Goal: Task Accomplishment & Management: Manage account settings

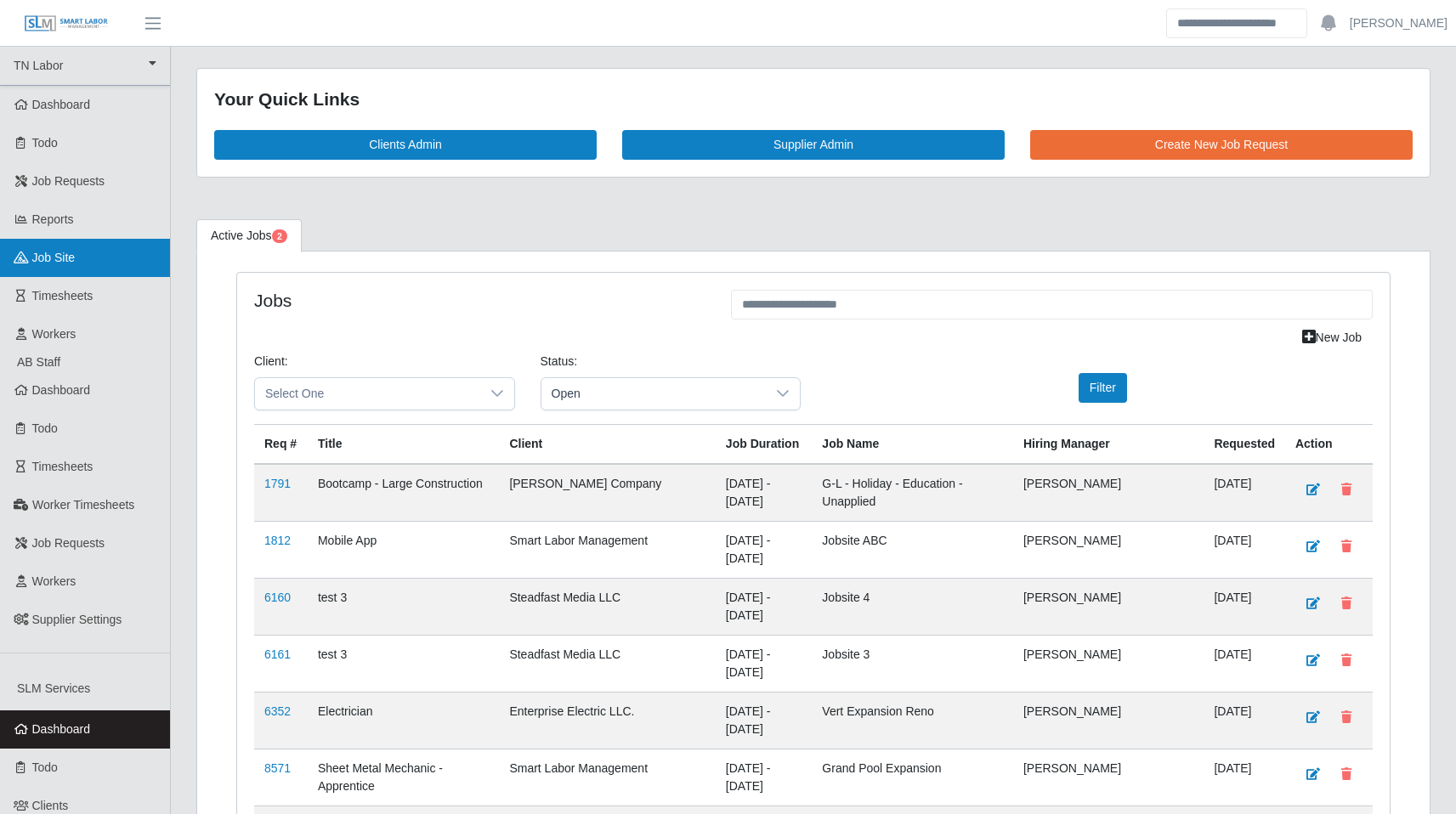
click at [81, 257] on link "job site" at bounding box center [85, 258] width 170 height 38
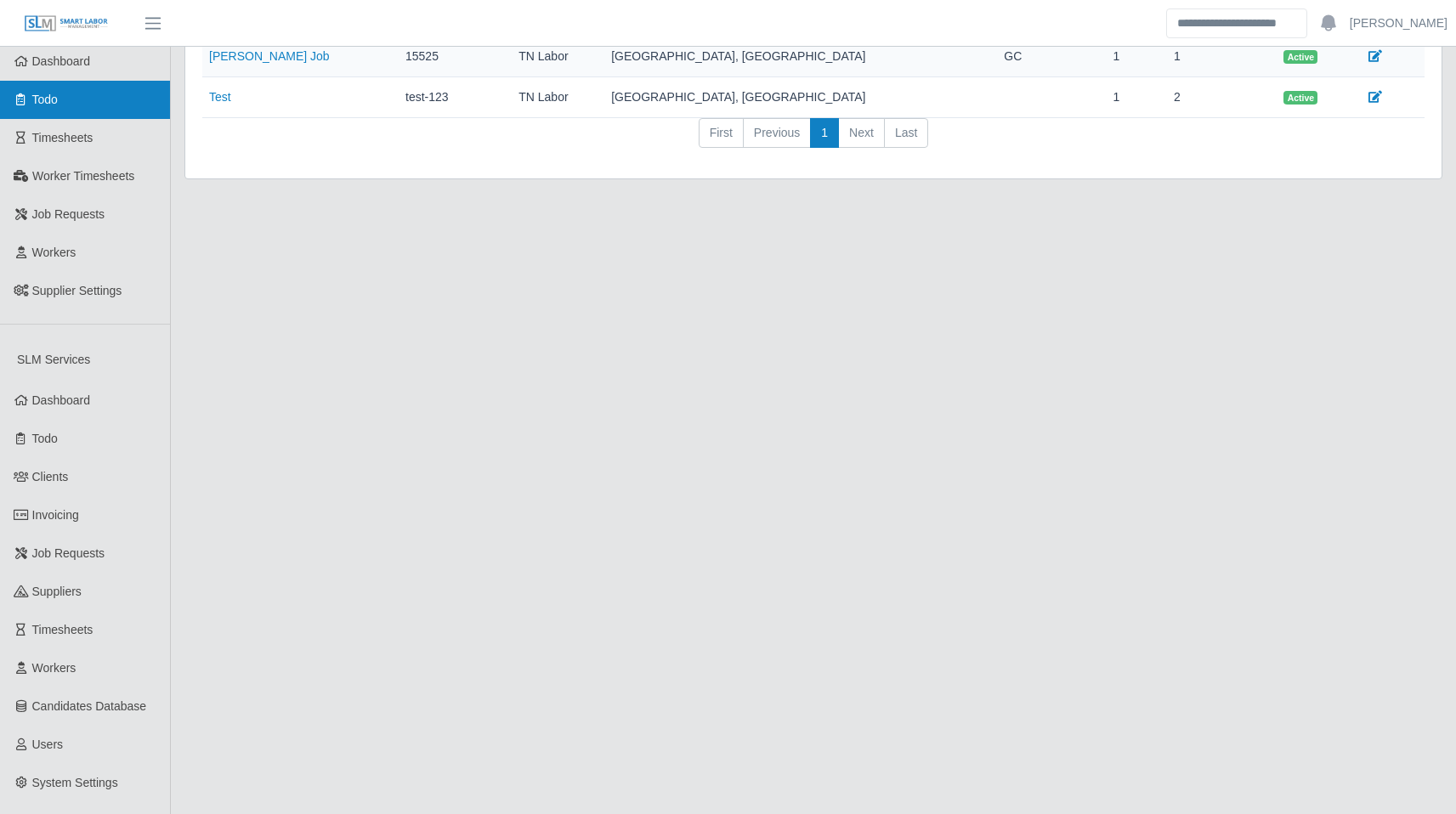
scroll to position [336, 0]
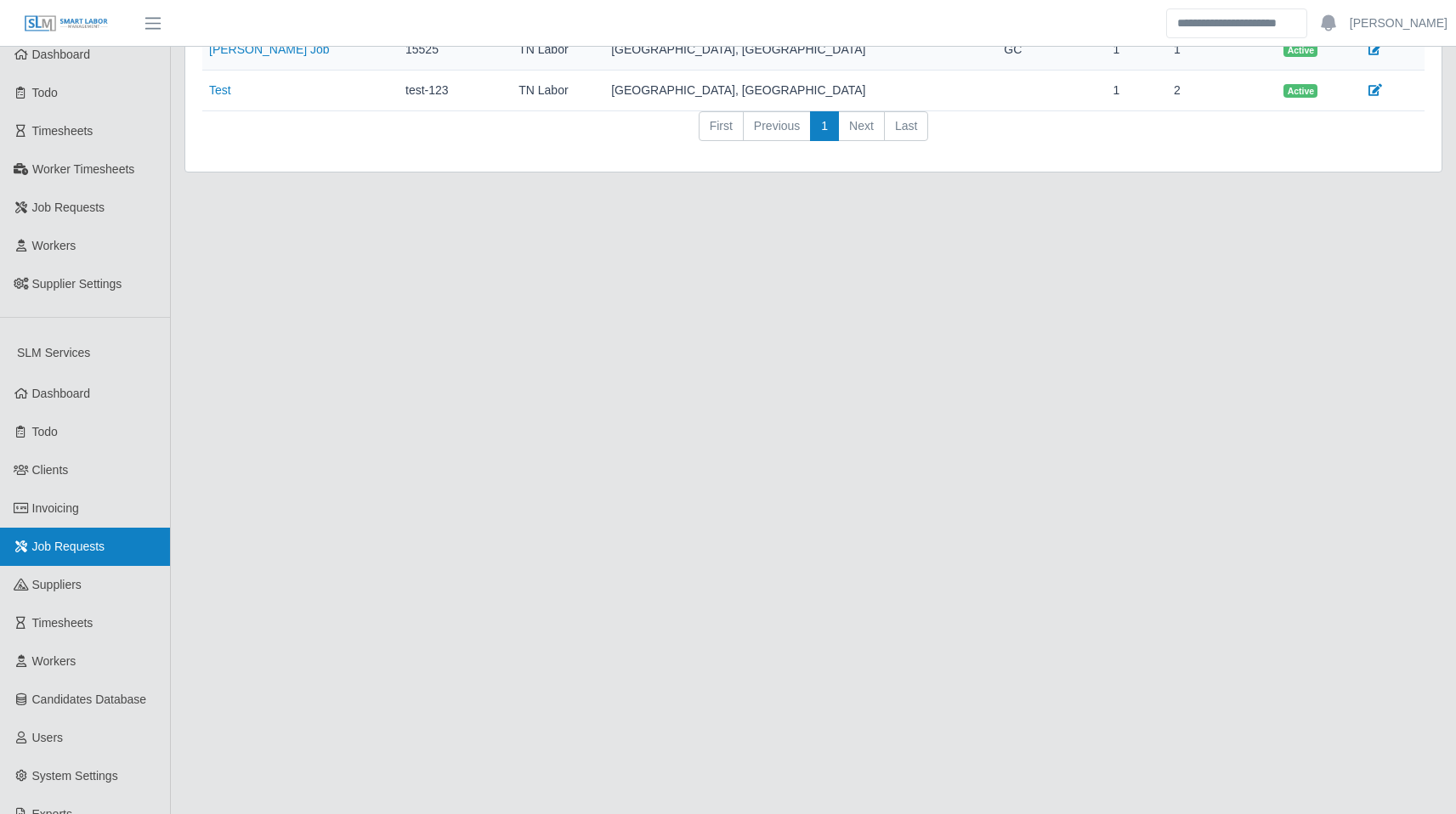
click at [95, 559] on link "Job Requests" at bounding box center [85, 547] width 170 height 38
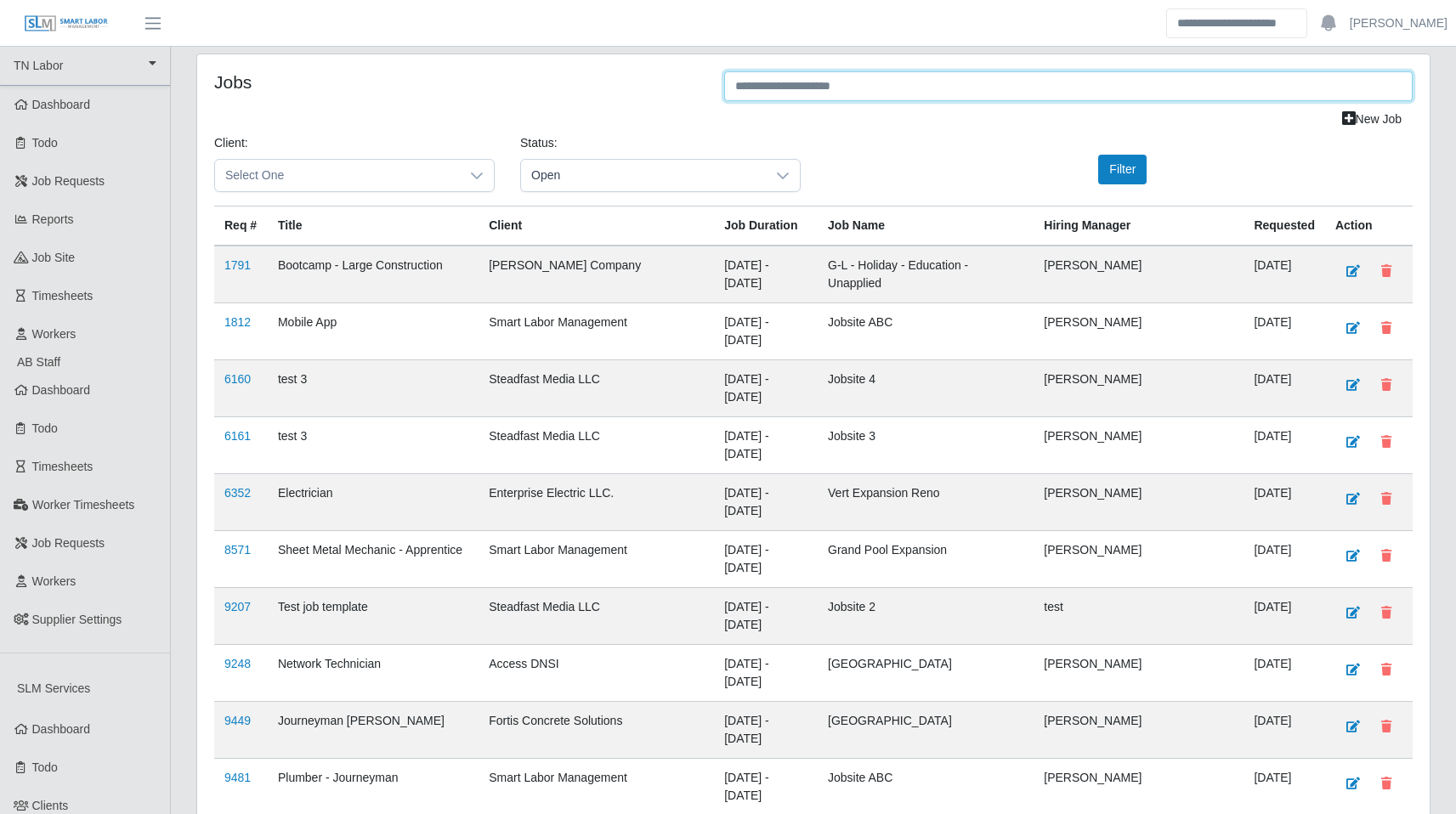
click at [845, 88] on input "text" at bounding box center [1068, 86] width 688 height 30
paste input "*****"
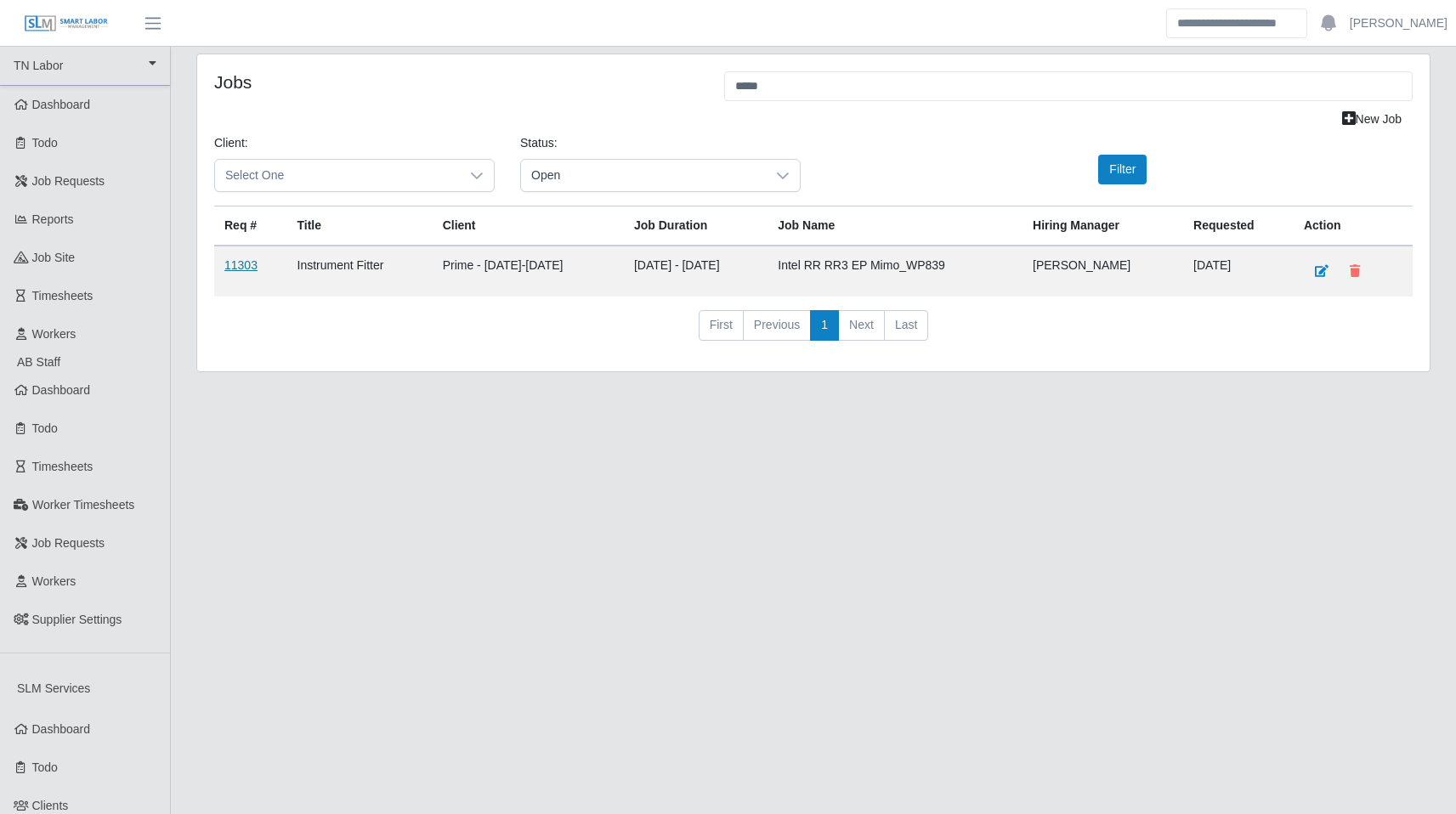
click at [232, 270] on link "11303" at bounding box center [241, 265] width 33 height 13
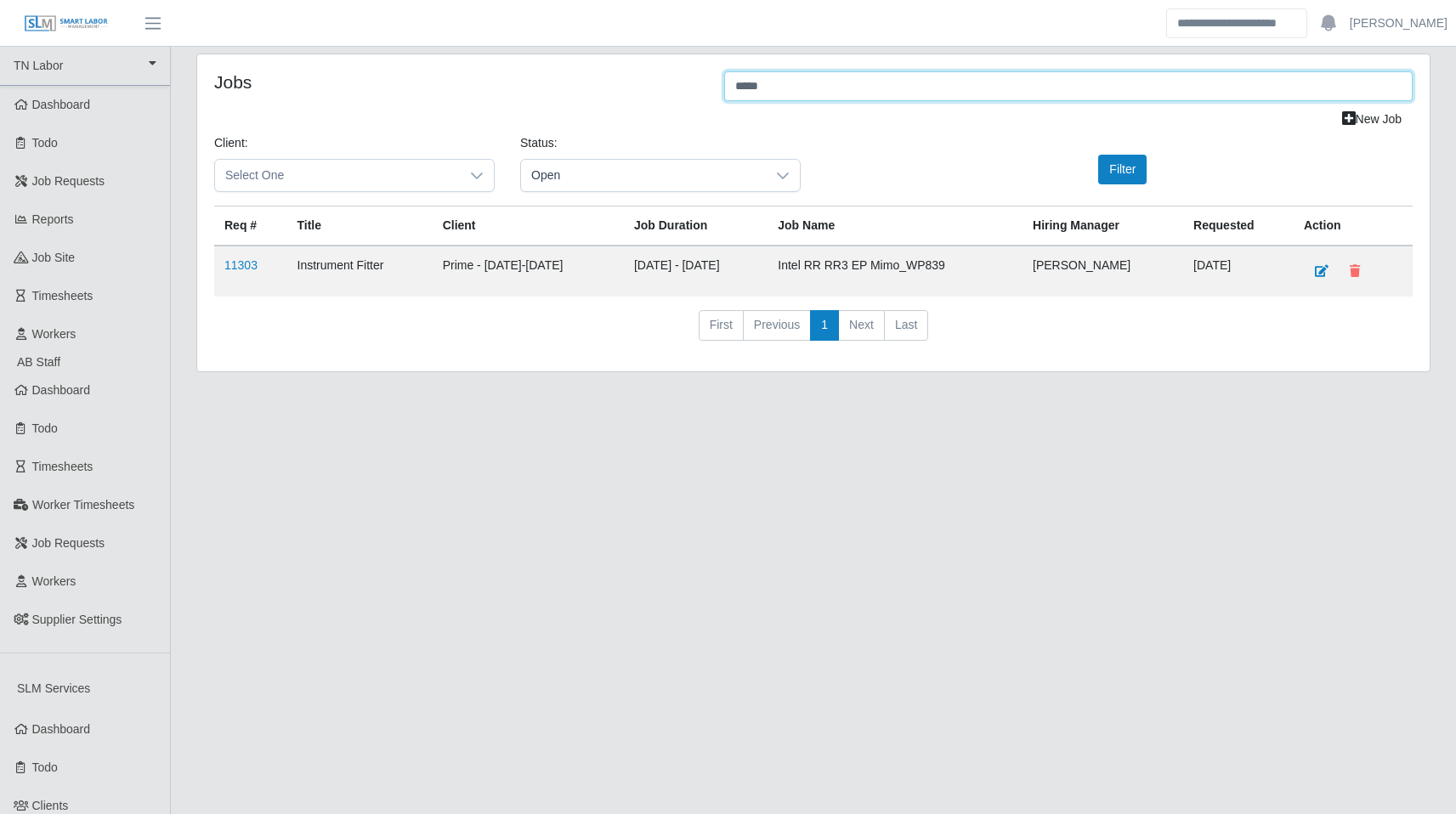
click at [781, 92] on input "*****" at bounding box center [1068, 86] width 688 height 30
paste input "text"
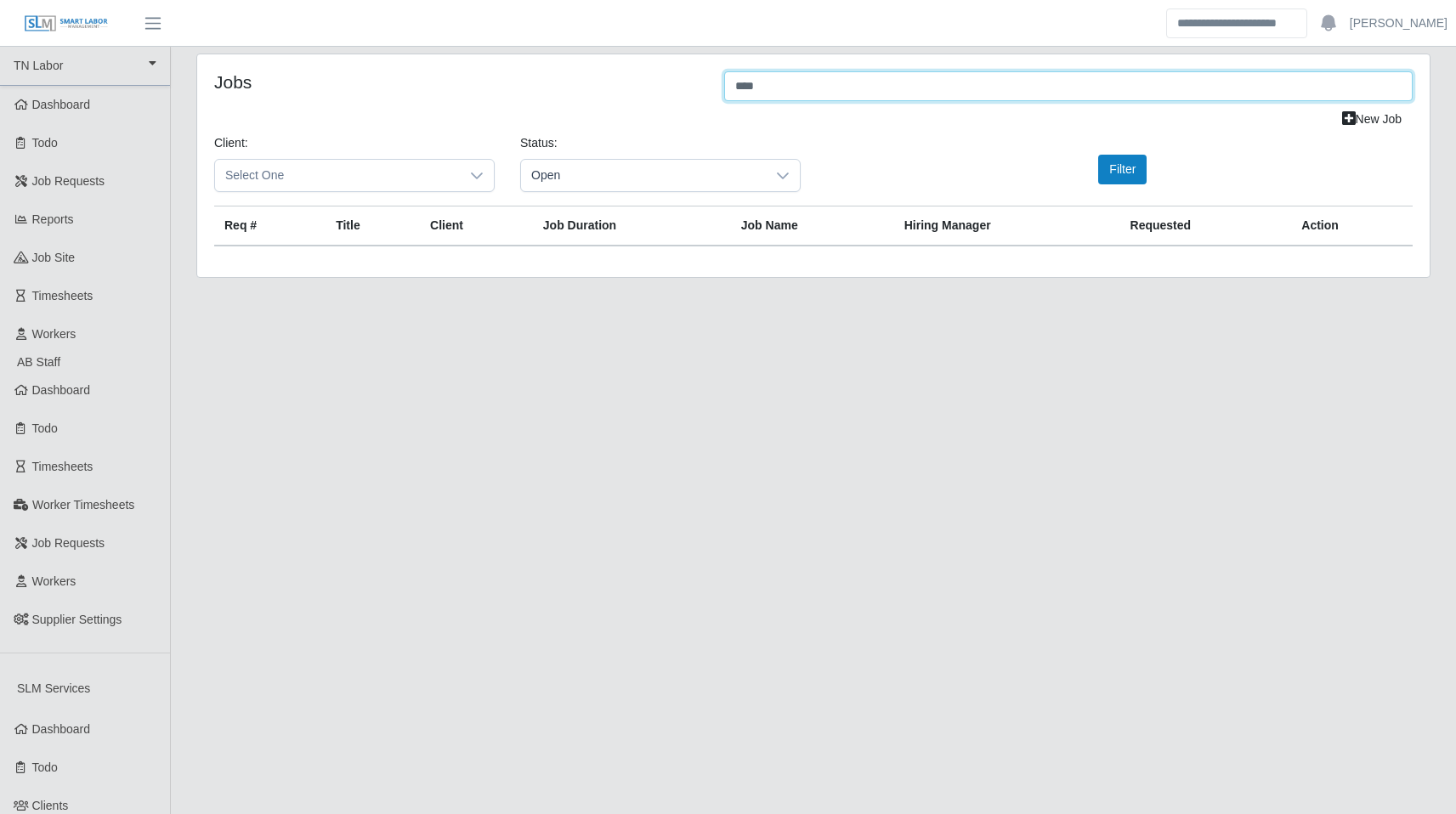
type input "****"
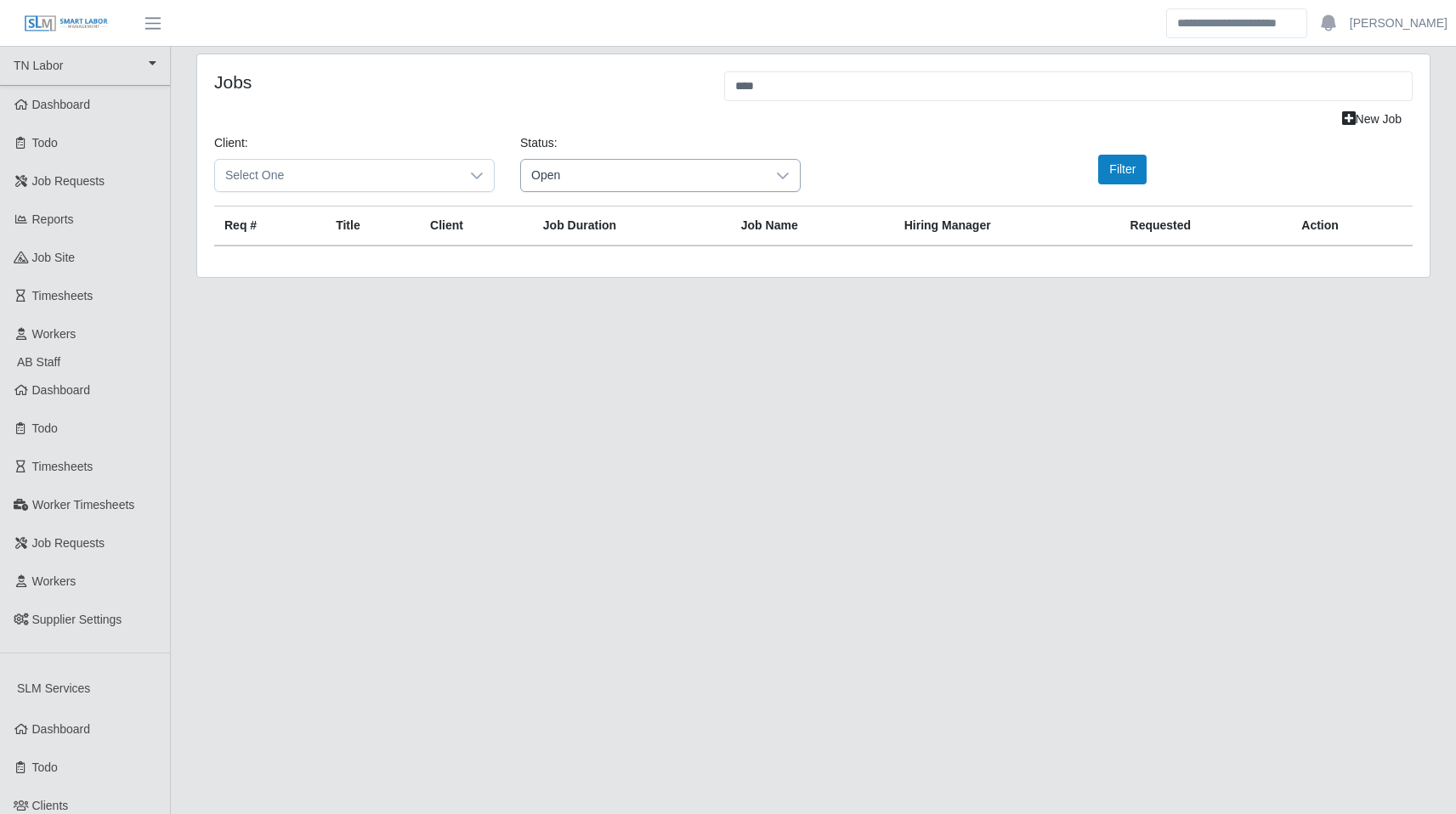
click at [735, 185] on span "Open" at bounding box center [644, 175] width 245 height 32
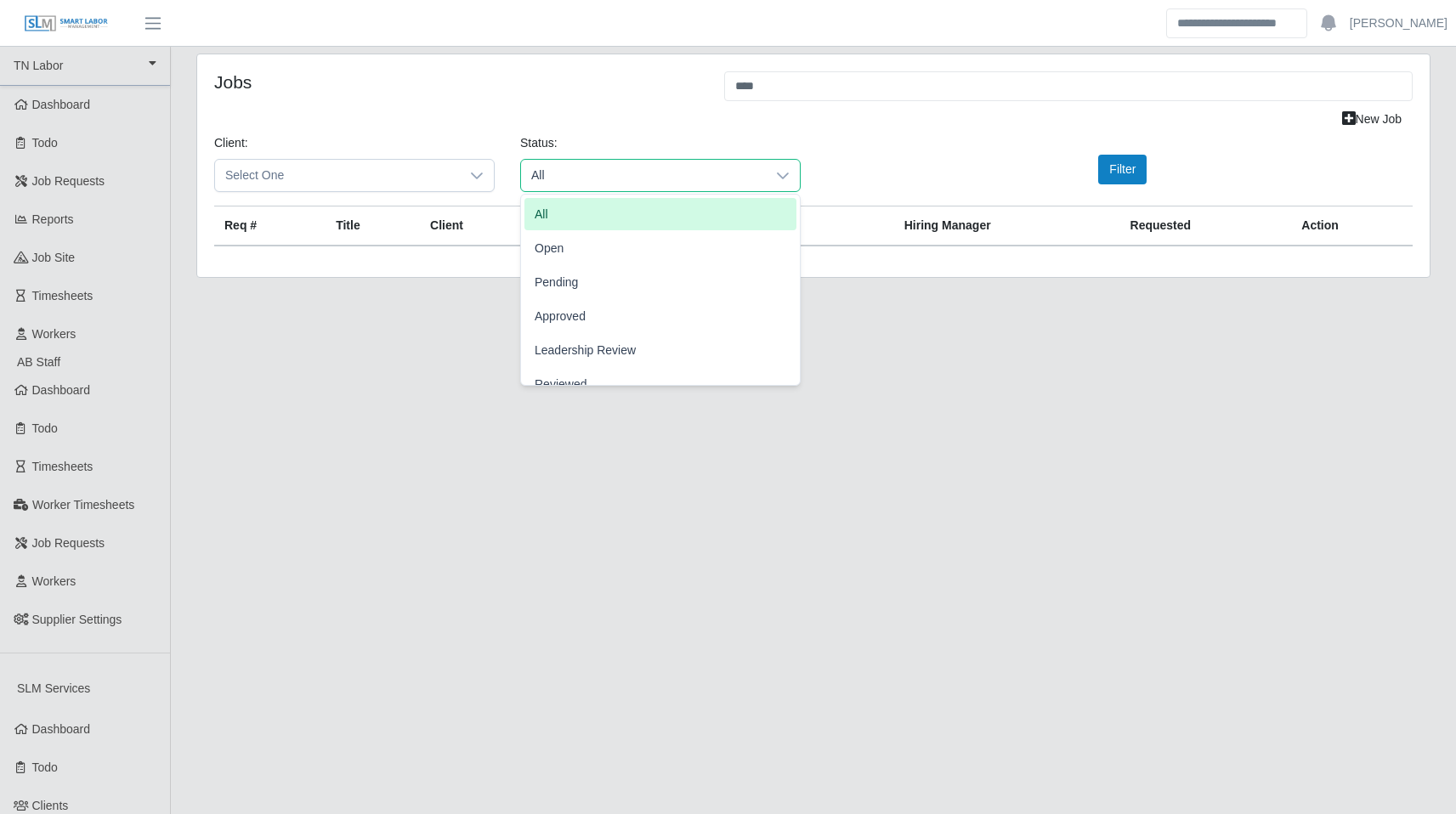
click at [687, 224] on li "All" at bounding box center [660, 214] width 272 height 33
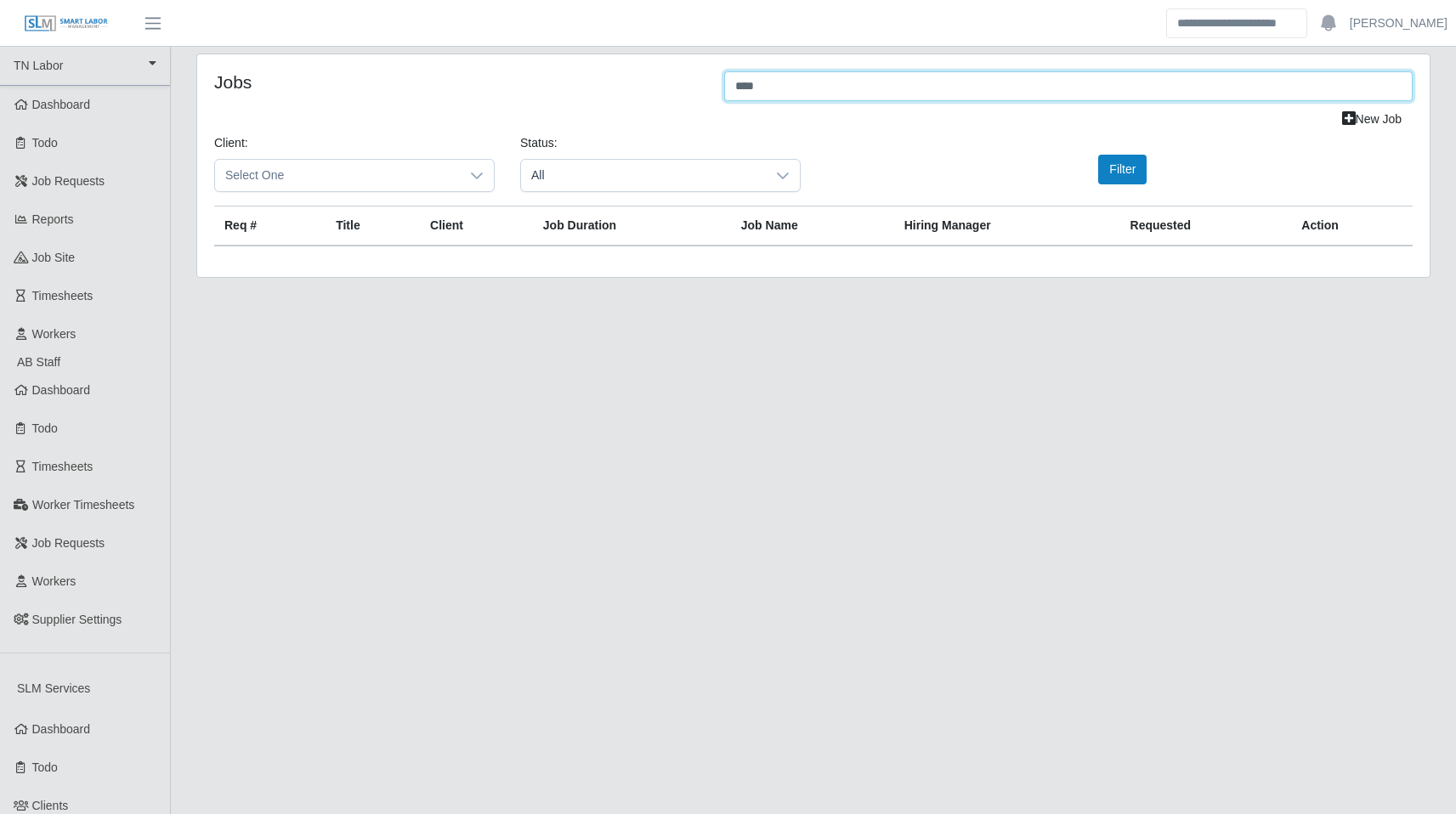
click at [906, 77] on input "****" at bounding box center [1068, 86] width 688 height 30
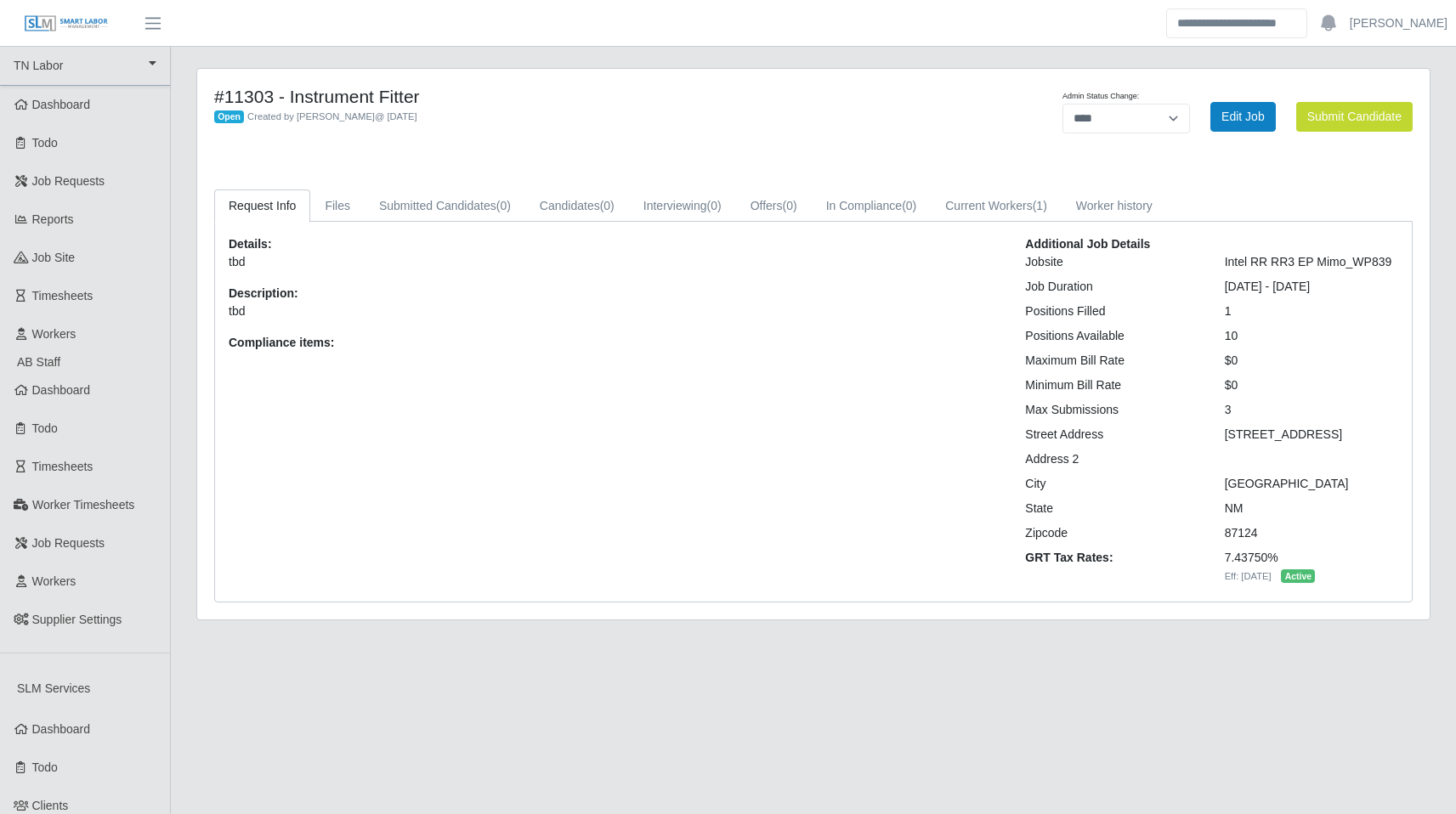
select select "****"
click at [993, 209] on link "Current Workers (1)" at bounding box center [996, 206] width 131 height 33
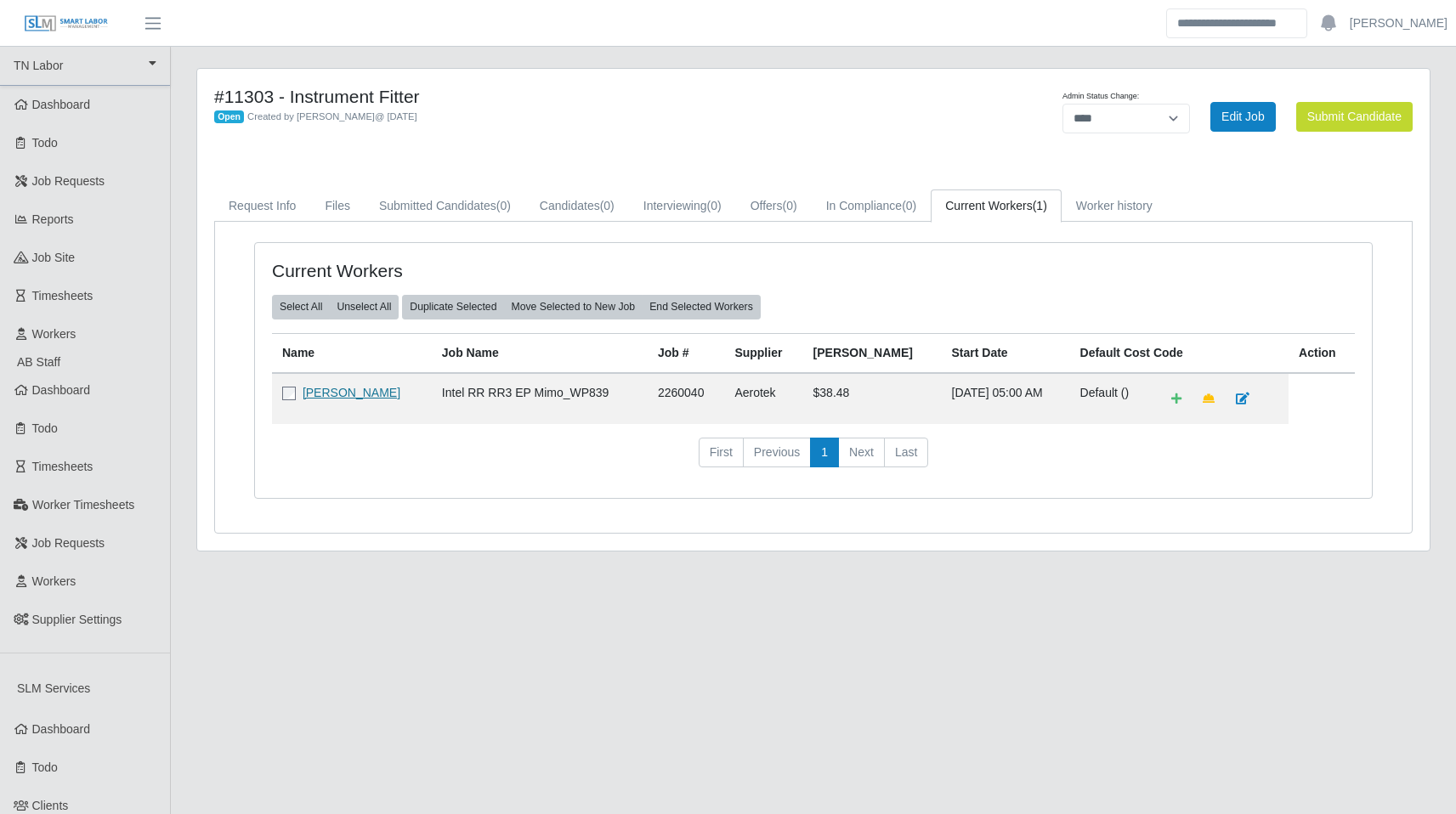
click at [363, 395] on link "Phillip Matthew Fajardo" at bounding box center [351, 392] width 98 height 13
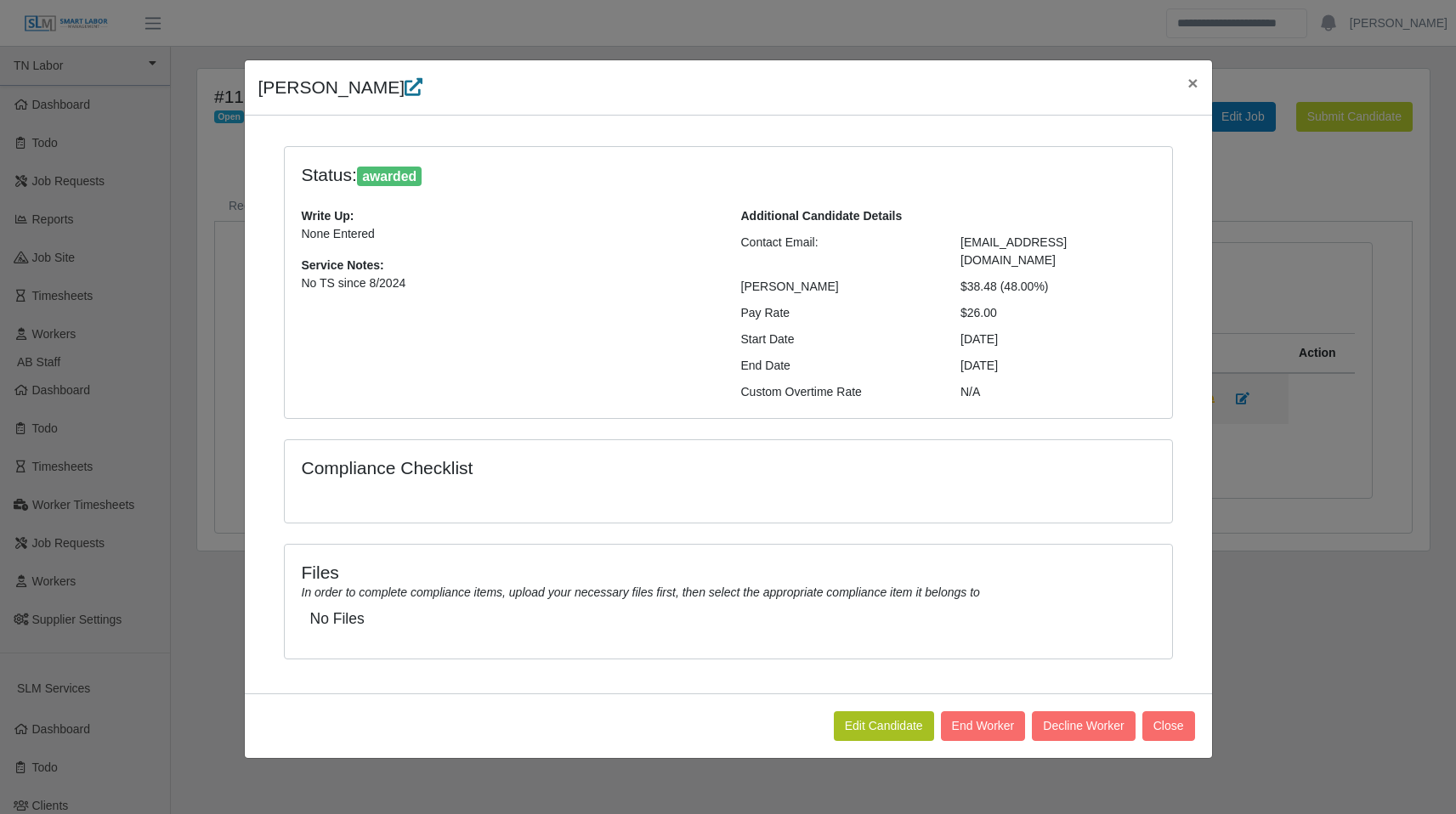
click at [405, 92] on icon at bounding box center [413, 87] width 18 height 18
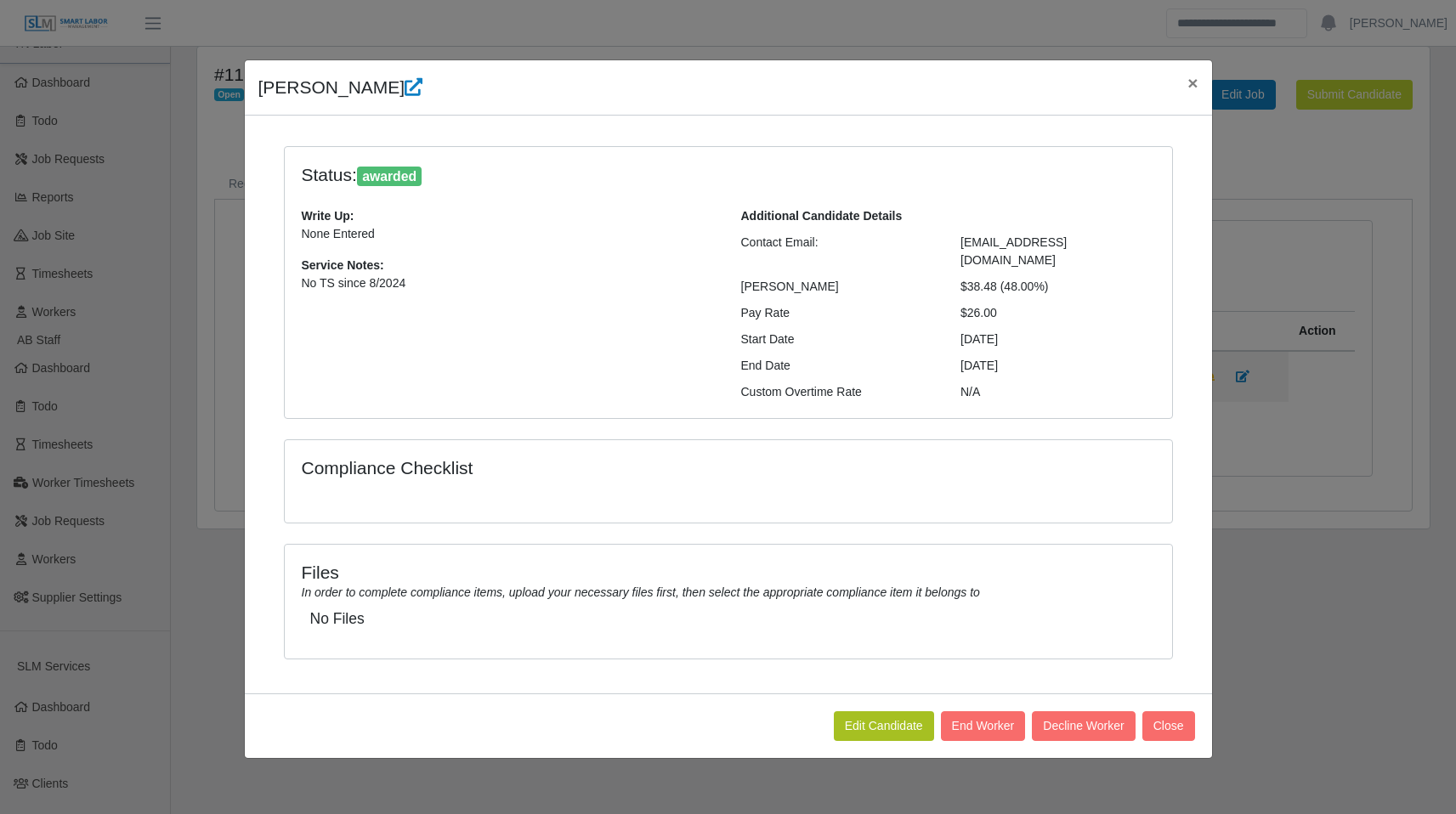
scroll to position [21, 0]
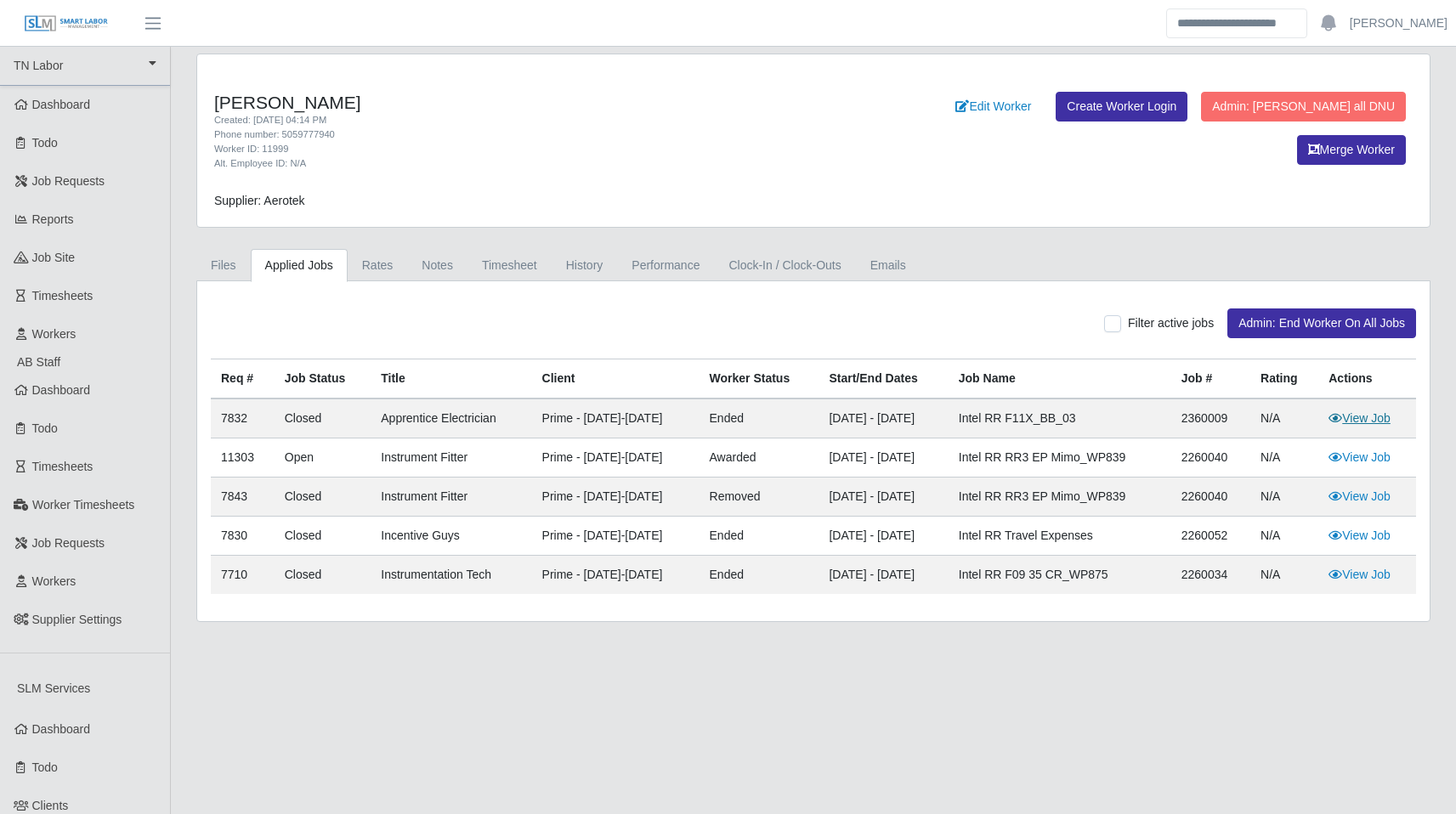
click at [1359, 415] on link "View Job" at bounding box center [1358, 418] width 62 height 13
drag, startPoint x: 968, startPoint y: 416, endPoint x: 774, endPoint y: 414, distance: 194.0
click at [774, 414] on tr "7832 Closed Apprentice Electrician Prime - Sunday-Saturday ended 07/28/2024 - 0…" at bounding box center [813, 419] width 1205 height 40
click at [947, 421] on td "07/28/2024 - 07/14/2025" at bounding box center [882, 419] width 129 height 40
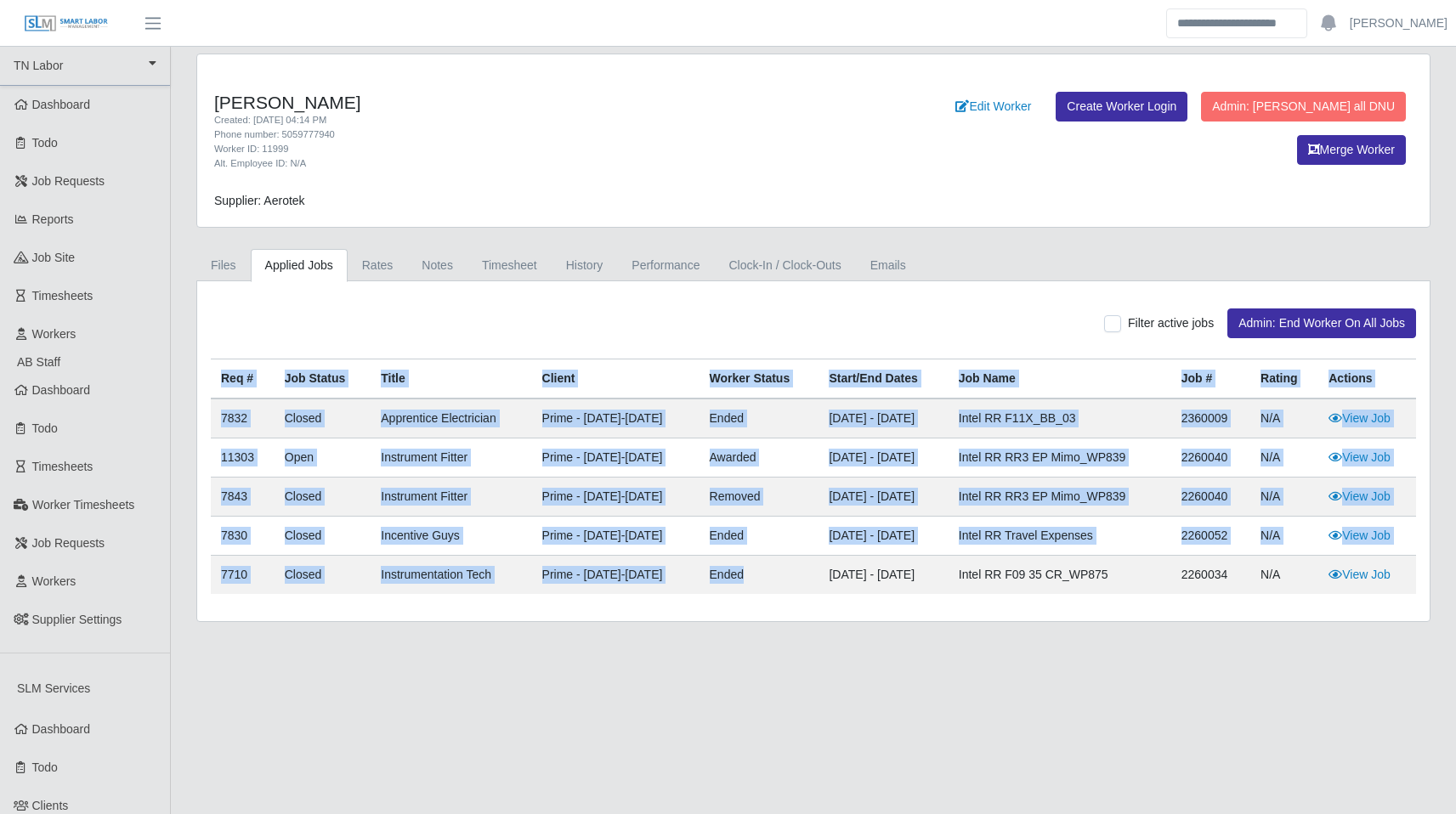
drag, startPoint x: 730, startPoint y: 598, endPoint x: 789, endPoint y: 566, distance: 67.1
click at [789, 566] on div "Req # Job Status Title Client Worker Status Start/End Dates Job Name Job # Rati…" at bounding box center [813, 483] width 1230 height 249
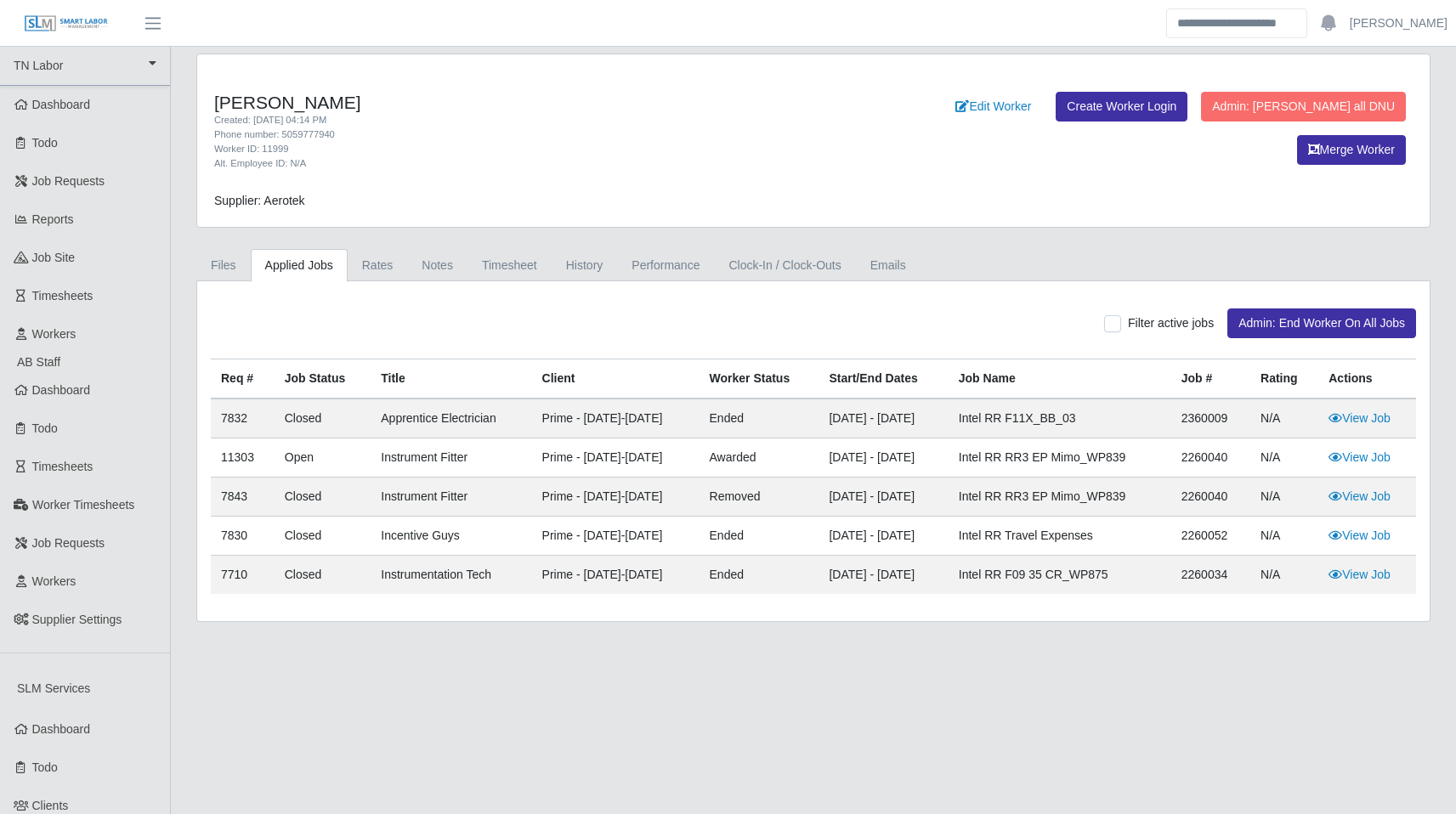
click at [842, 647] on main "Phillip Matthew Fajardo Created: 06/12/2024 04:14 PM Phone number: 5059777940 W…" at bounding box center [813, 649] width 1285 height 1203
click at [534, 280] on link "Timesheet" at bounding box center [510, 265] width 84 height 33
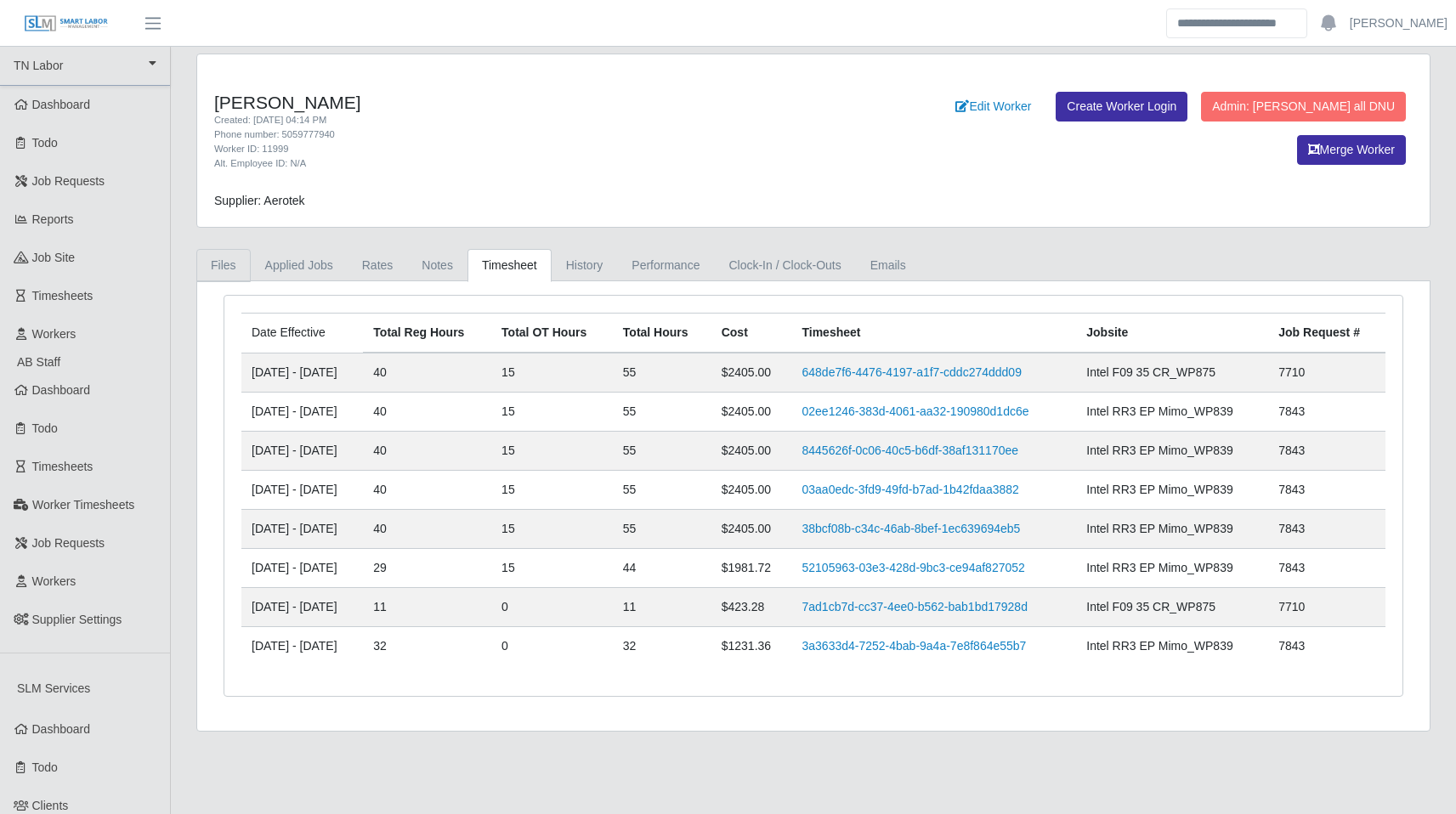
click at [234, 270] on link "Files" at bounding box center [223, 265] width 55 height 33
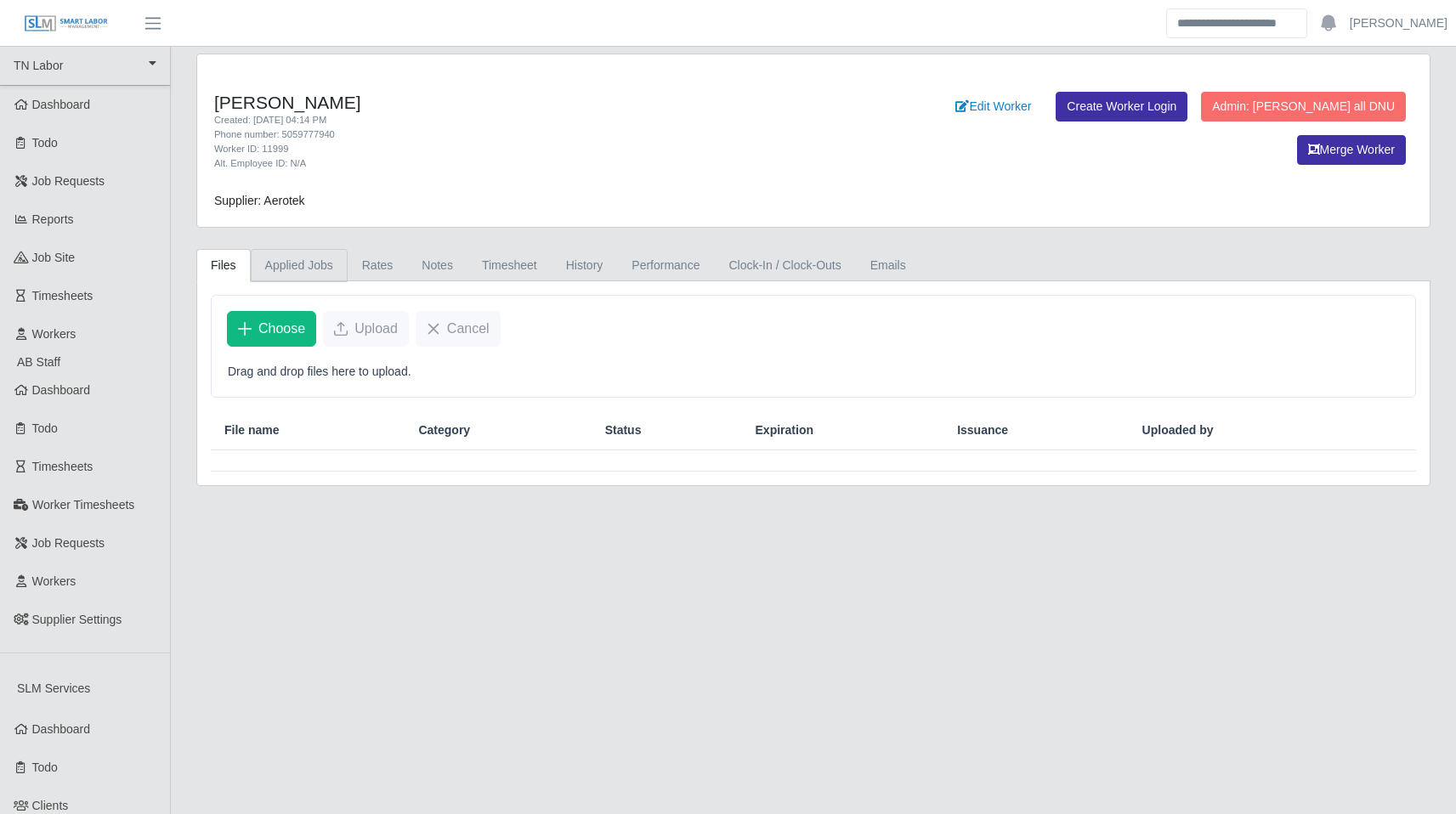
click at [295, 270] on link "Applied Jobs" at bounding box center [298, 265] width 97 height 33
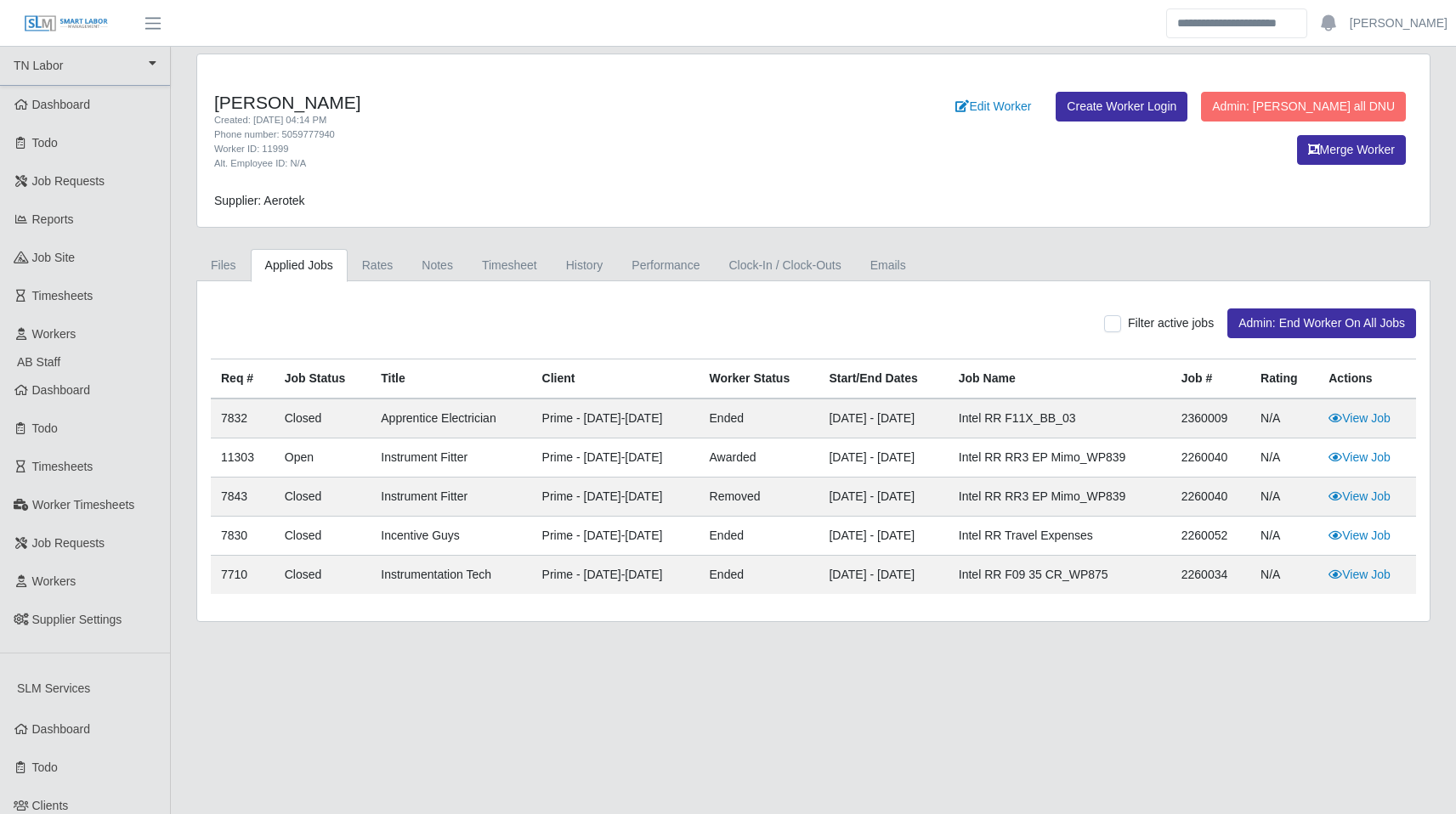
click at [230, 417] on td "7832" at bounding box center [242, 419] width 64 height 40
copy td "7832"
click at [493, 268] on link "Timesheet" at bounding box center [510, 265] width 84 height 33
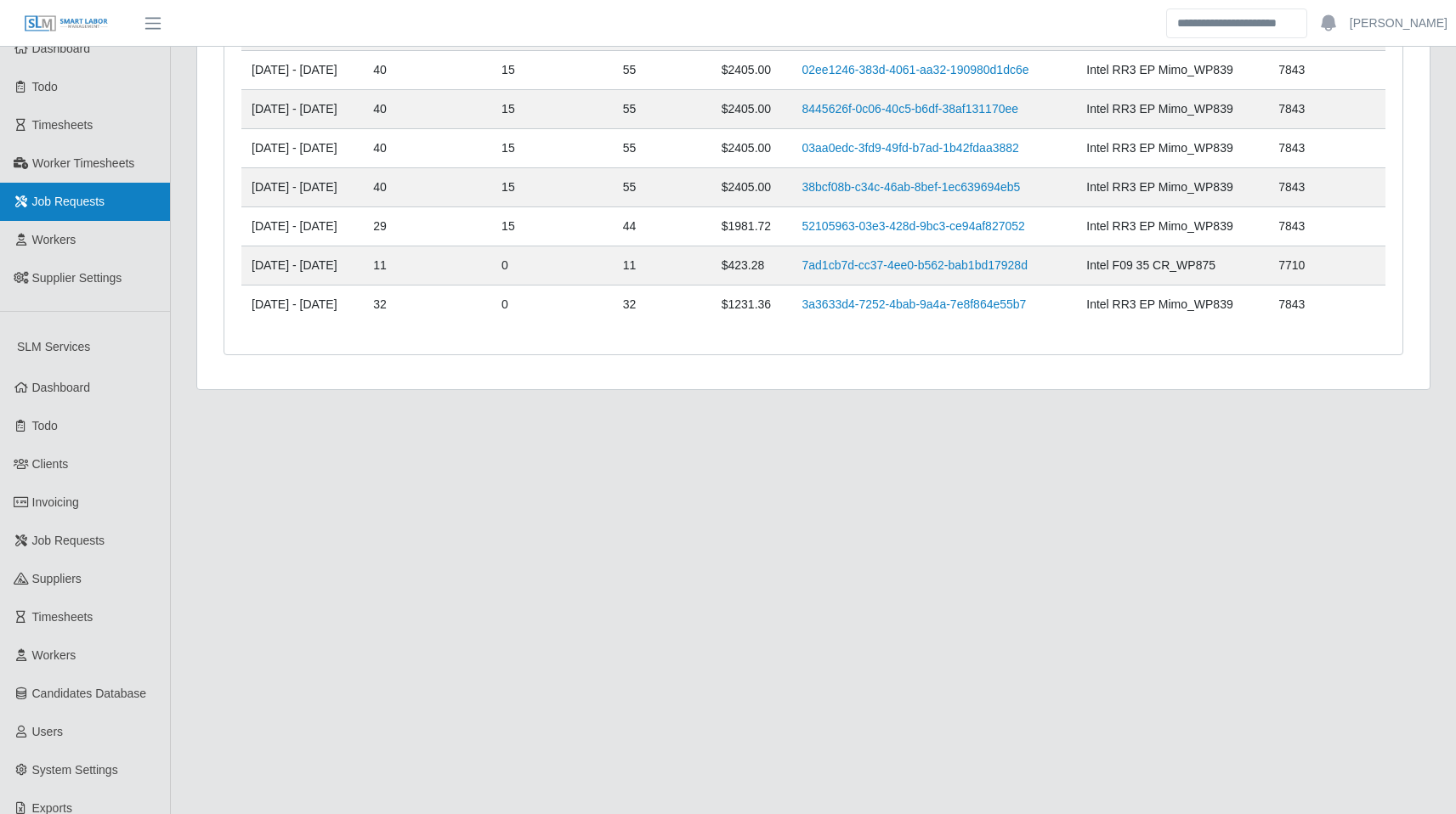
scroll to position [478, 0]
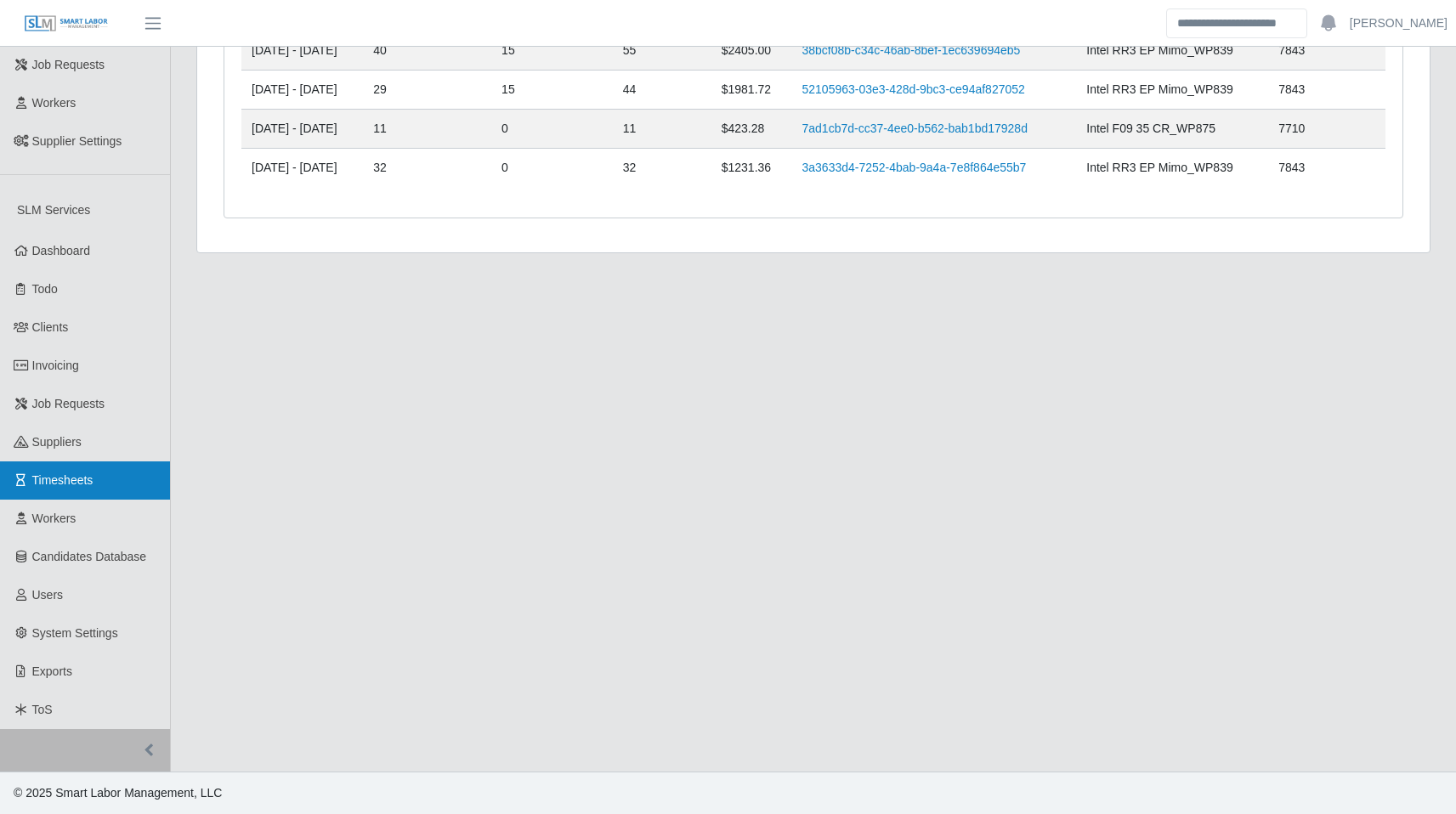
click at [87, 481] on span "Timesheets" at bounding box center [63, 480] width 61 height 13
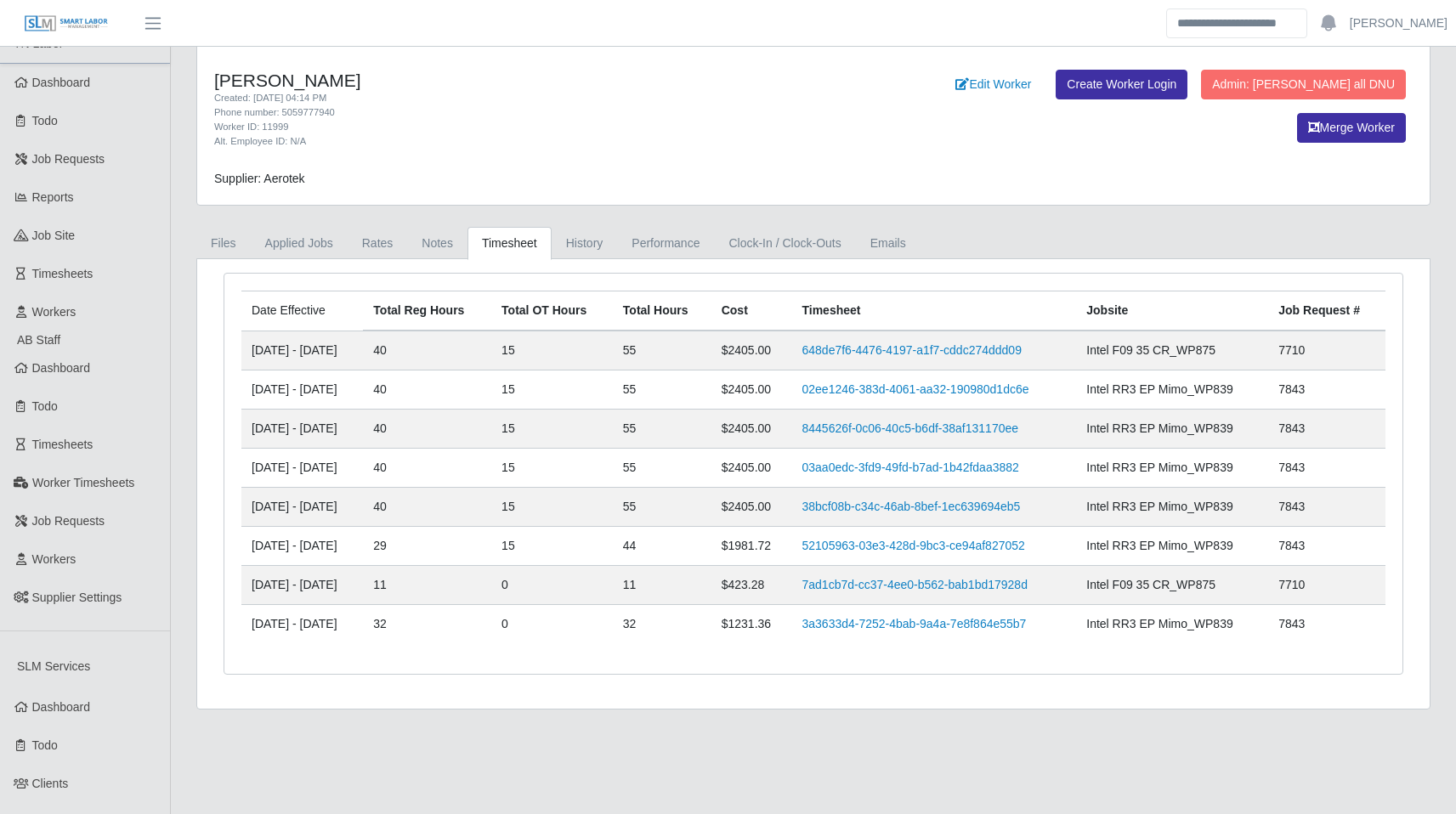
scroll to position [8, 0]
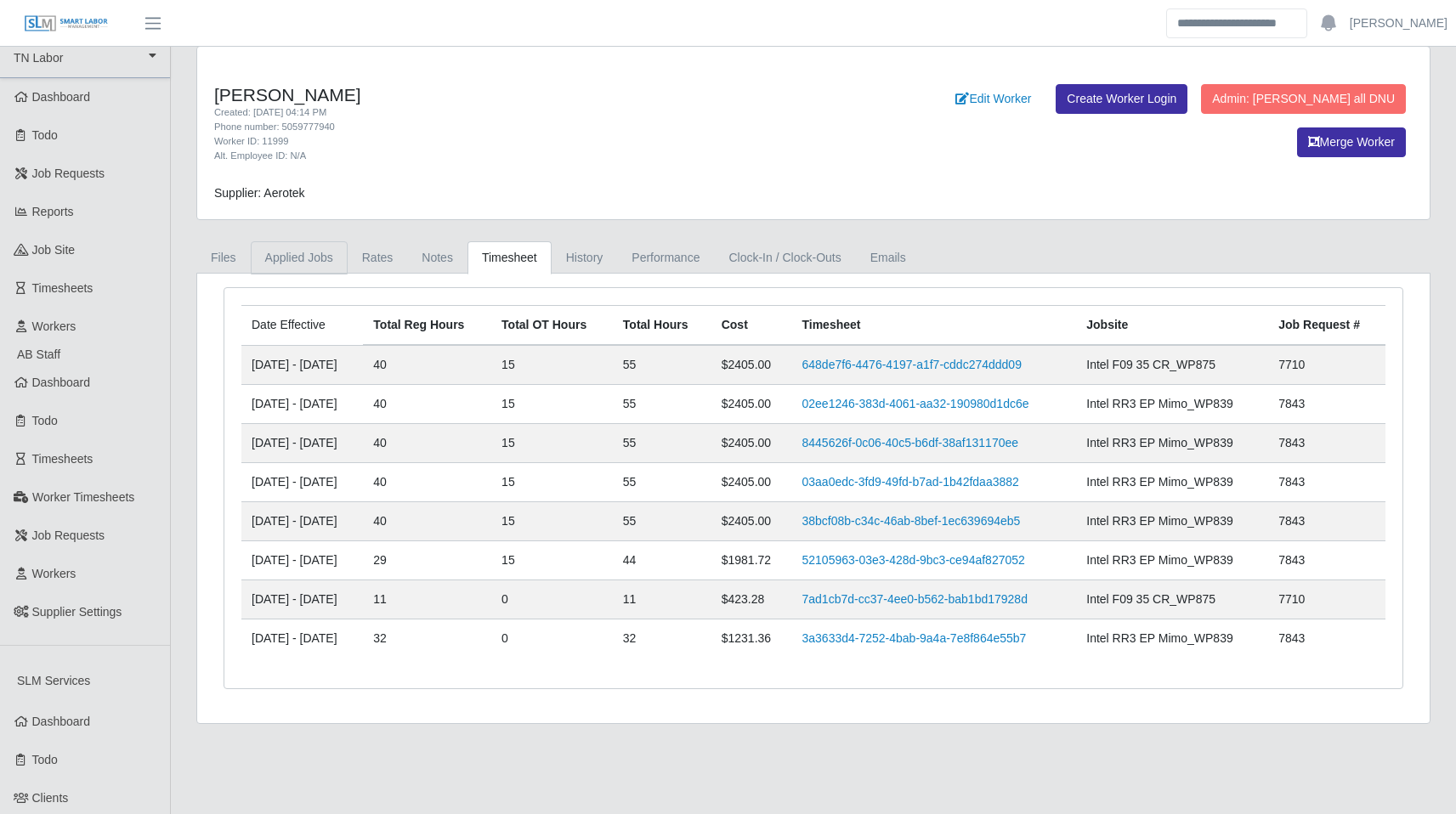
click at [319, 253] on link "Applied Jobs" at bounding box center [298, 257] width 97 height 33
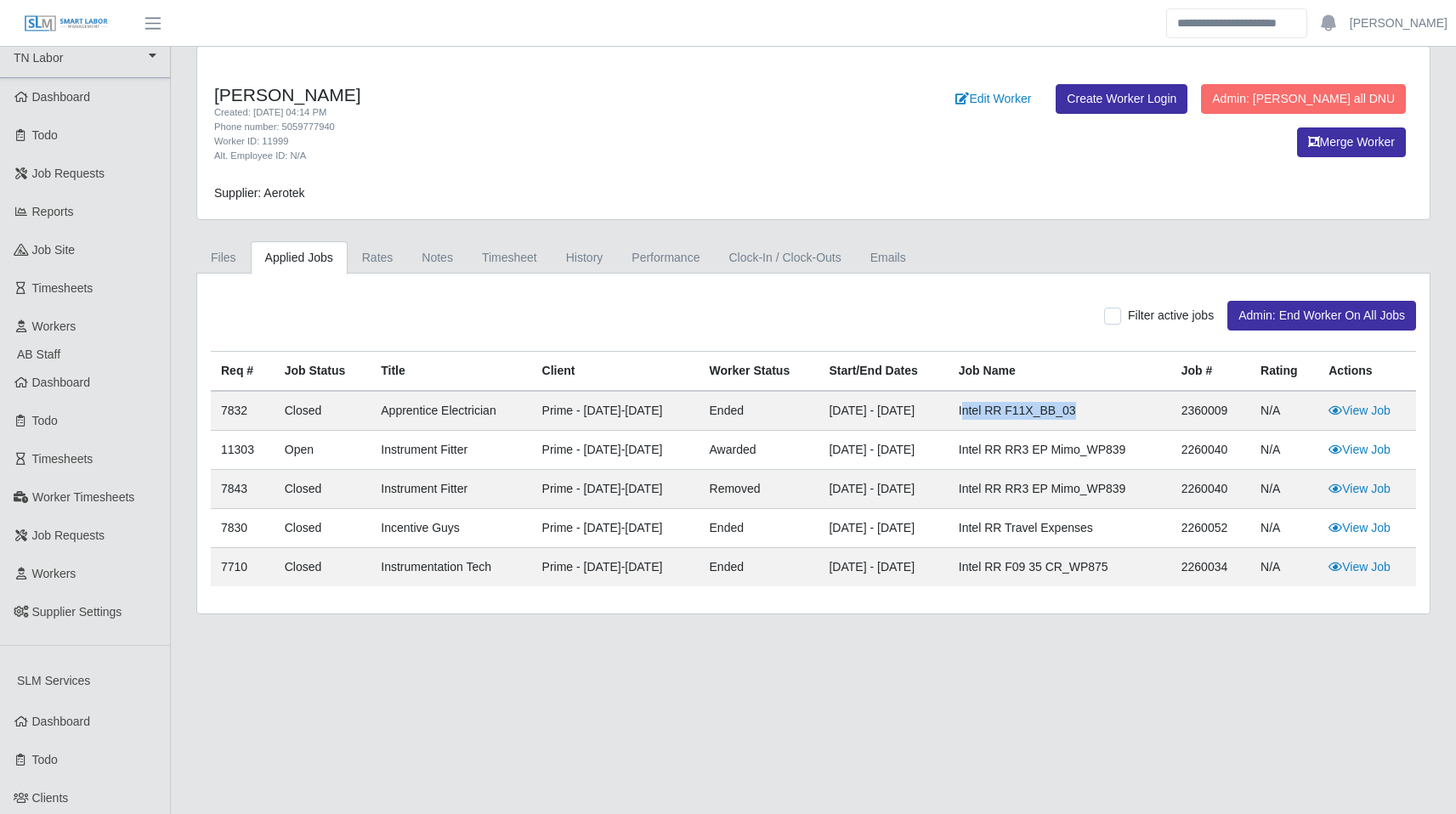
drag, startPoint x: 1106, startPoint y: 416, endPoint x: 988, endPoint y: 416, distance: 118.0
click at [988, 416] on td "Intel RR F11X_BB_03" at bounding box center [1059, 411] width 223 height 40
click at [978, 416] on td "Intel RR F11X_BB_03" at bounding box center [1059, 411] width 223 height 40
copy td "Intel RR F11X_BB_03"
click at [854, 526] on td "03/28/2024 - 07/14/2025" at bounding box center [882, 528] width 129 height 39
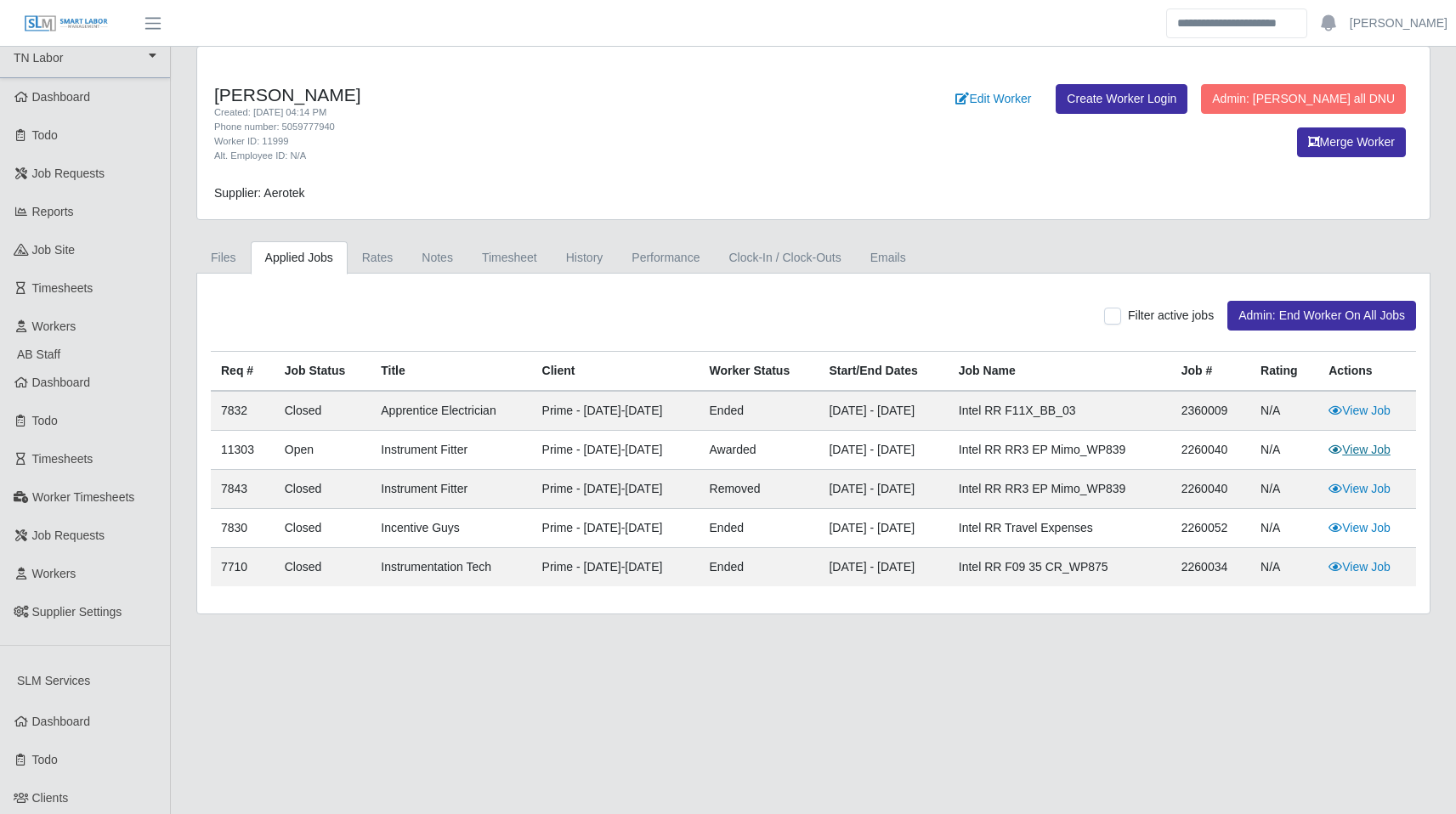
click at [1357, 452] on link "View Job" at bounding box center [1358, 450] width 62 height 13
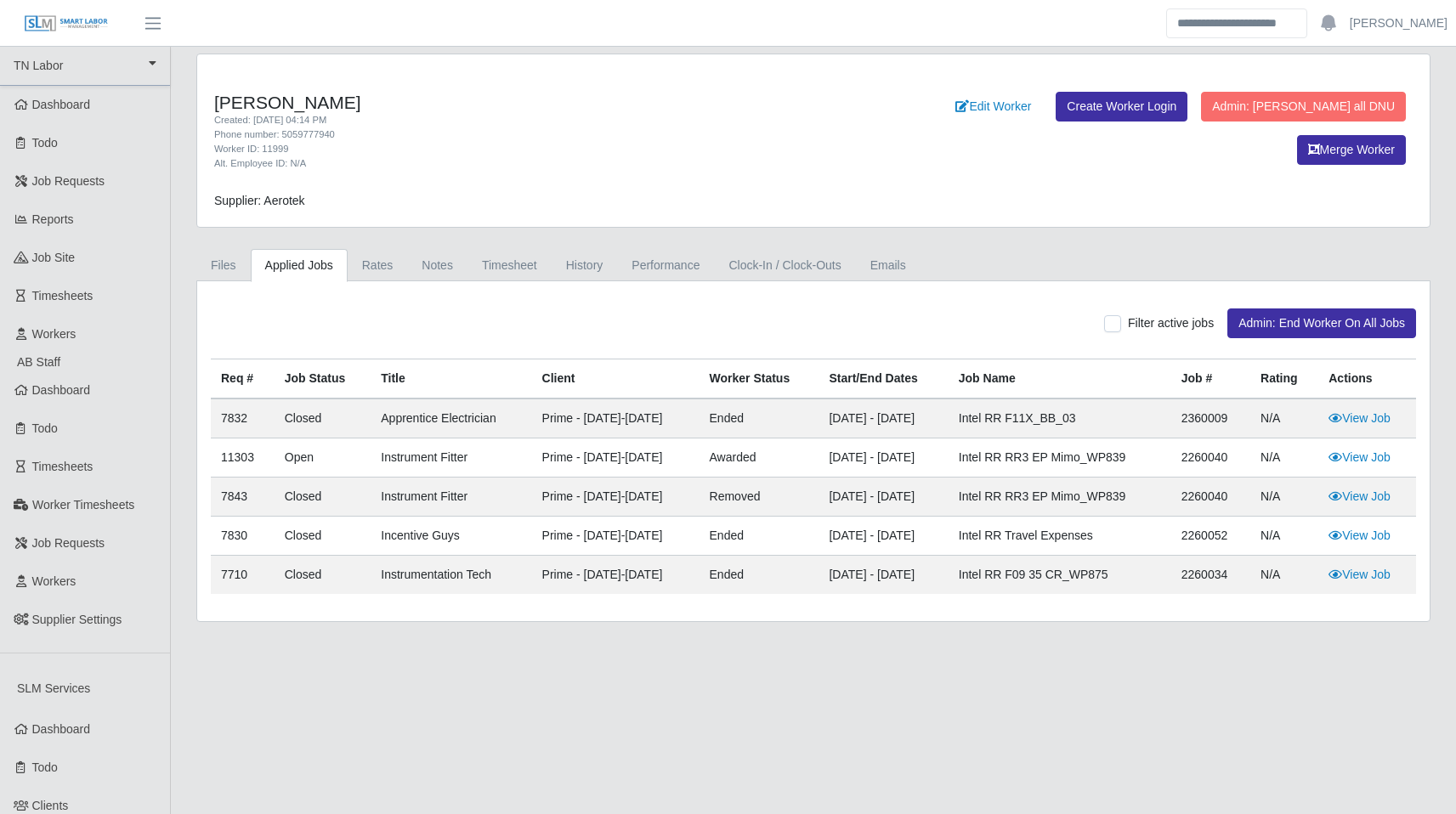
click at [232, 413] on td "7832" at bounding box center [242, 419] width 64 height 40
copy td "7832"
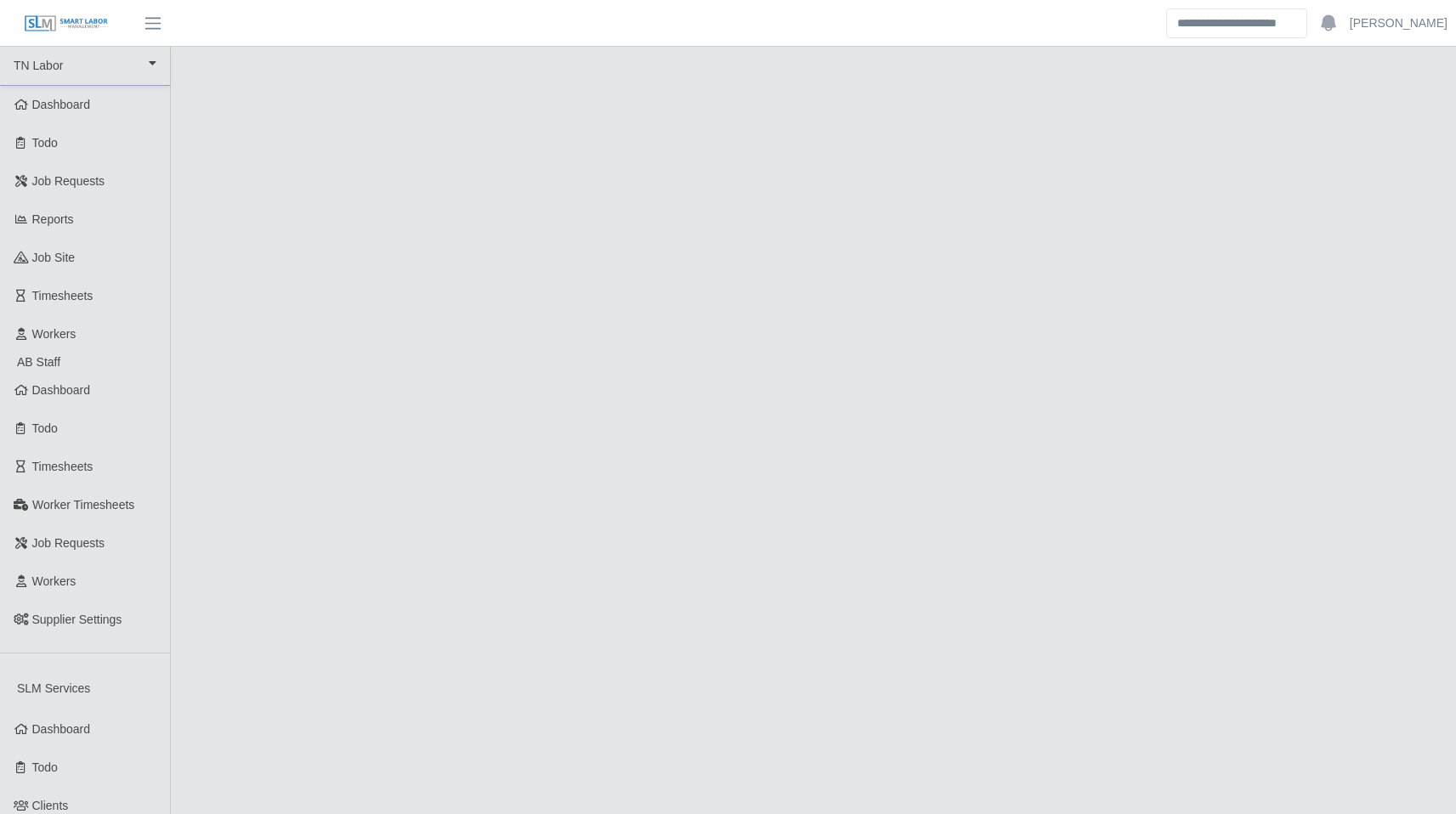
select select "******"
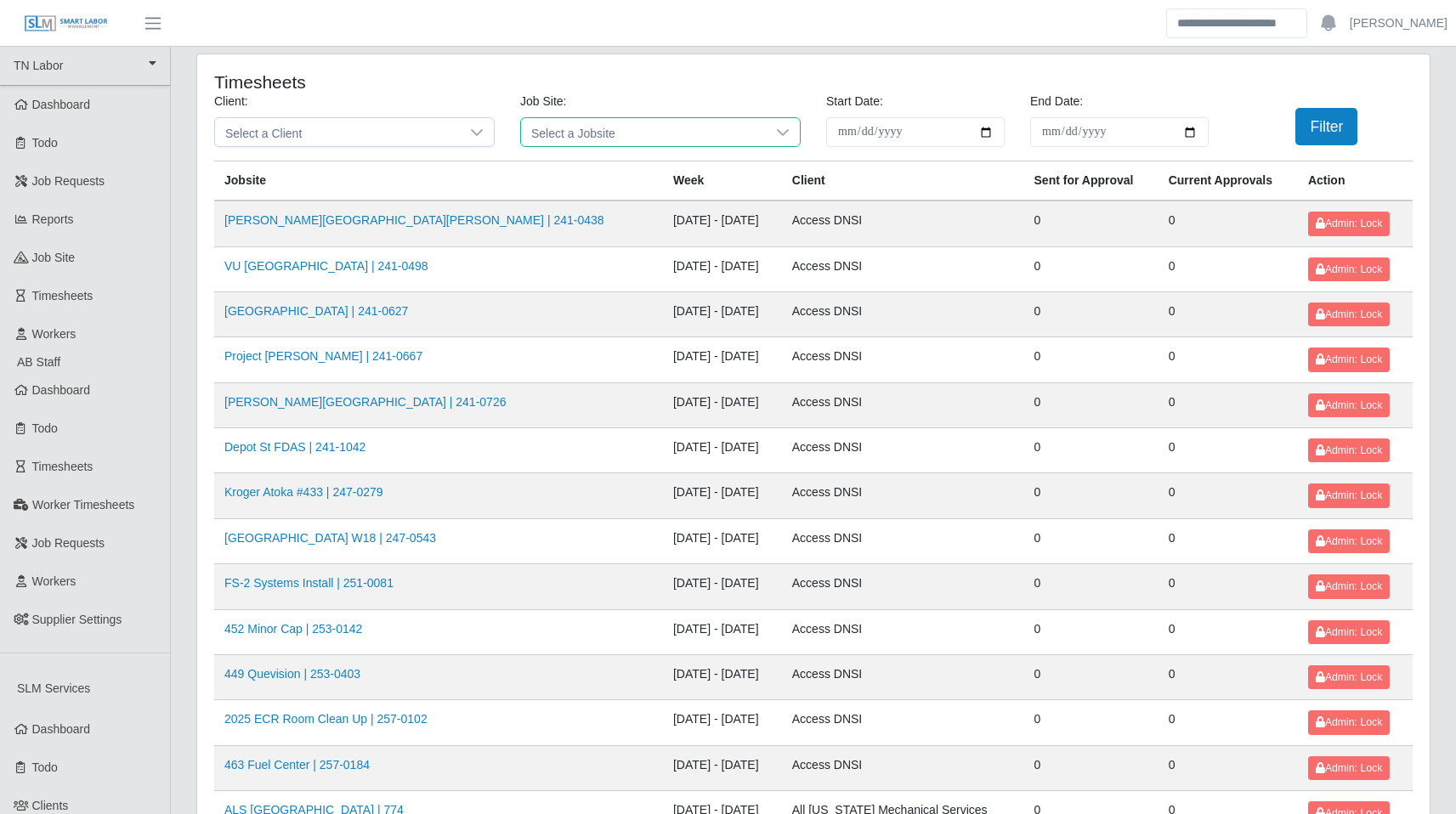
click at [611, 125] on span "Select a Jobsite" at bounding box center [644, 131] width 245 height 28
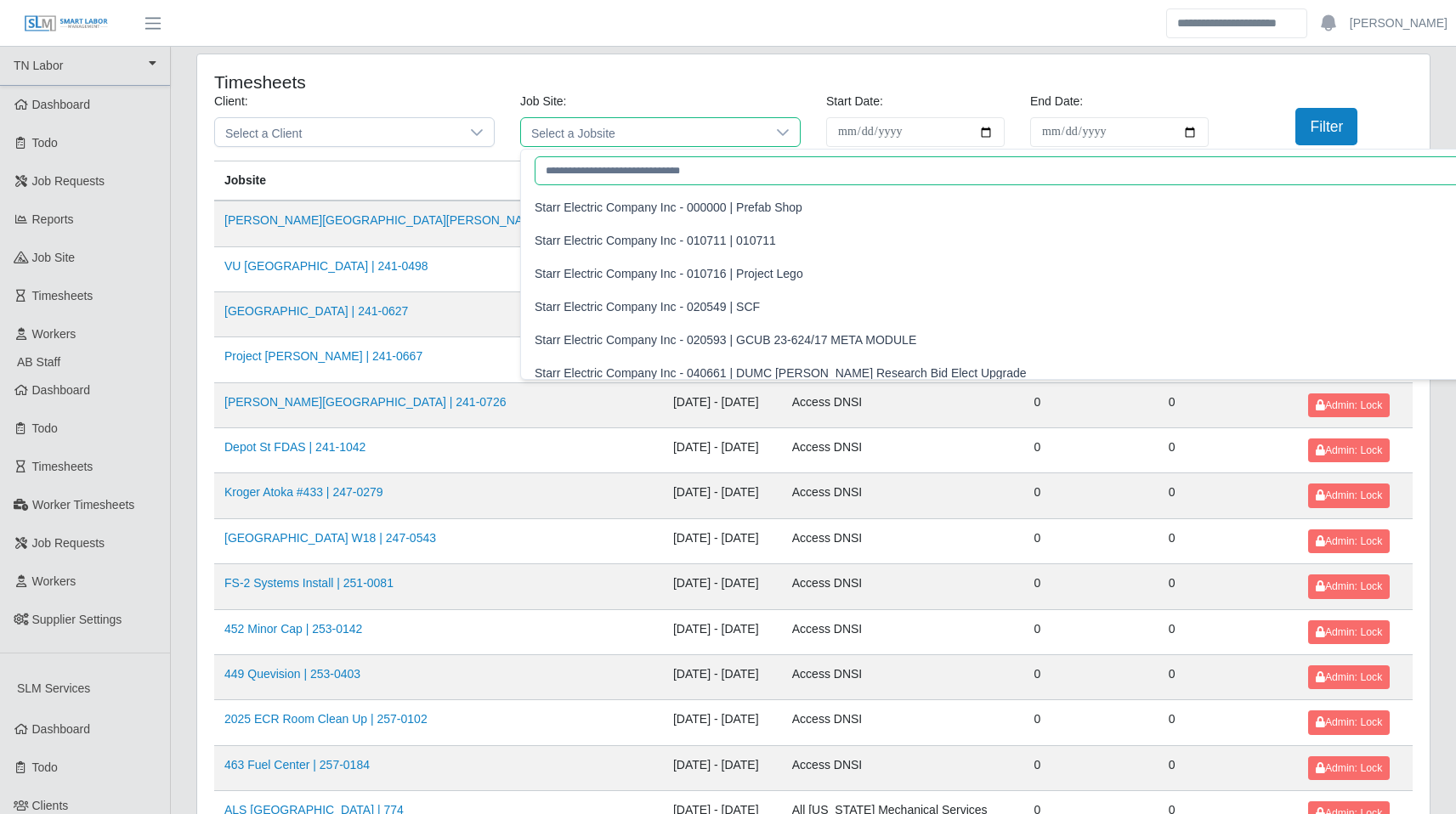
click at [628, 169] on input "text" at bounding box center [1021, 170] width 973 height 29
paste input "*****"
type input "*****"
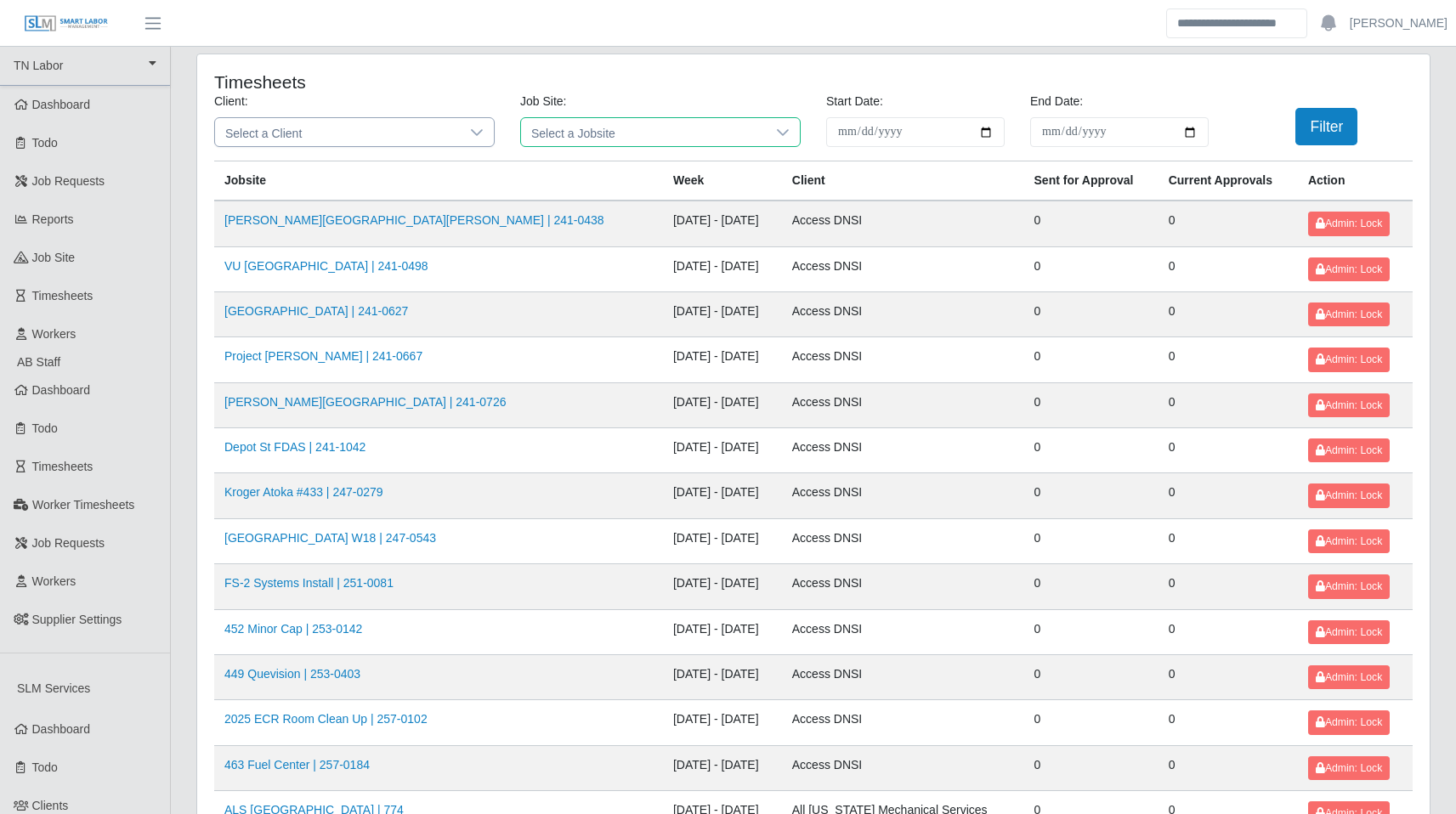
click at [306, 134] on span "Select a Client" at bounding box center [338, 131] width 245 height 28
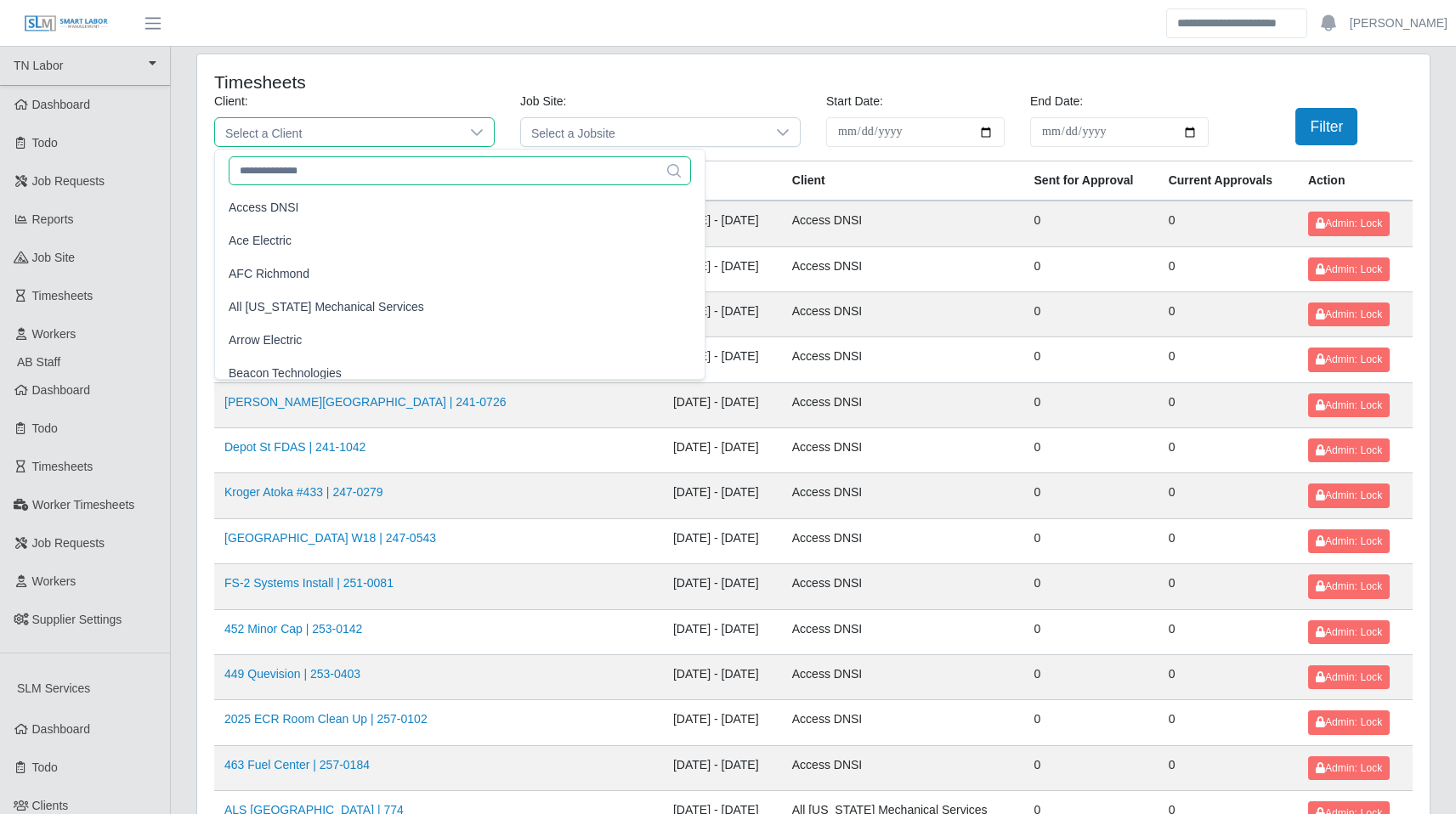
click at [302, 157] on input "text" at bounding box center [459, 170] width 462 height 29
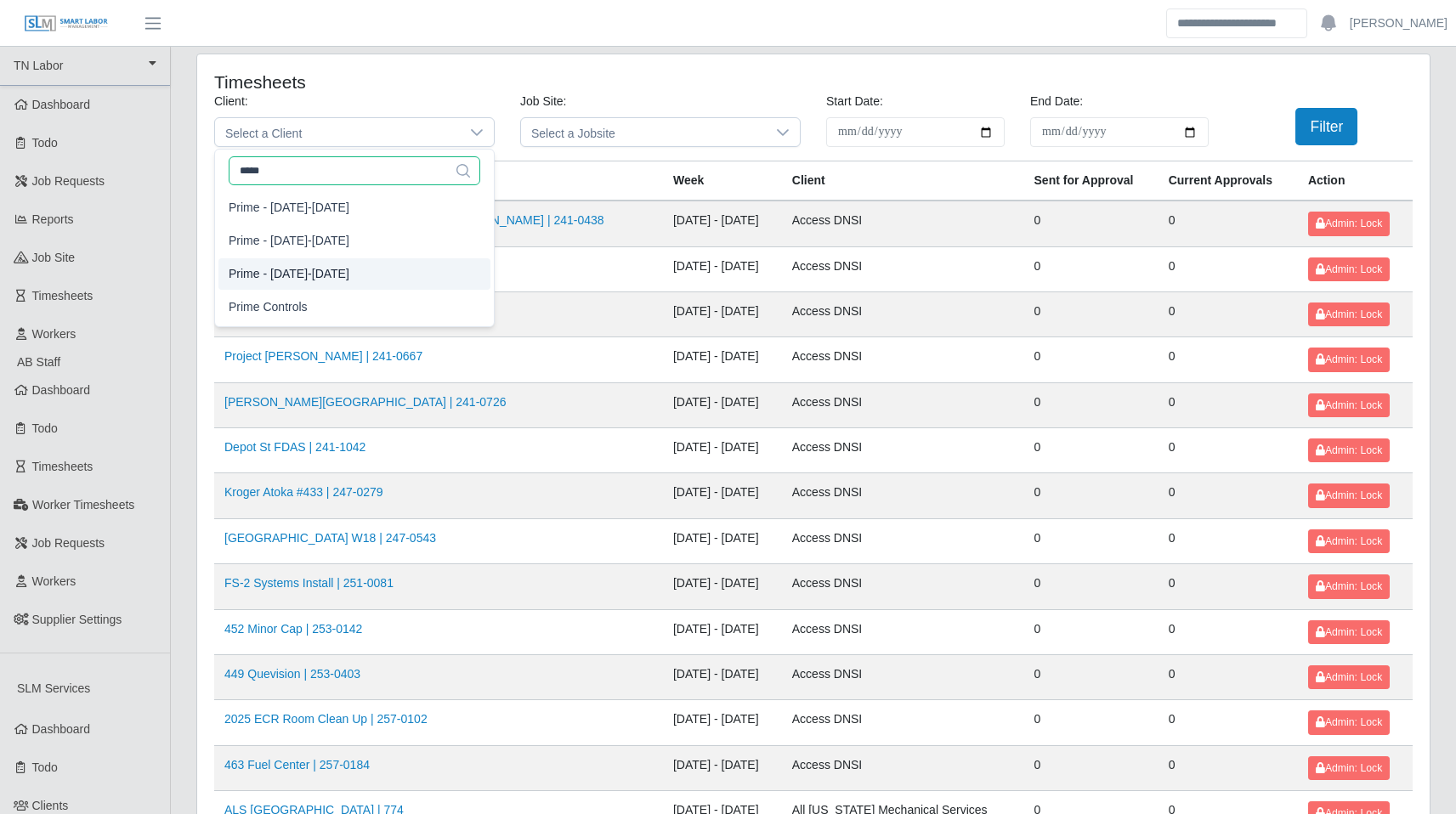
type input "*****"
click at [341, 275] on span "Prime - Sunday-Saturday" at bounding box center [289, 274] width 121 height 18
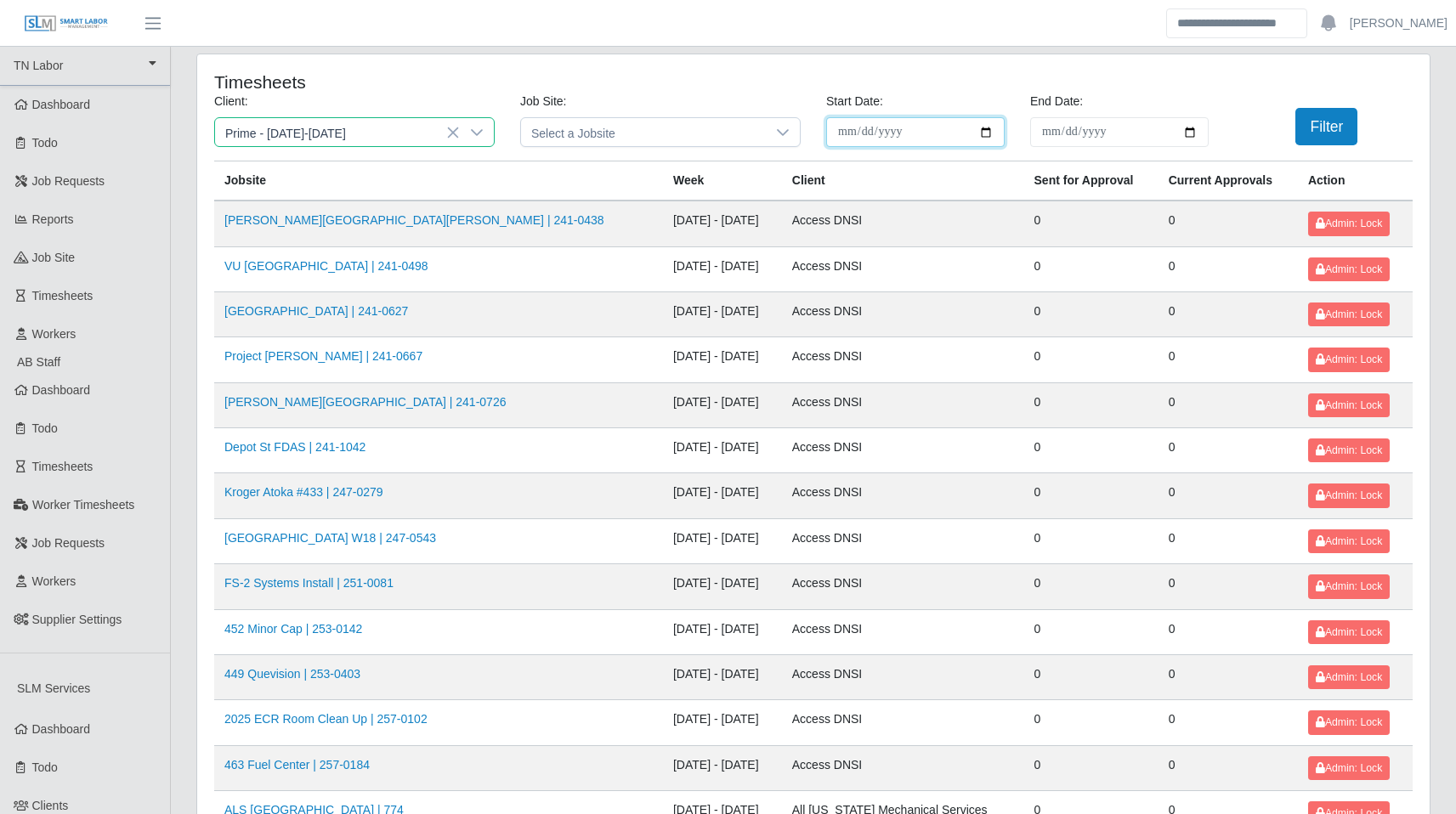
click at [922, 138] on input "**********" at bounding box center [915, 132] width 179 height 30
type input "**********"
click at [1327, 114] on button "Filter" at bounding box center [1326, 126] width 62 height 37
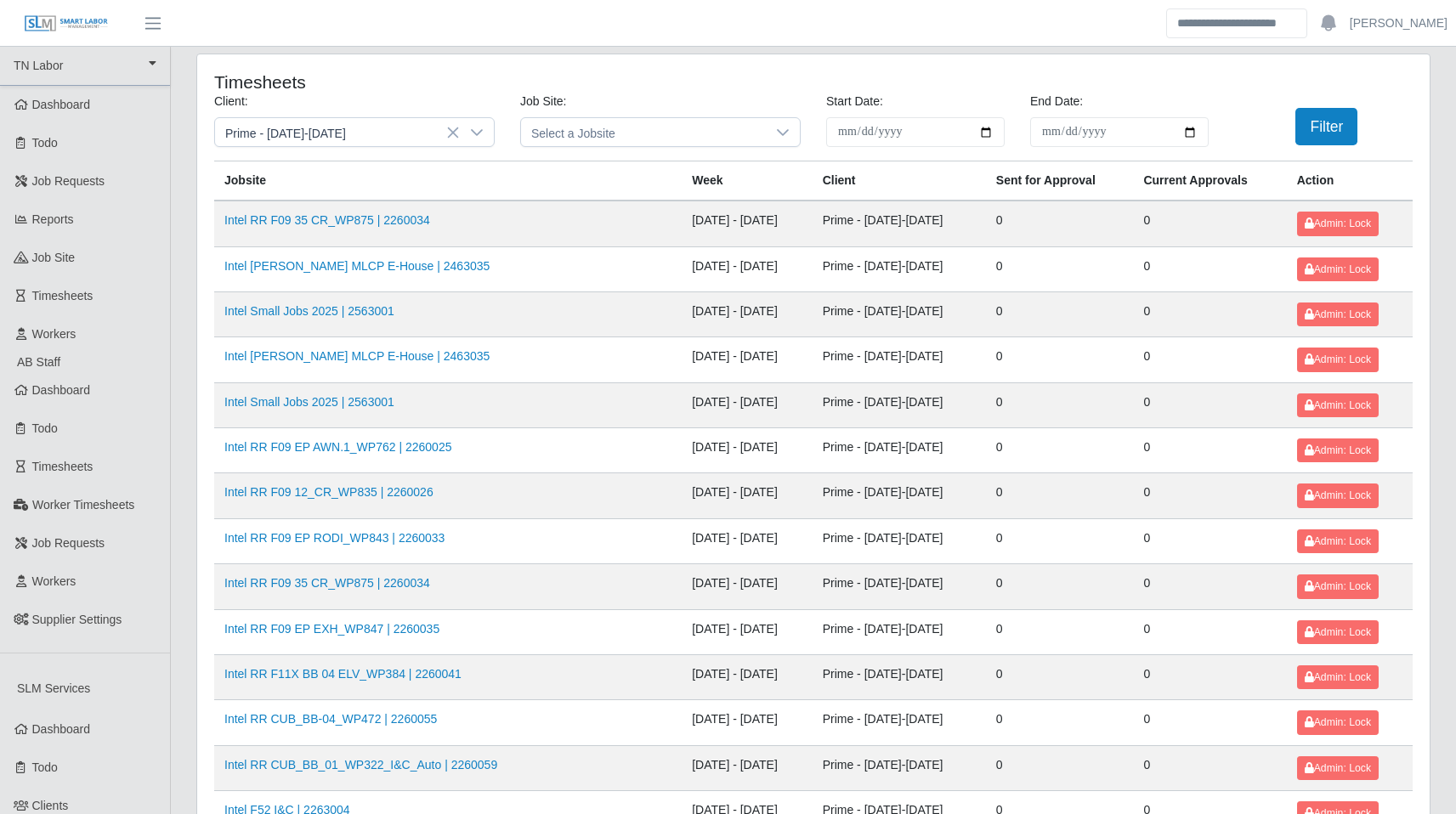
scroll to position [765, 0]
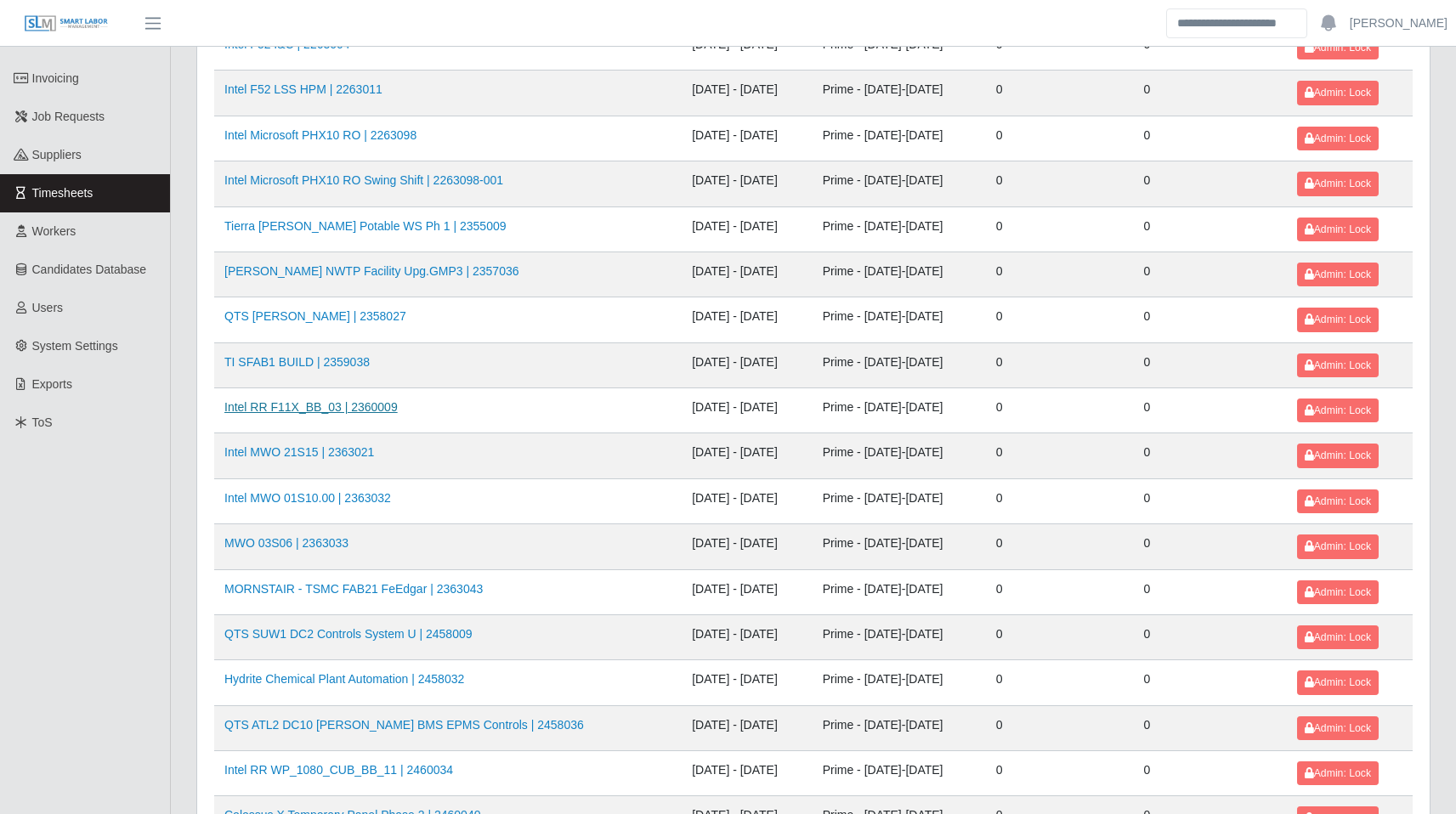
click at [371, 407] on link "Intel RR F11X_BB_03 | 2360009" at bounding box center [311, 407] width 173 height 13
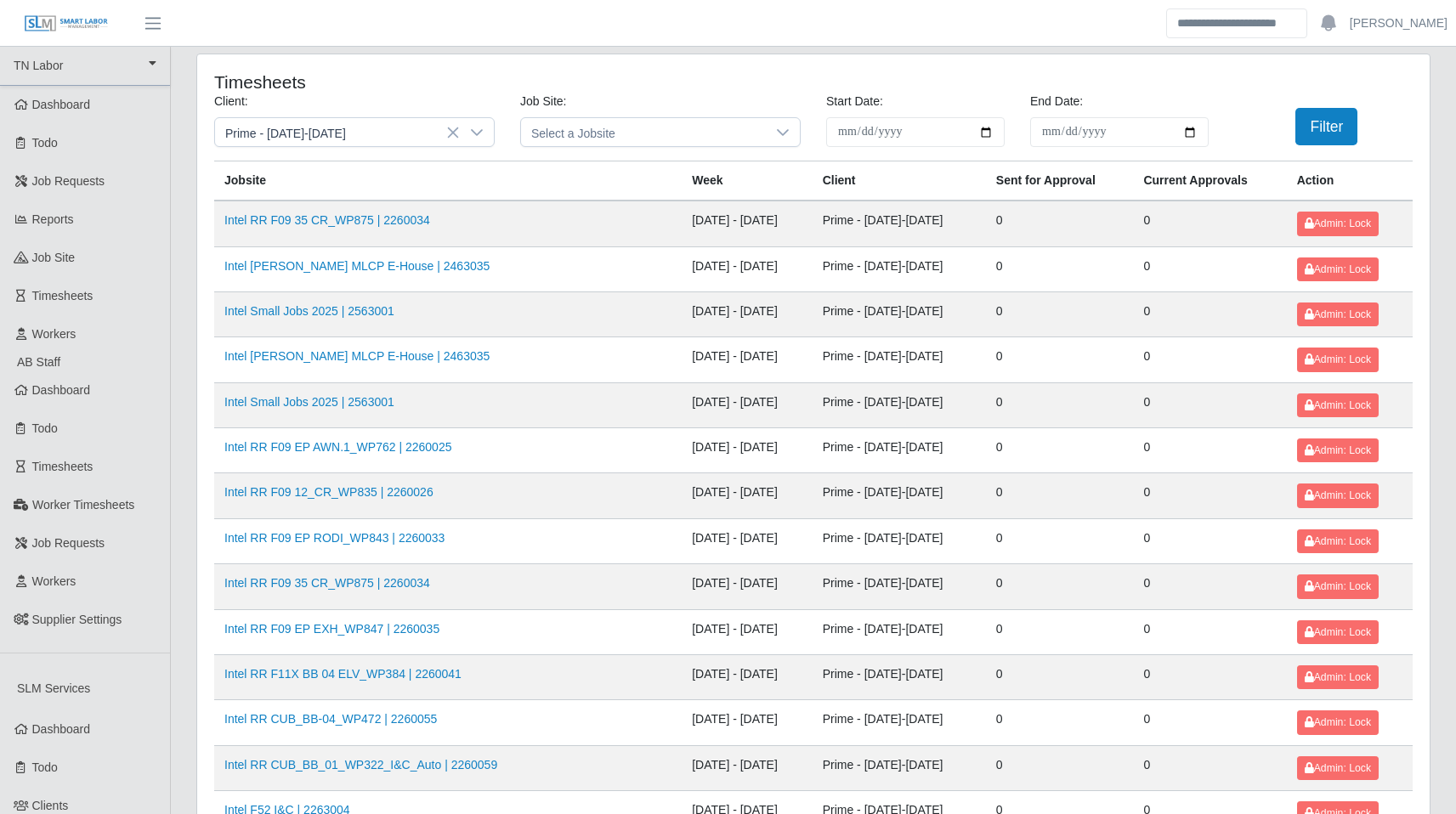
click at [729, 77] on div "Timesheets" at bounding box center [813, 82] width 1224 height 21
click at [452, 135] on icon at bounding box center [452, 132] width 13 height 13
click at [1330, 123] on button "Filter" at bounding box center [1326, 126] width 62 height 37
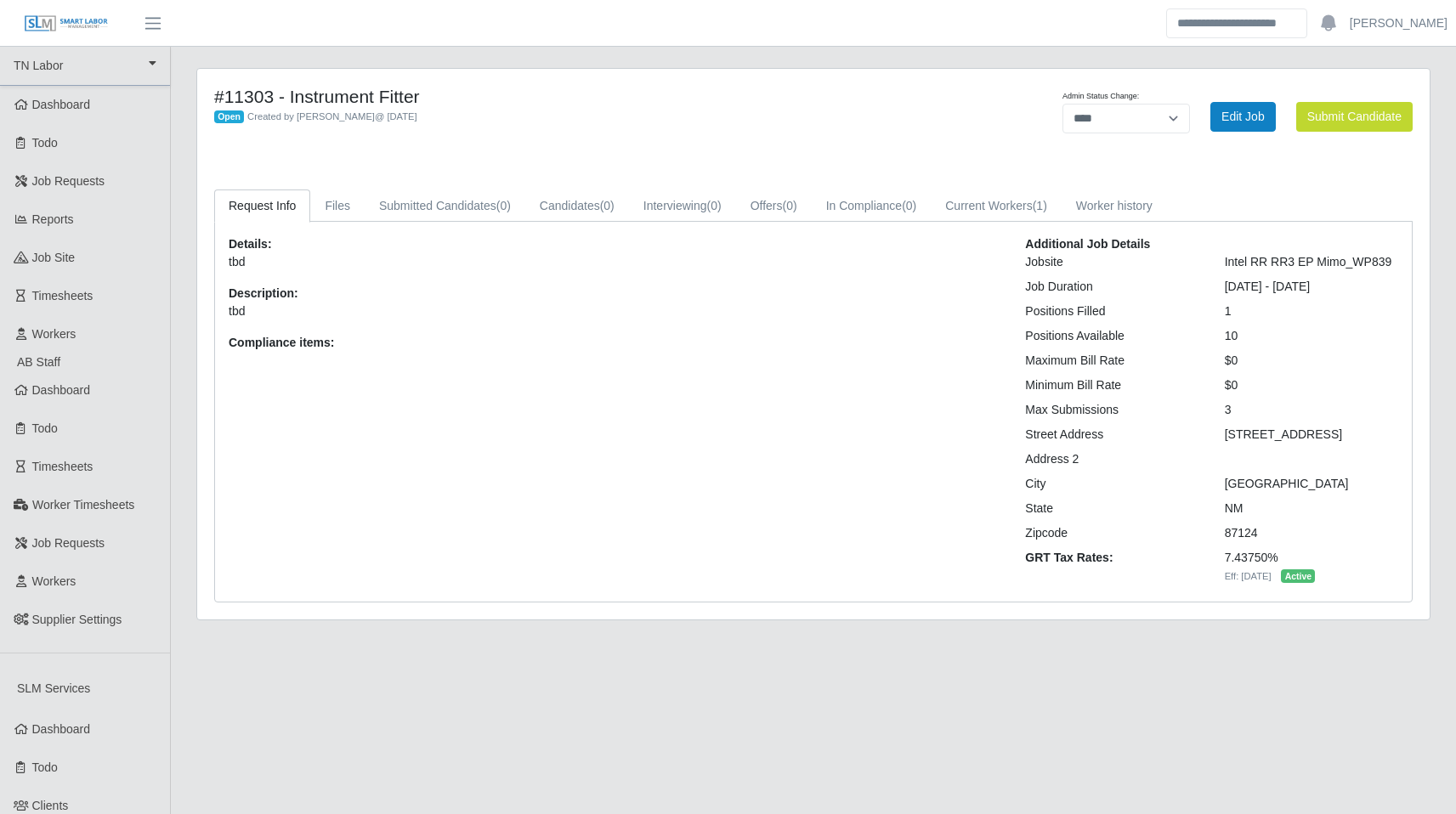
select select "****"
click at [1035, 208] on link "Current Workers (1)" at bounding box center [996, 206] width 131 height 33
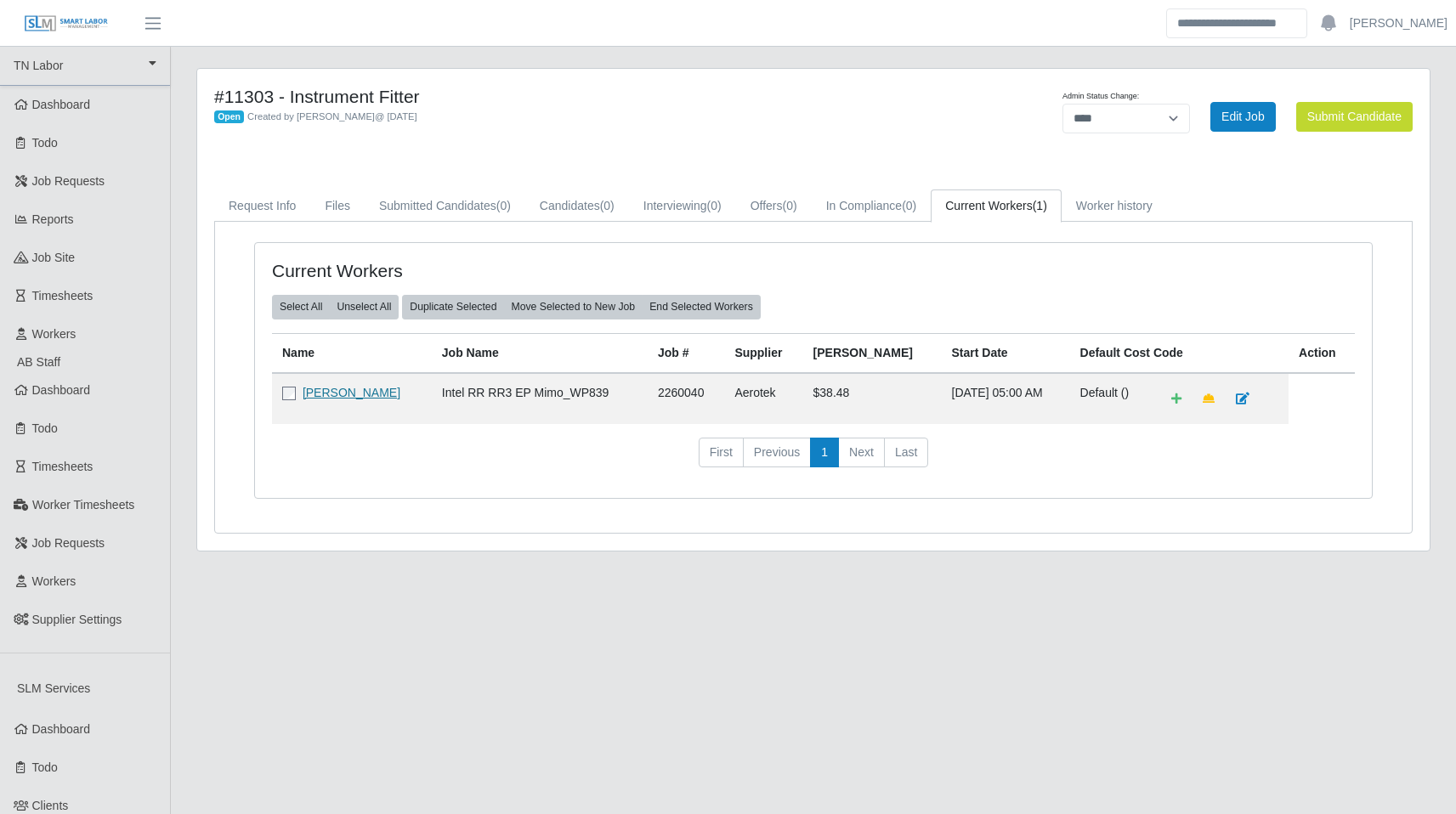
click at [377, 391] on link "[PERSON_NAME]" at bounding box center [351, 392] width 98 height 13
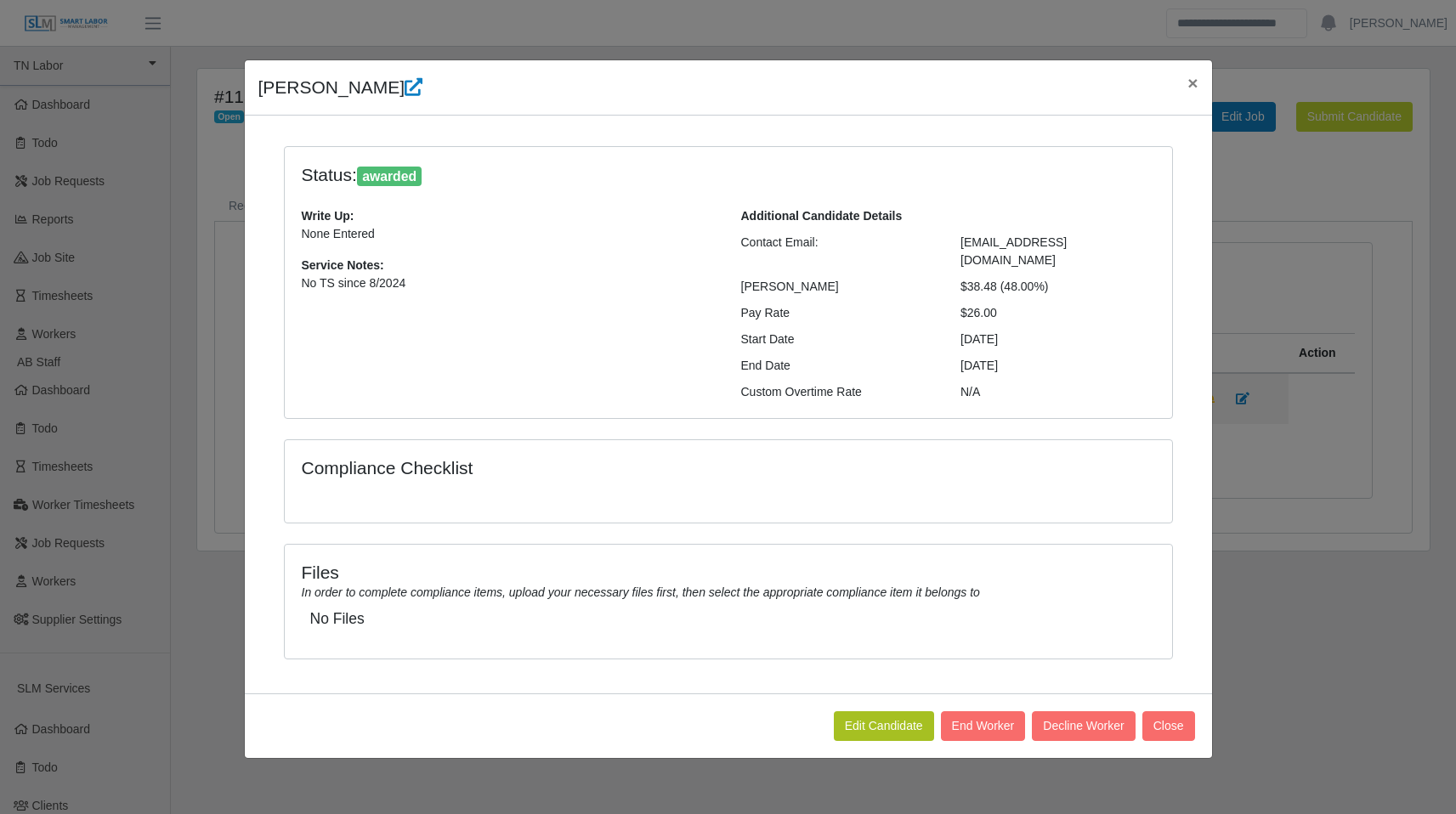
click at [1335, 293] on div "Phillip Fajardo × Status: awarded Write Up: None Entered Service Notes: No TS s…" at bounding box center [728, 407] width 1456 height 814
click at [1193, 85] on span "×" at bounding box center [1192, 82] width 11 height 19
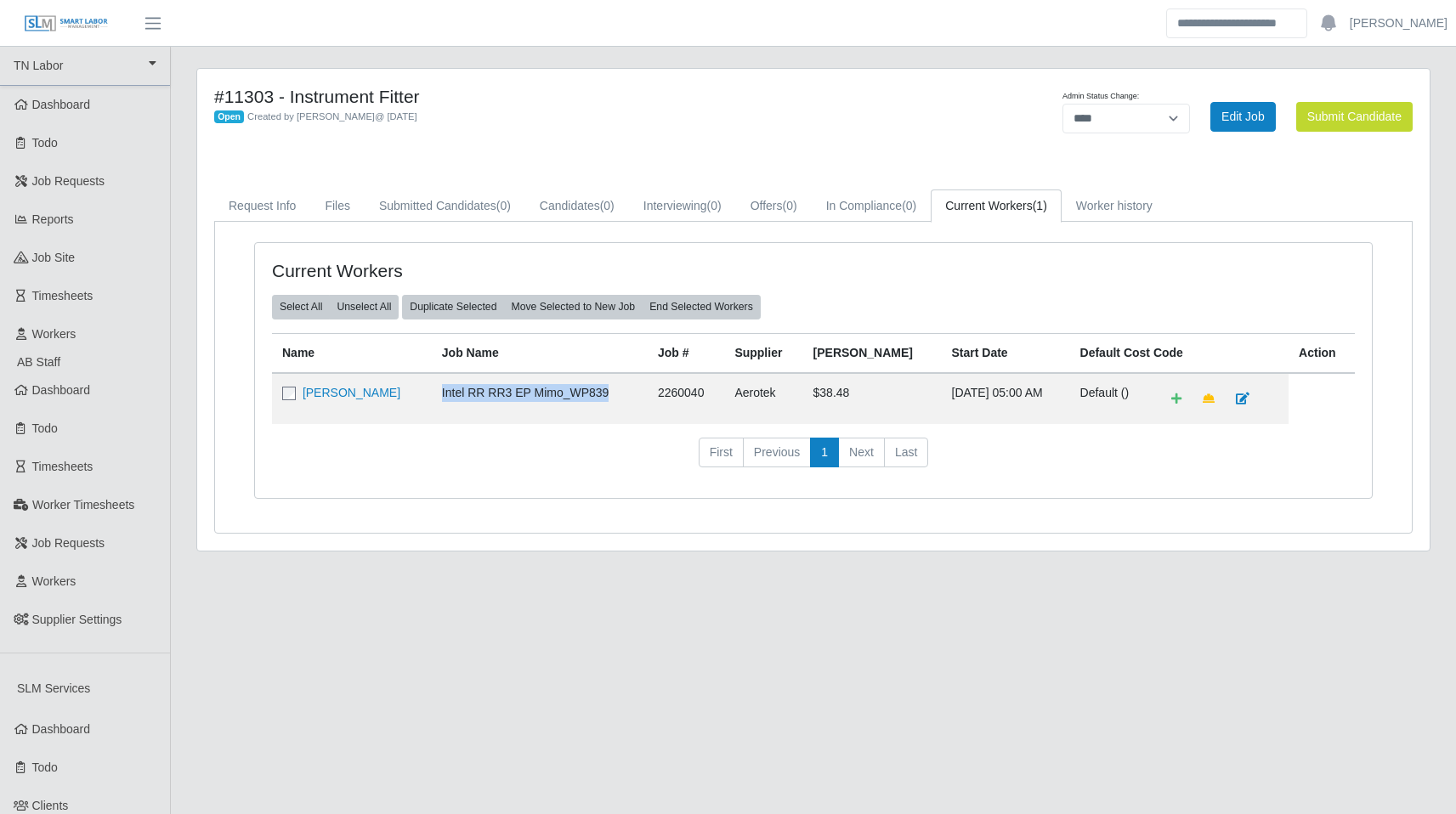
drag, startPoint x: 642, startPoint y: 392, endPoint x: 468, endPoint y: 392, distance: 174.0
click at [468, 392] on td "Intel RR RR3 EP Mimo_WP839" at bounding box center [540, 398] width 216 height 51
copy td "Intel RR RR3 EP Mimo_WP839"
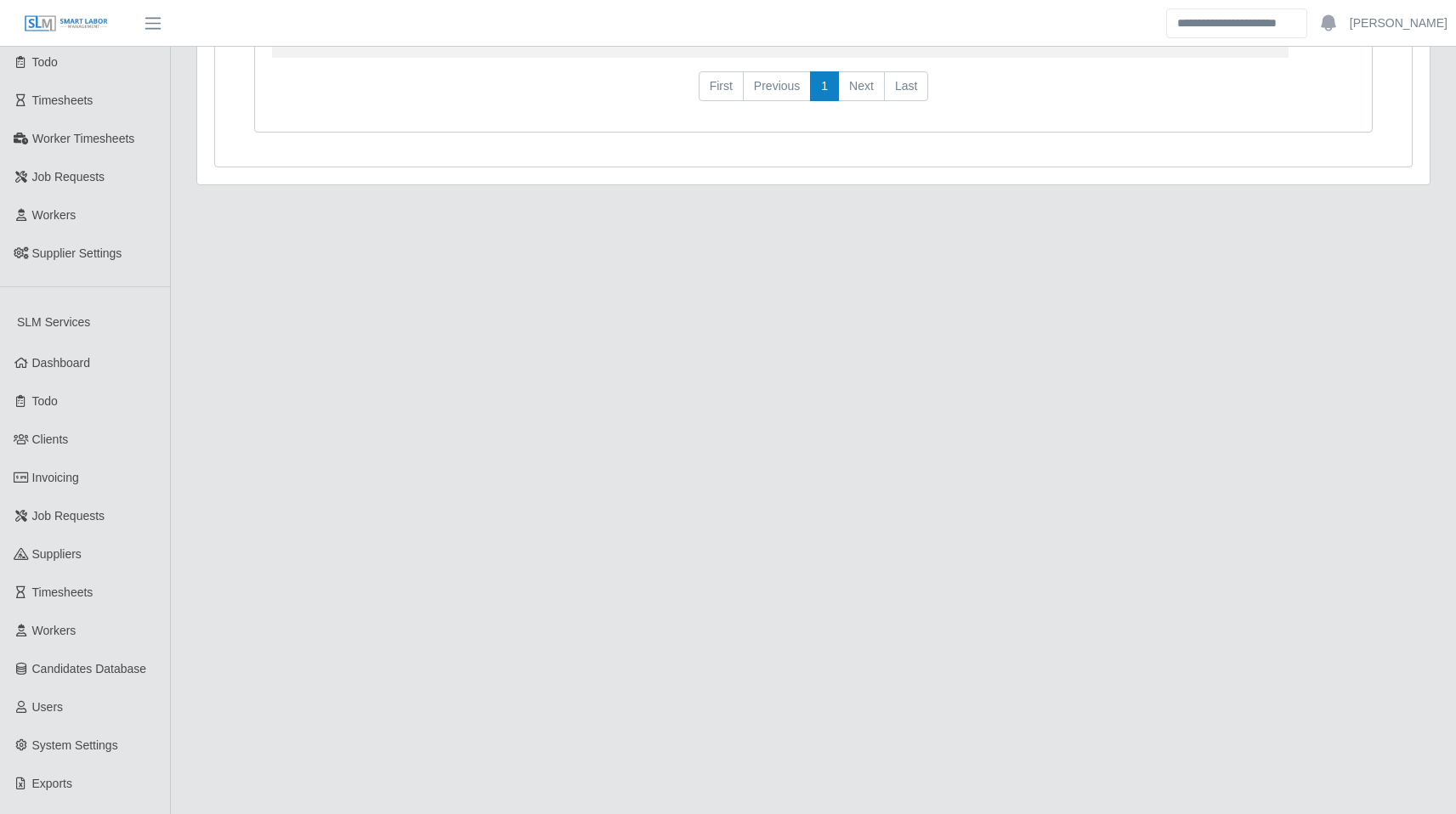
scroll to position [478, 0]
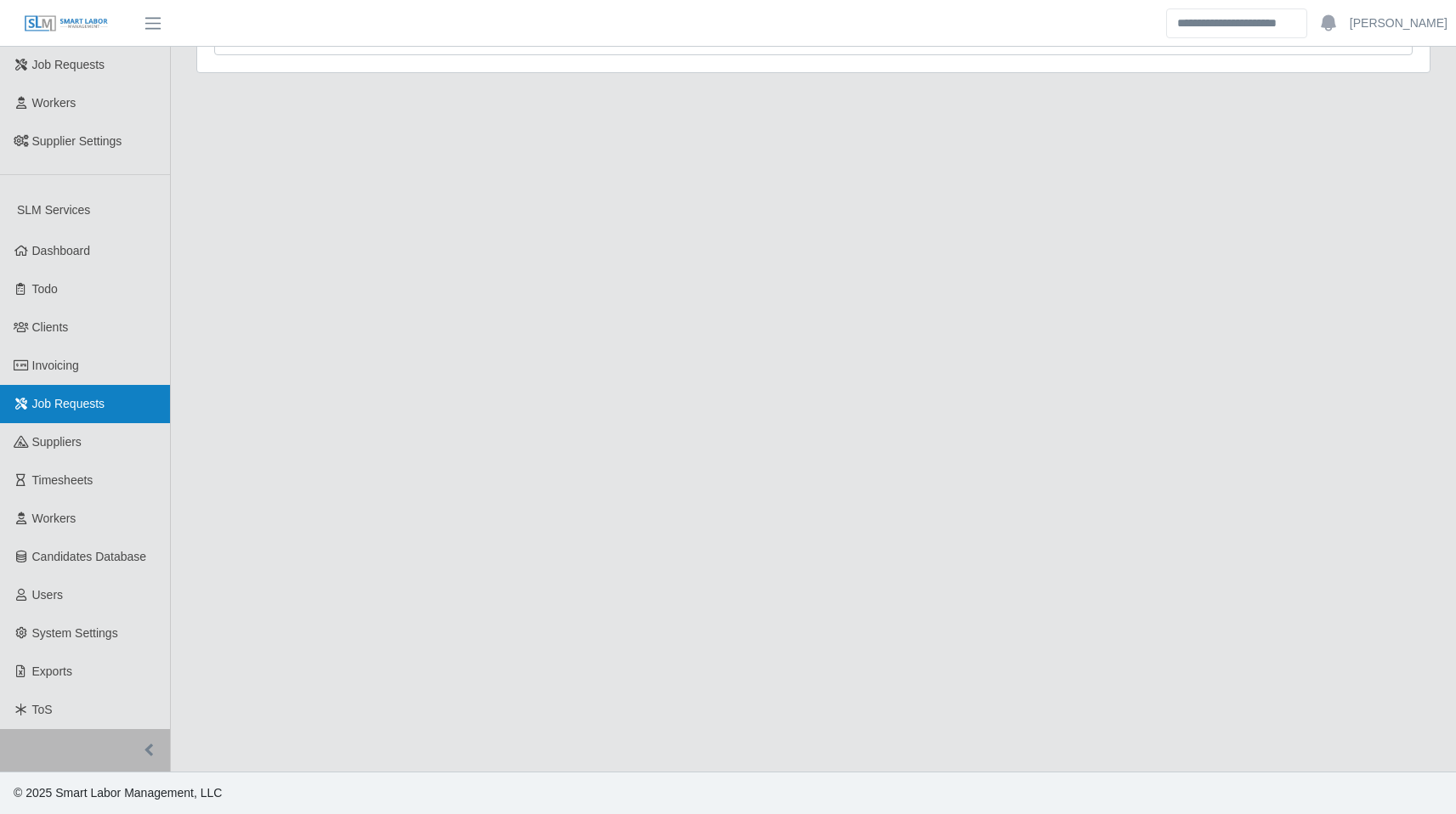
click at [92, 399] on span "Job Requests" at bounding box center [69, 404] width 73 height 13
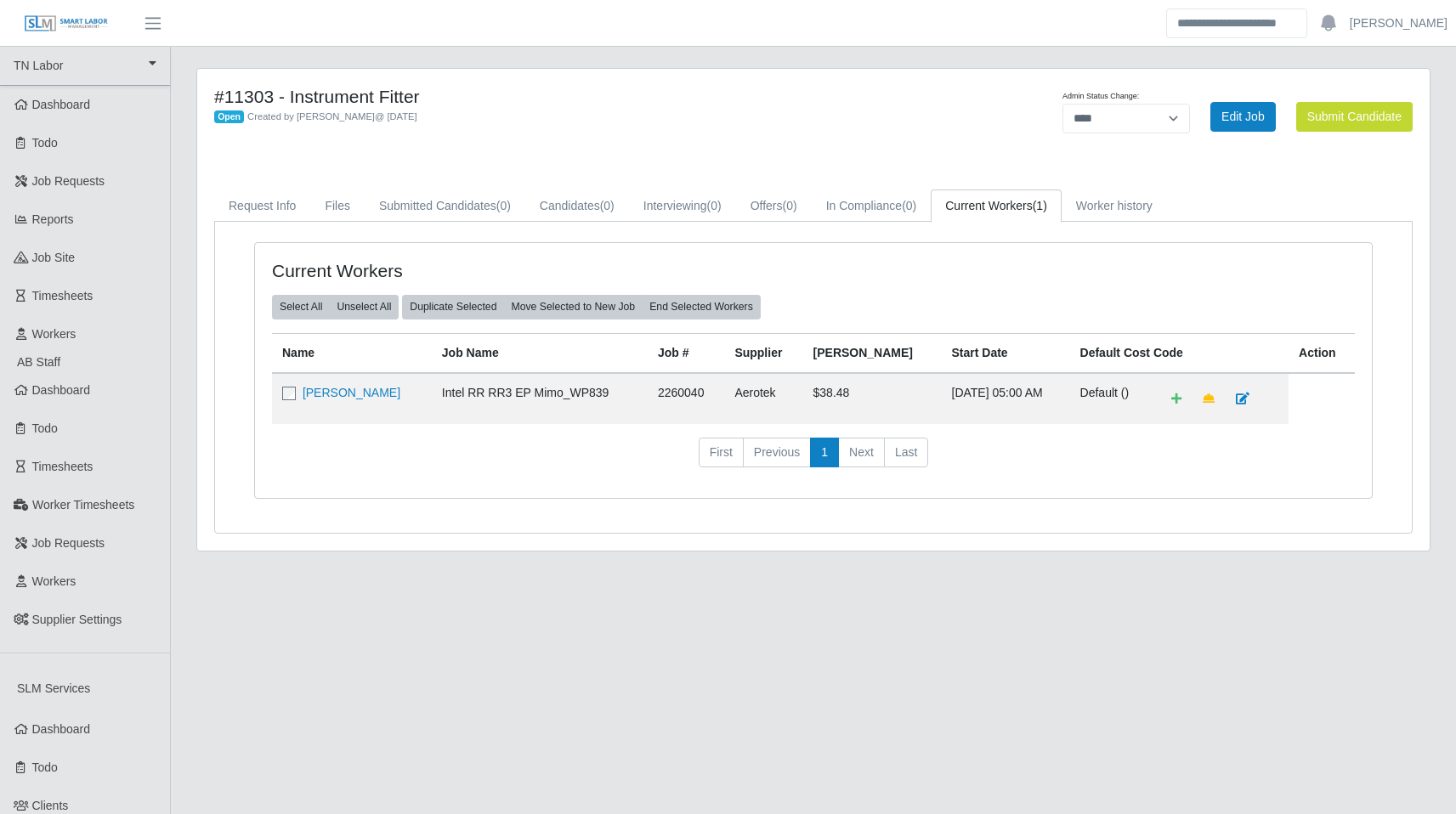
click at [872, 138] on div "#11303 - Instrument Fitter Open Created by Mariano Sanchez @ 09/17/2025" at bounding box center [559, 117] width 714 height 61
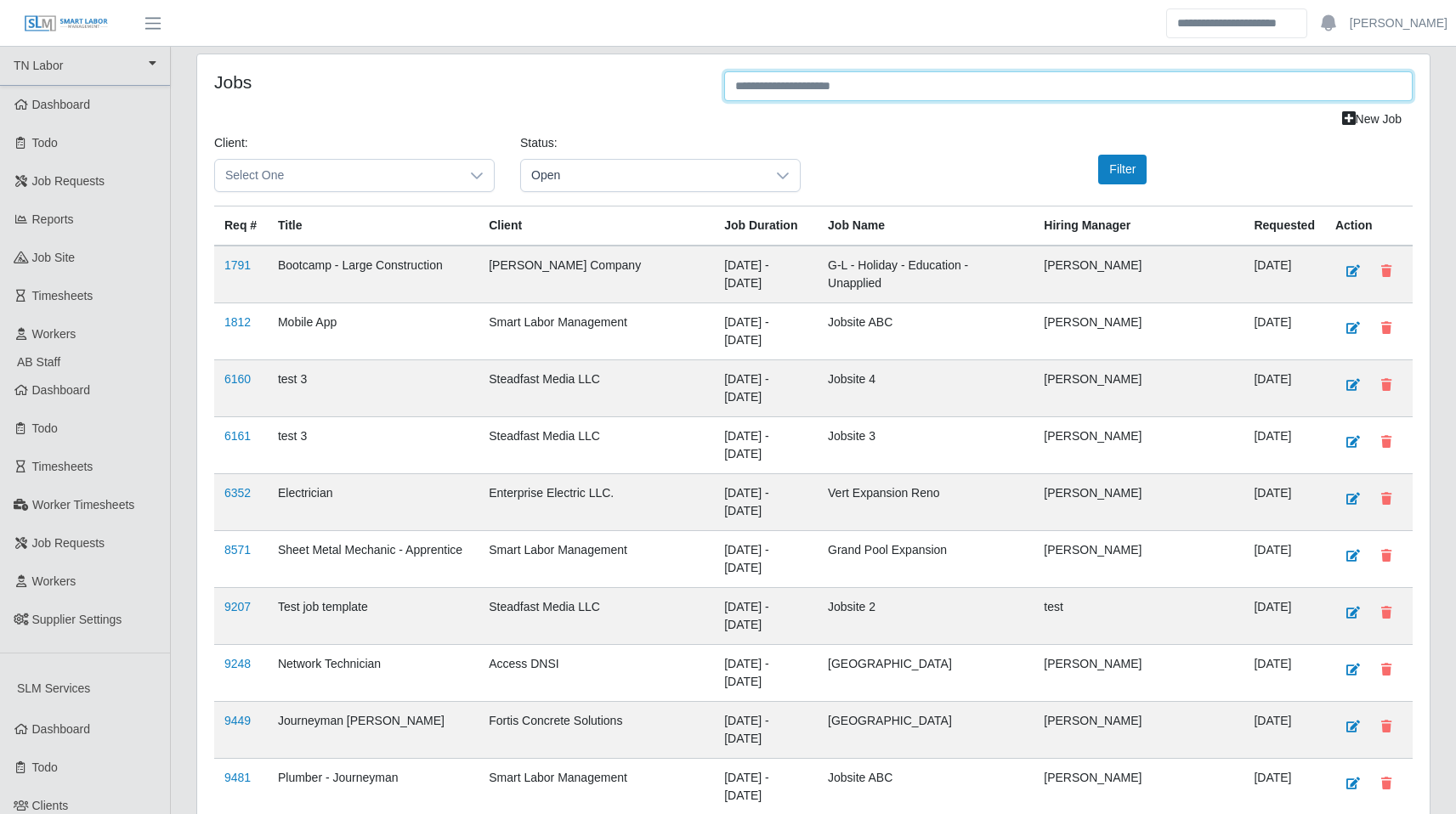
click at [770, 96] on input "text" at bounding box center [1068, 86] width 688 height 30
paste input "**********"
type input "**********"
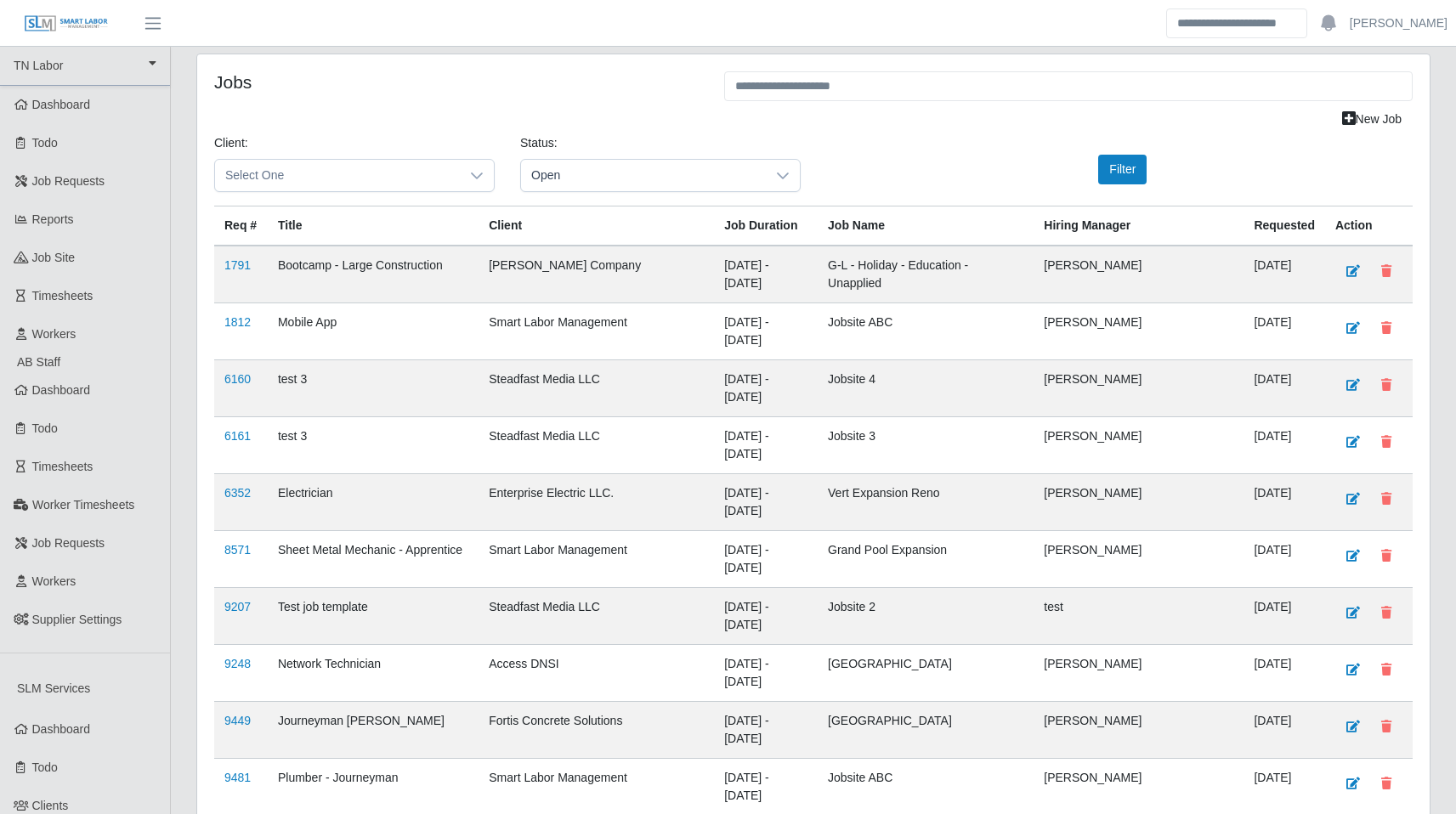
scroll to position [3766, 0]
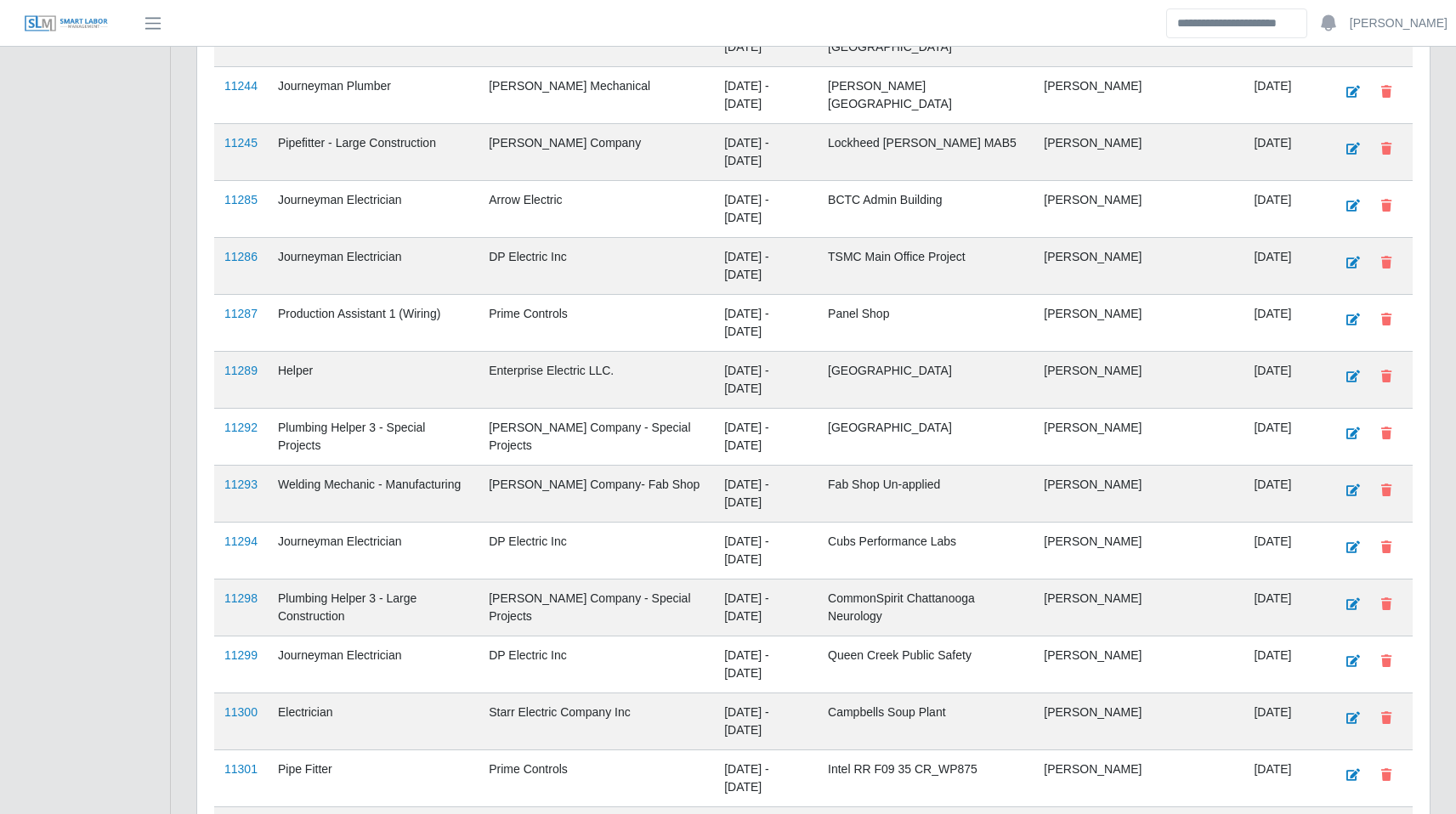
click at [247, 813] on link "11303" at bounding box center [241, 825] width 33 height 13
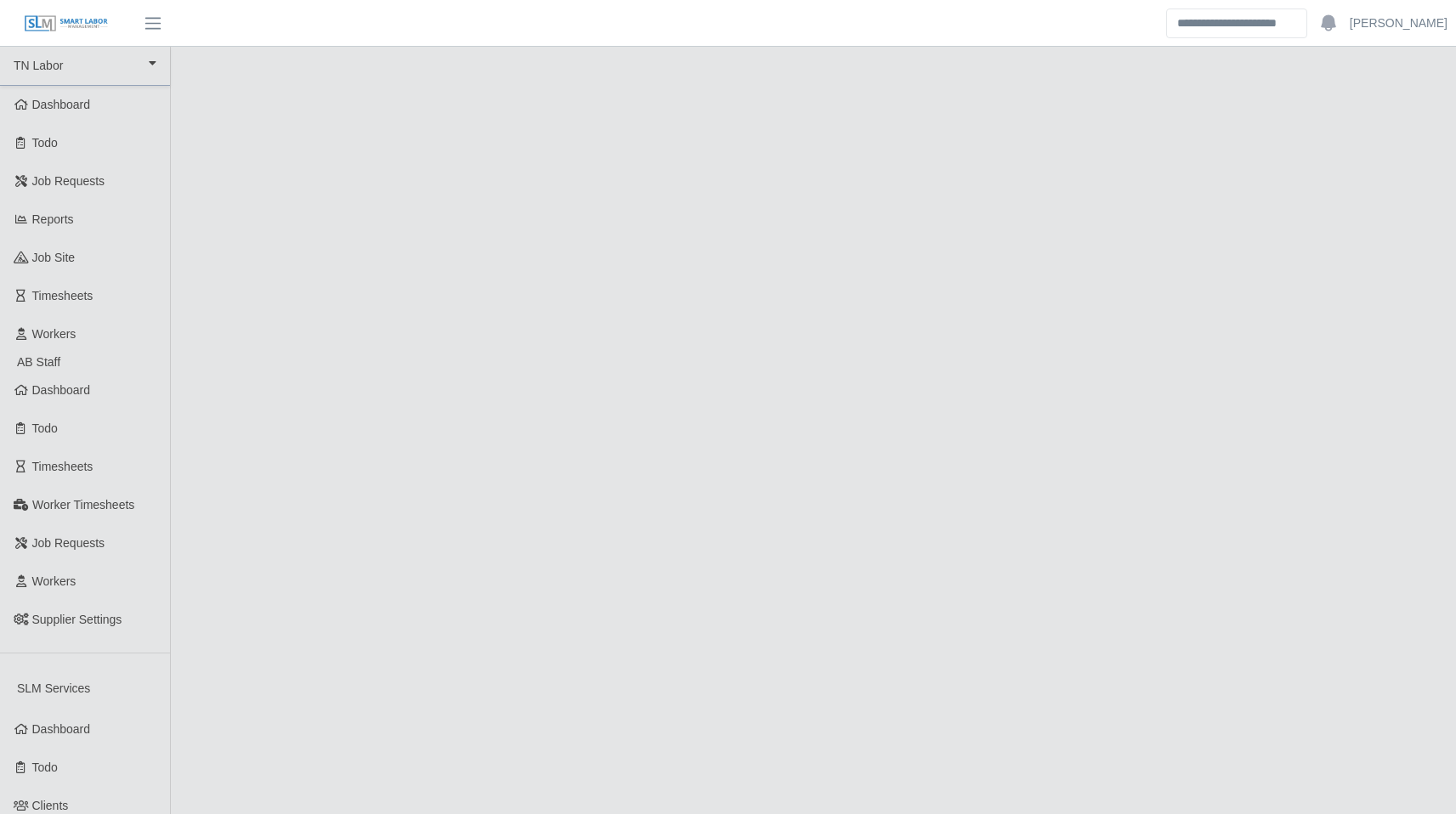
select select "****"
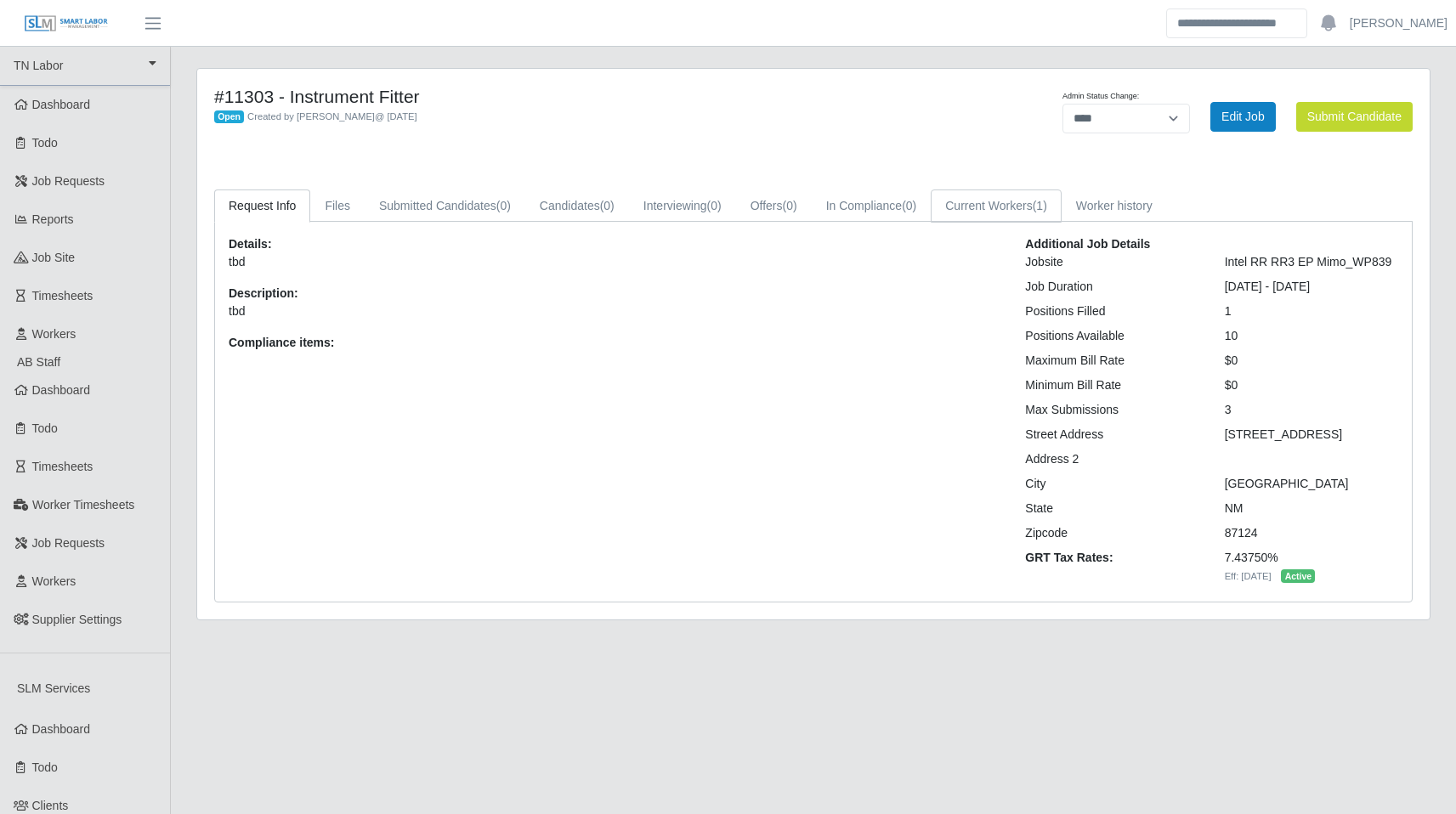
click at [1061, 195] on link "Current Workers (1)" at bounding box center [996, 206] width 131 height 33
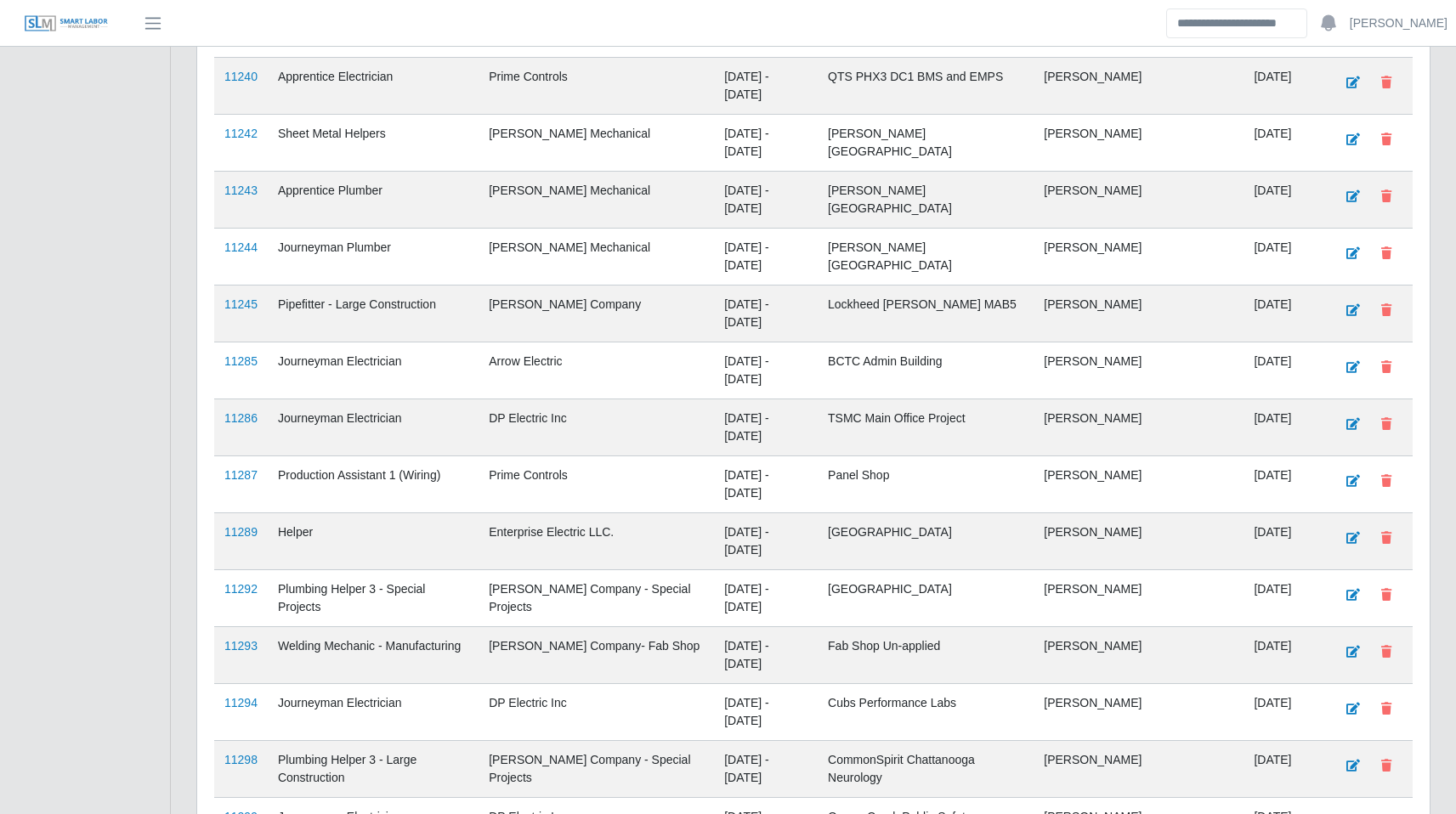
scroll to position [3766, 0]
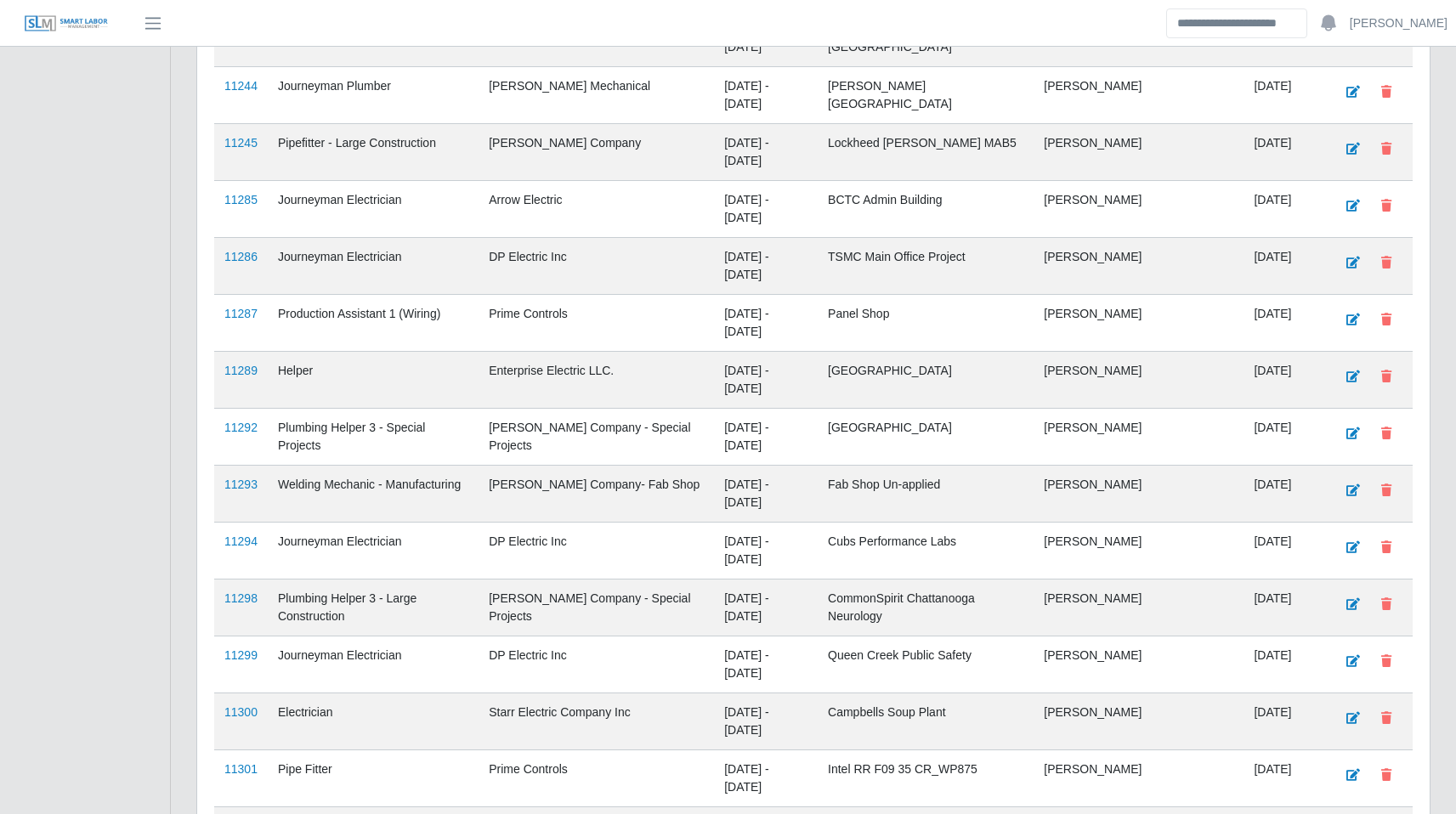
click at [244, 813] on link "11303" at bounding box center [241, 825] width 33 height 13
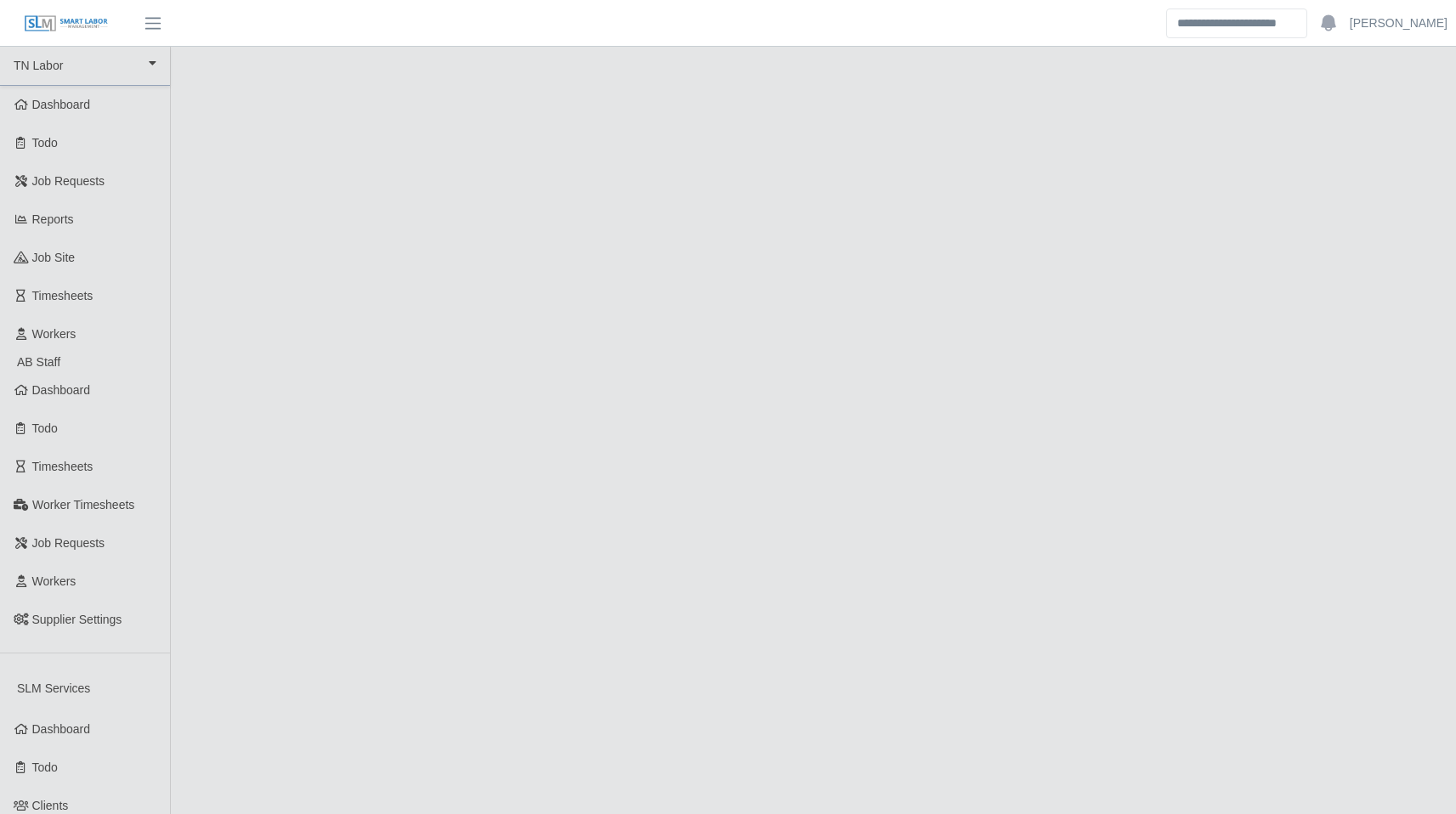
select select "****"
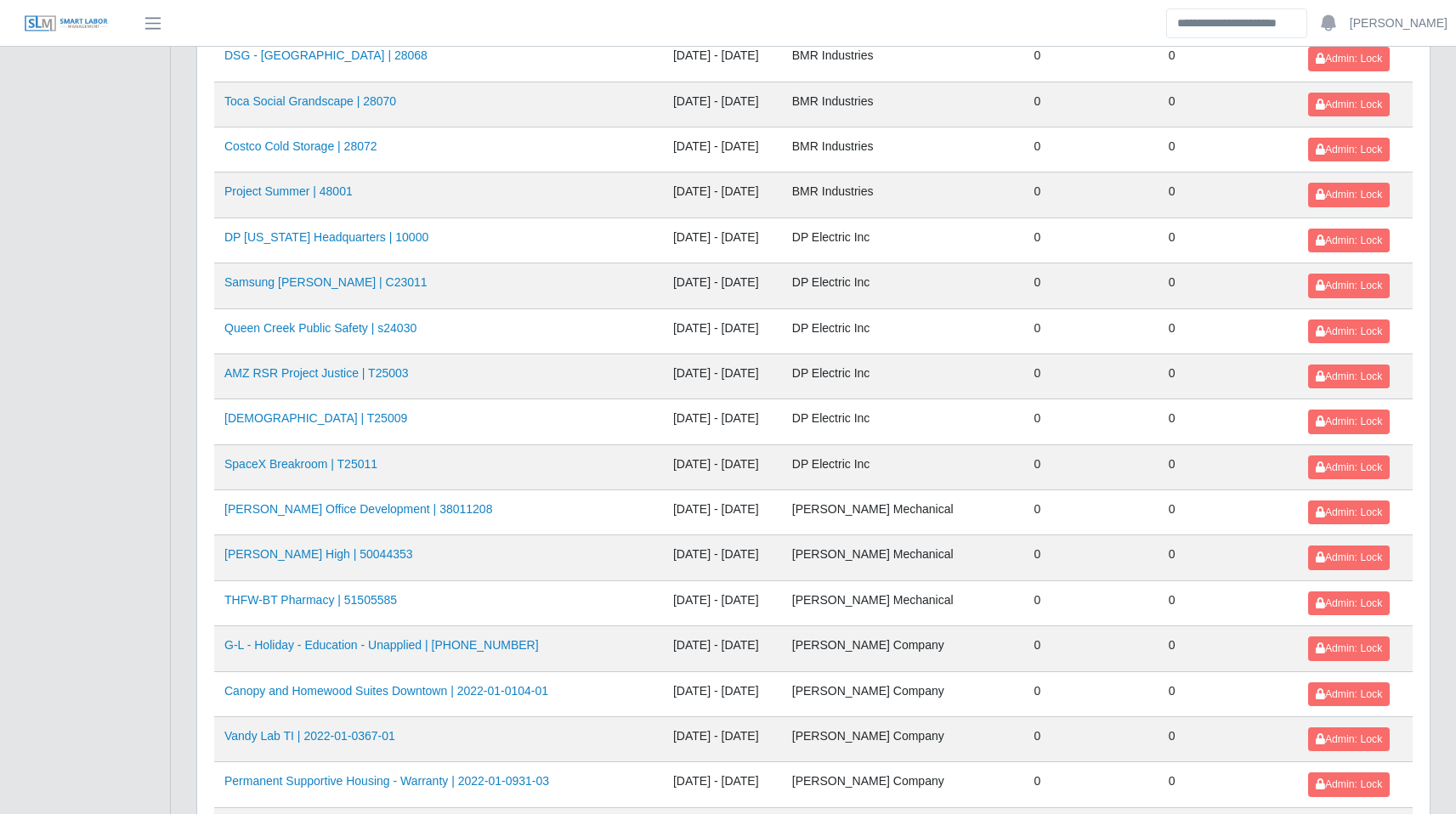
scroll to position [1792, 0]
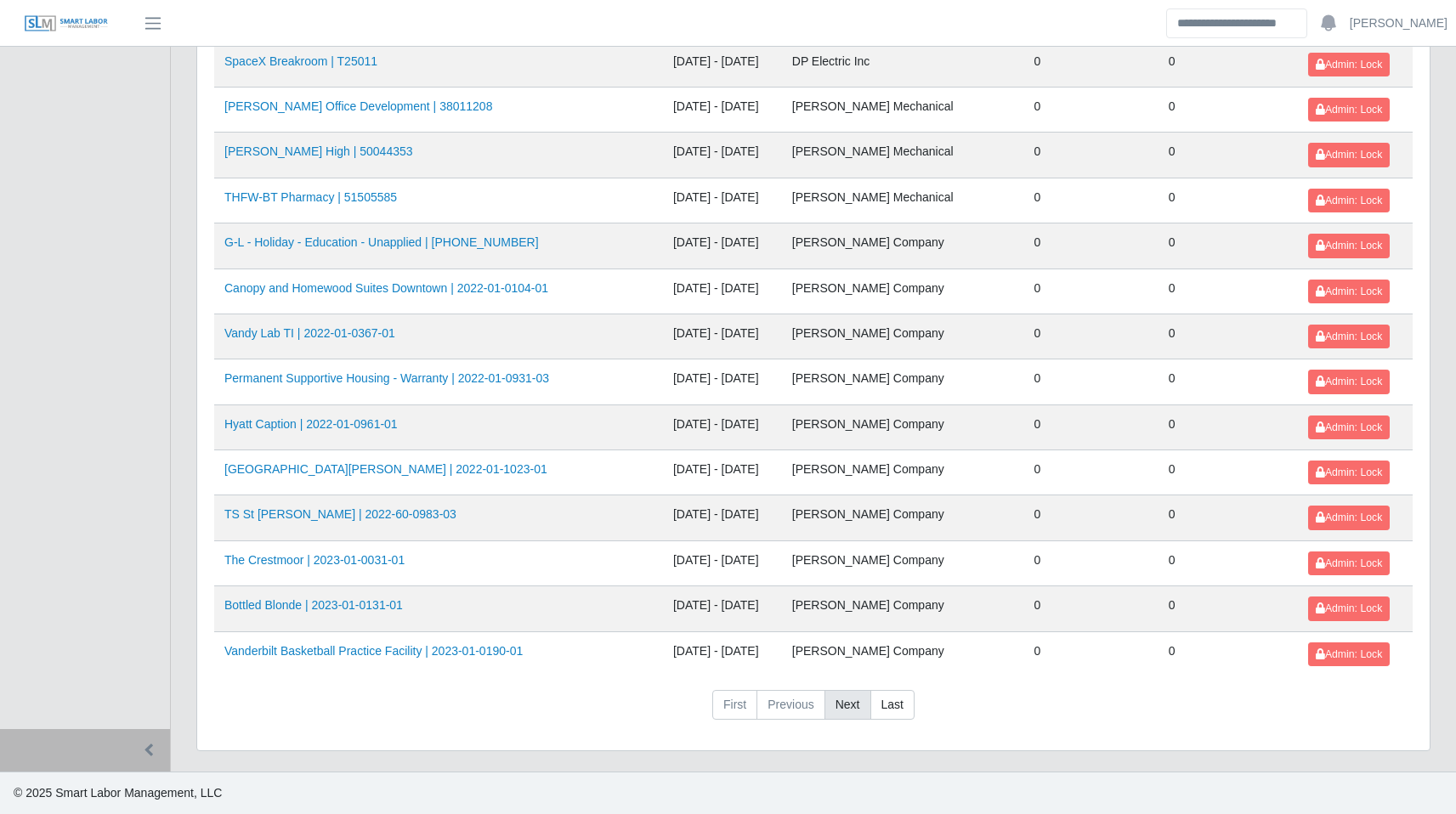
click at [834, 703] on link "Next" at bounding box center [848, 705] width 47 height 31
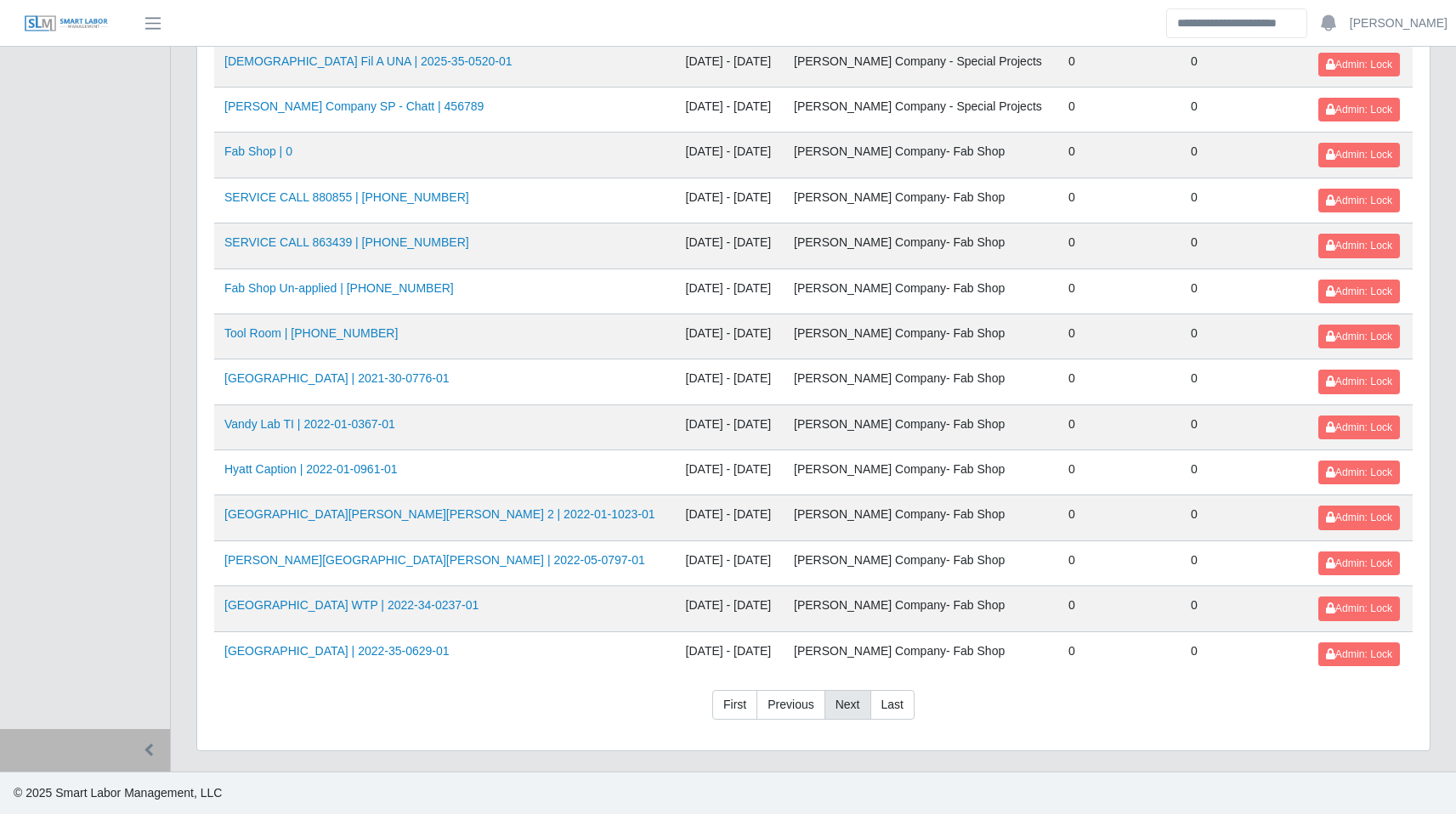
click at [849, 706] on link "Next" at bounding box center [848, 705] width 47 height 31
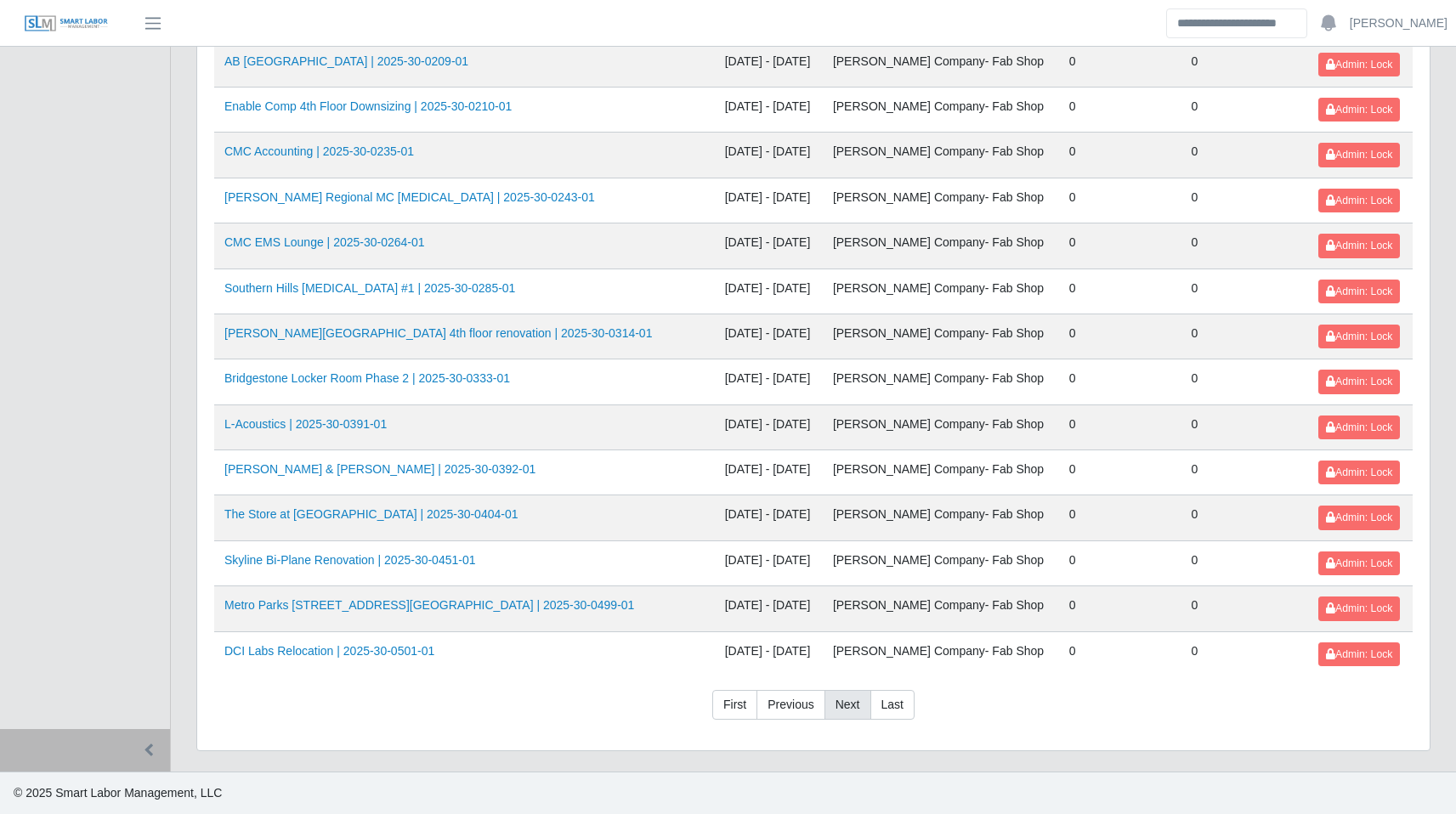
click at [841, 716] on link "Next" at bounding box center [848, 705] width 47 height 31
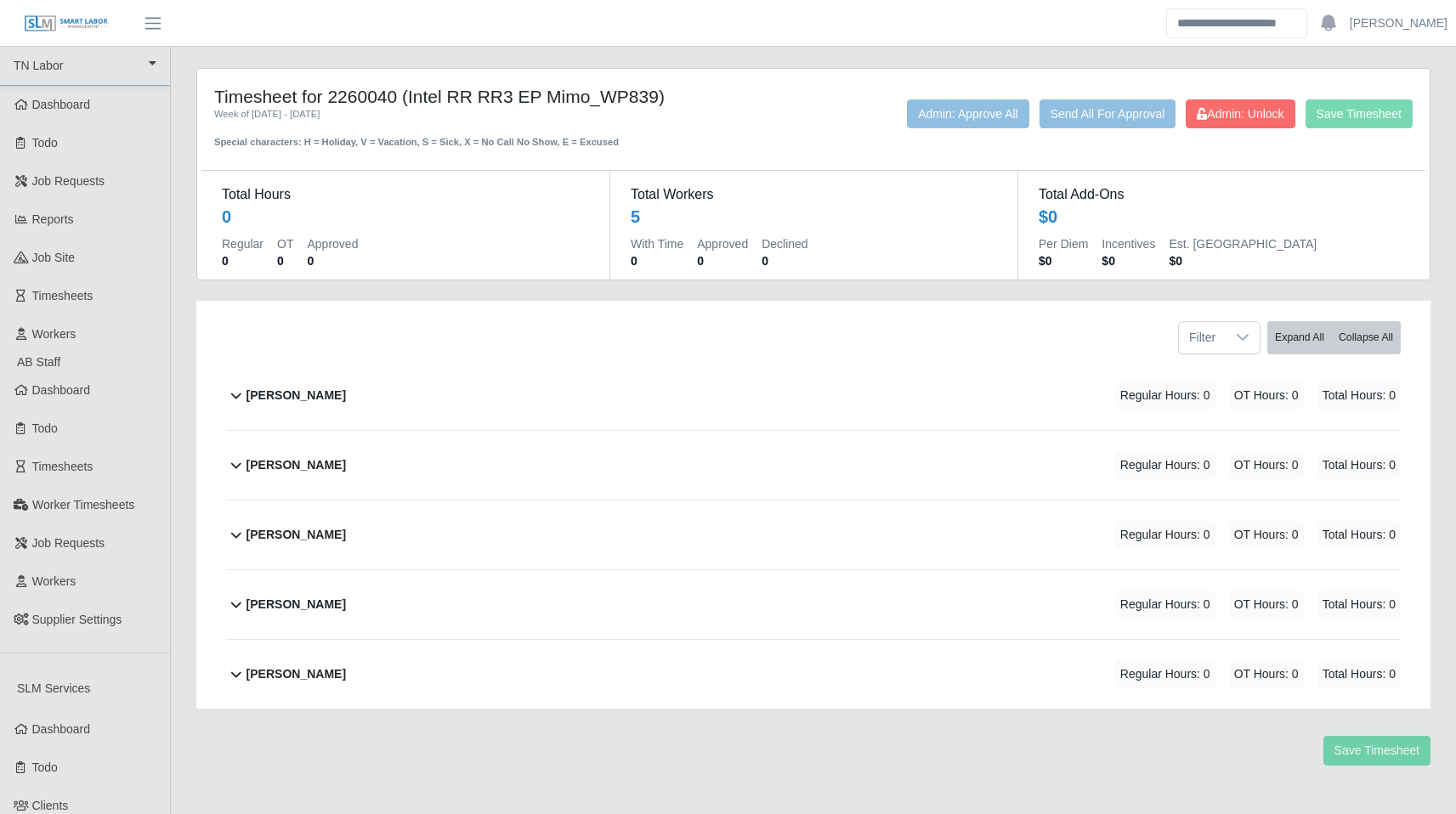
click at [299, 532] on b "[PERSON_NAME]" at bounding box center [297, 535] width 99 height 18
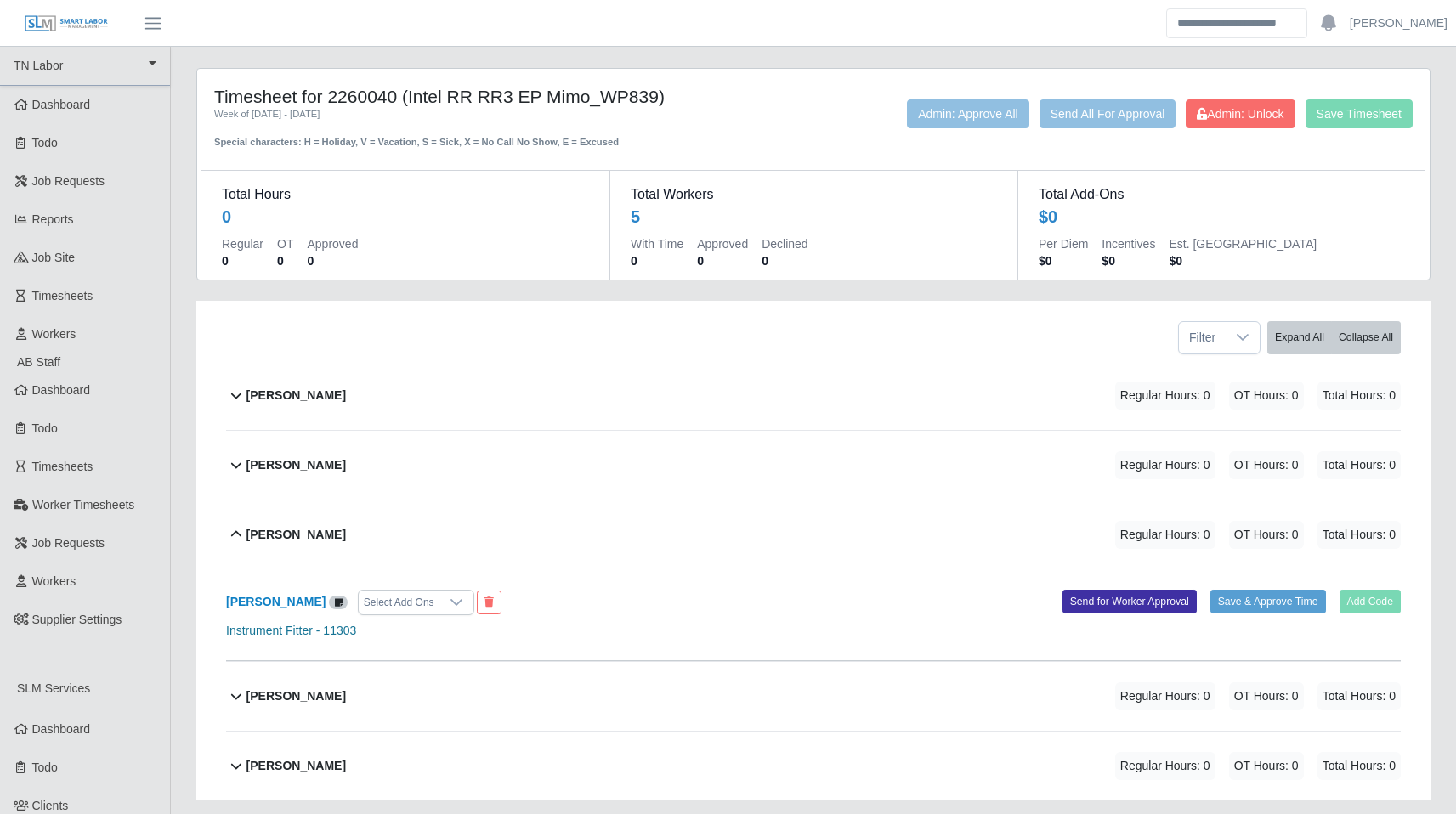
click at [298, 627] on link "Instrument Fitter - 11303" at bounding box center [291, 630] width 130 height 13
drag, startPoint x: 1236, startPoint y: 266, endPoint x: 772, endPoint y: 239, distance: 464.8
click at [772, 239] on dl "Total Hours 0 Regular 0 OT 0 Approved 0 Total Workers 5 With Time 0 Approved 0 …" at bounding box center [813, 225] width 1224 height 110
click at [886, 241] on div "With Time 0 Approved 0 Declined 0" at bounding box center [813, 255] width 366 height 41
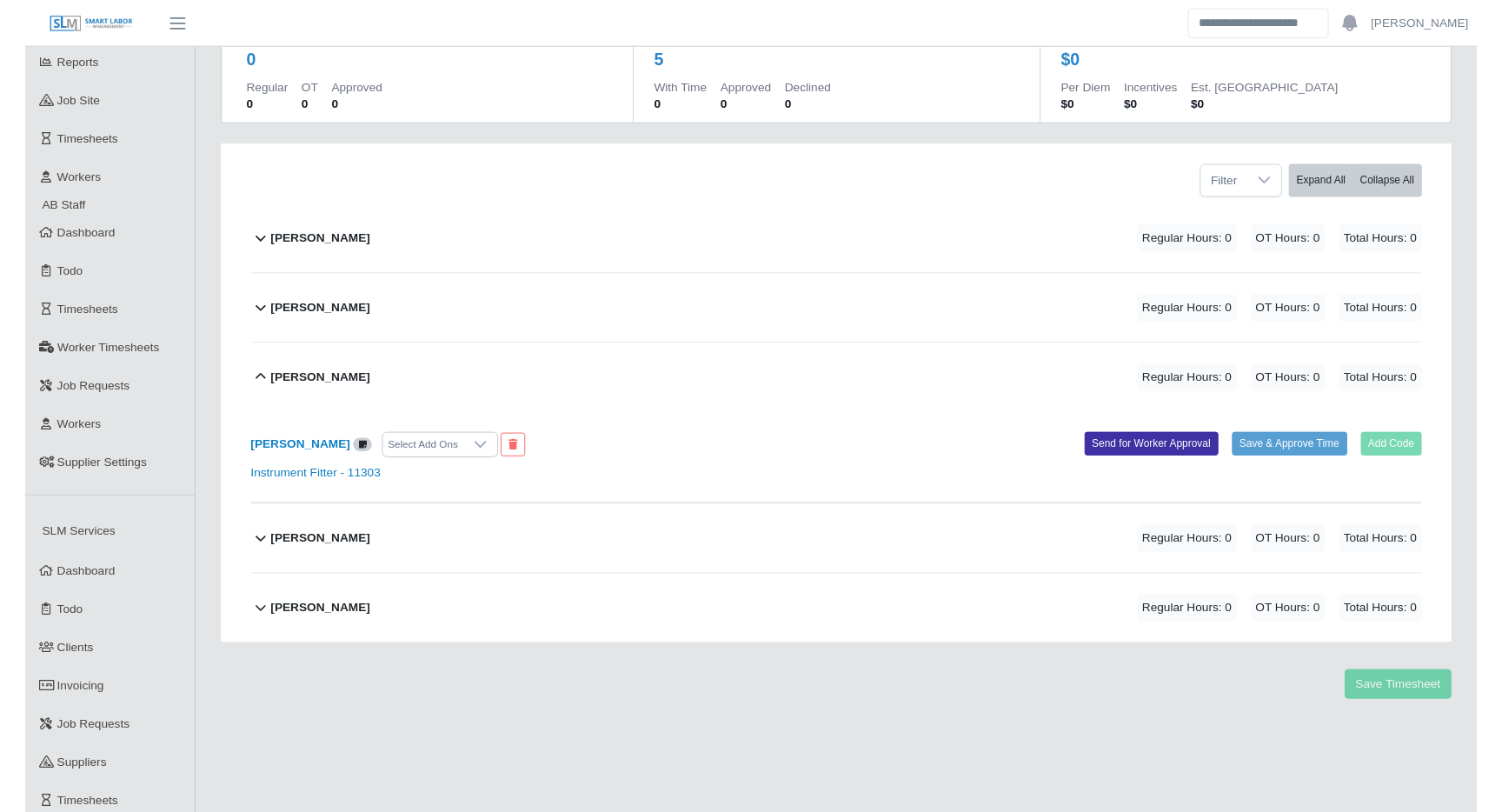
scroll to position [159, 0]
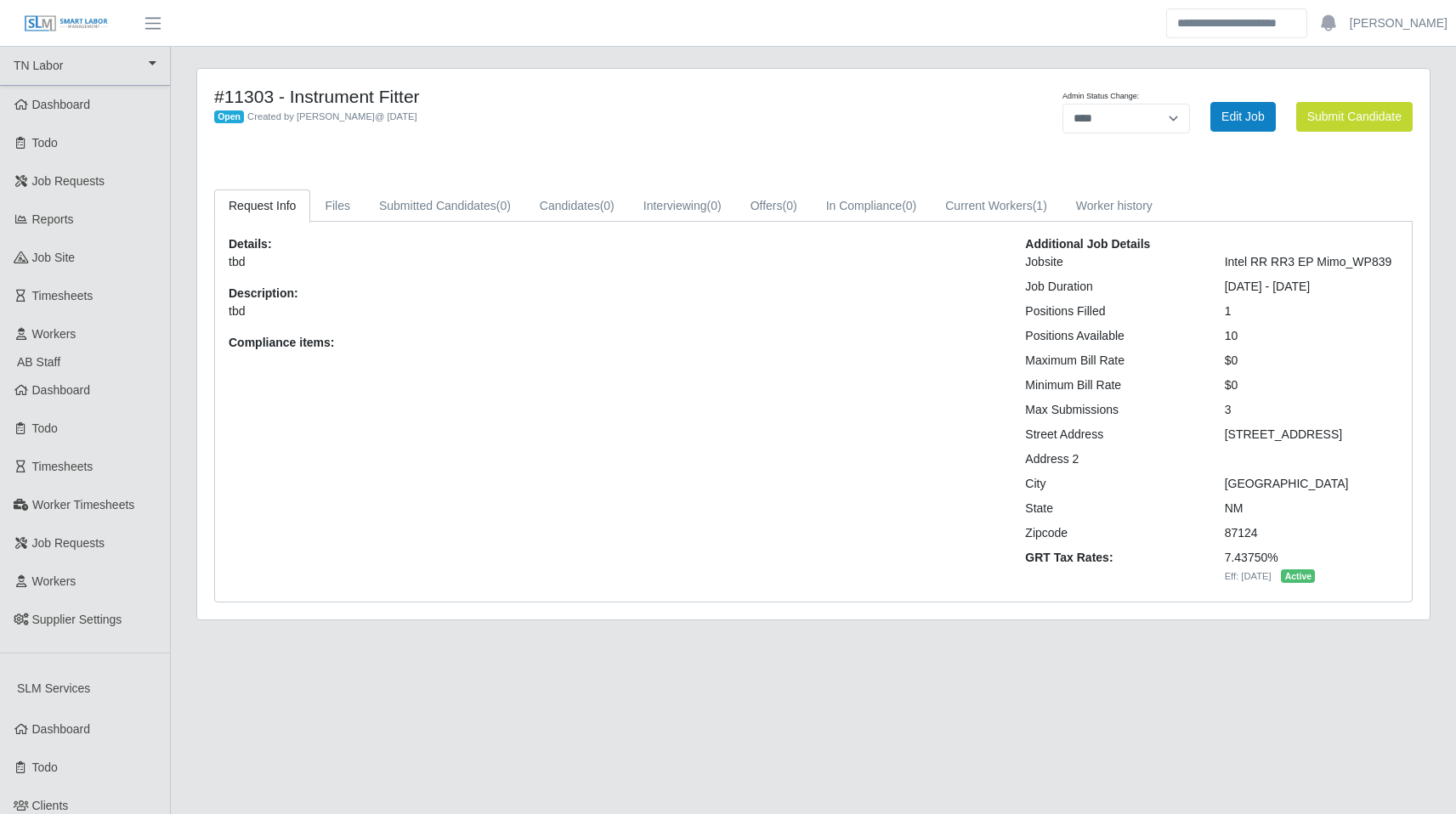
select select "****"
click at [1035, 209] on link "Current Workers (1)" at bounding box center [996, 206] width 131 height 33
